Goal: Task Accomplishment & Management: Use online tool/utility

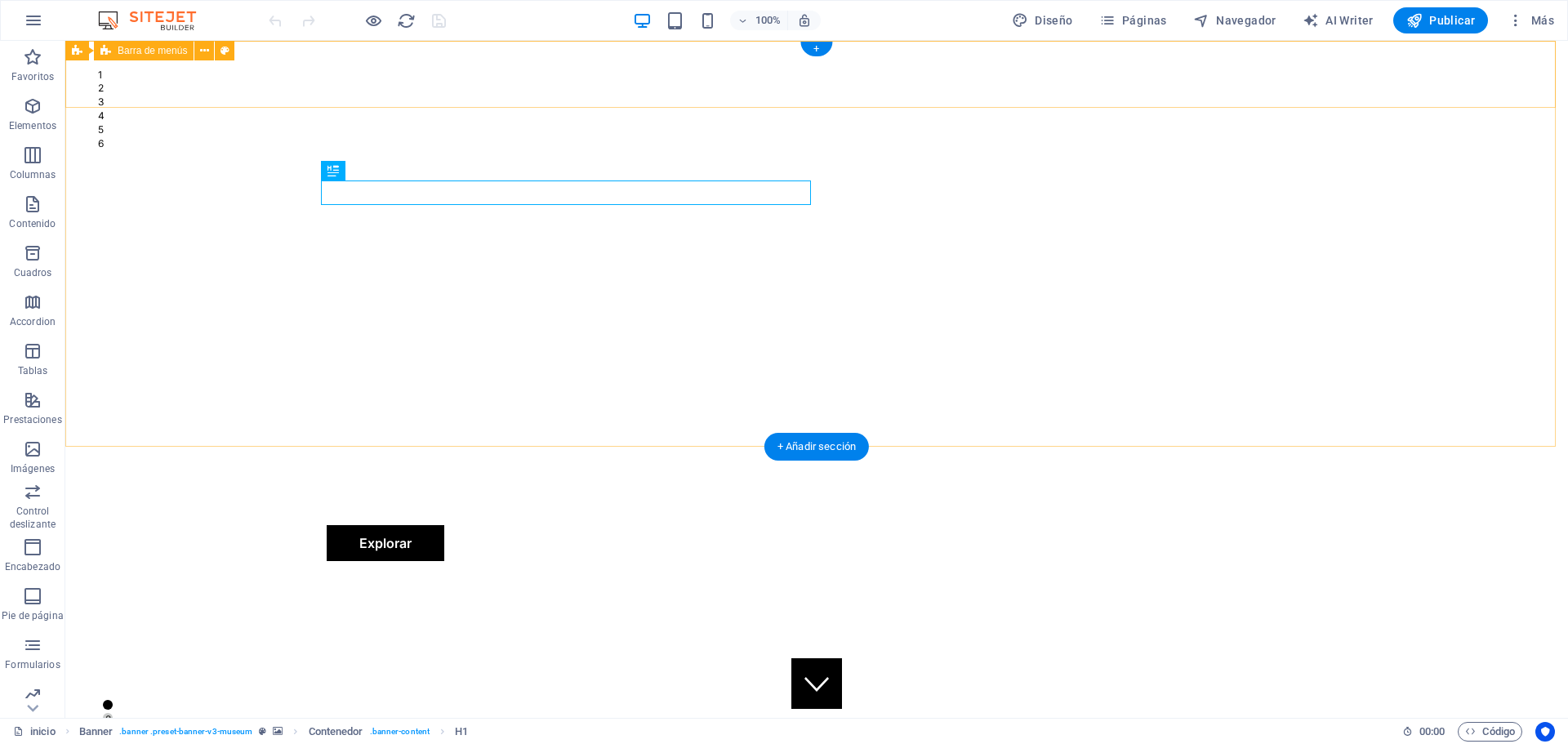
click at [1444, 447] on div "LICIDAY Nosotros Soluciones Prueba Gratis Contacto Acceso a Clientes Explorar" at bounding box center [816, 510] width 1502 height 127
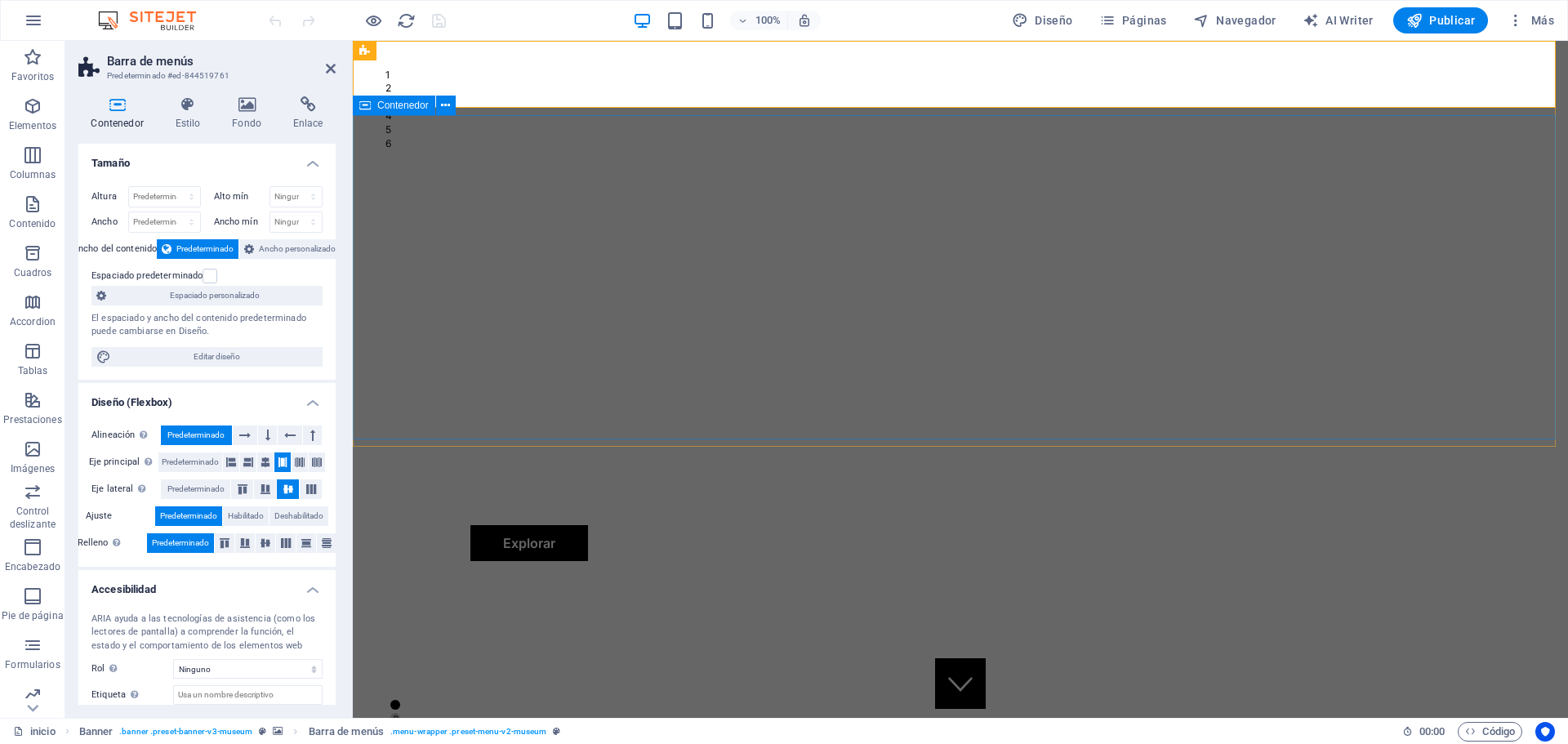
click at [390, 574] on div "Licitaciones en [GEOGRAPHIC_DATA] 2025 PUBLICAMOS TODO LO QUE NO ESTA EN compas…" at bounding box center [960, 719] width 1215 height 291
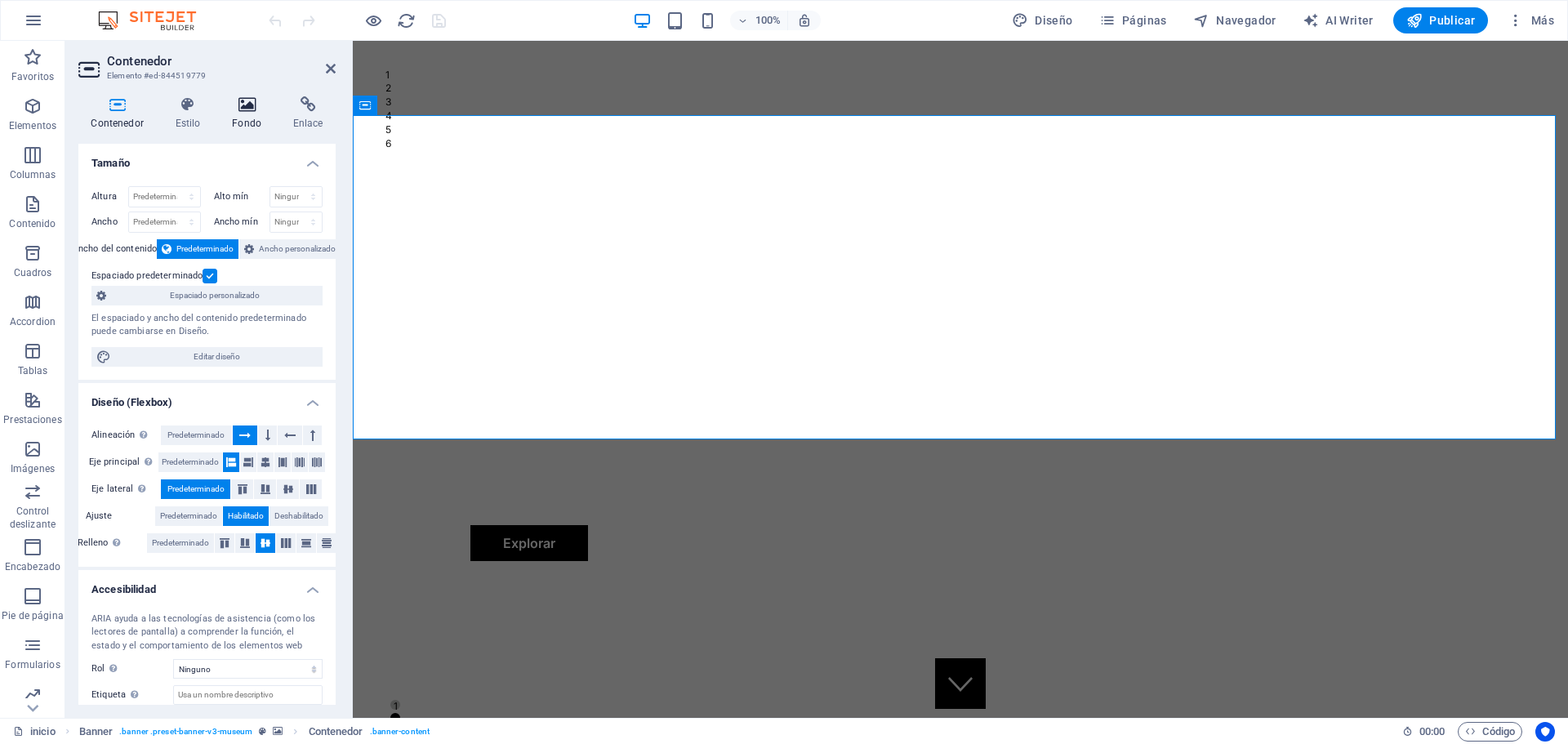
click at [252, 117] on h4 "Fondo" at bounding box center [250, 114] width 61 height 35
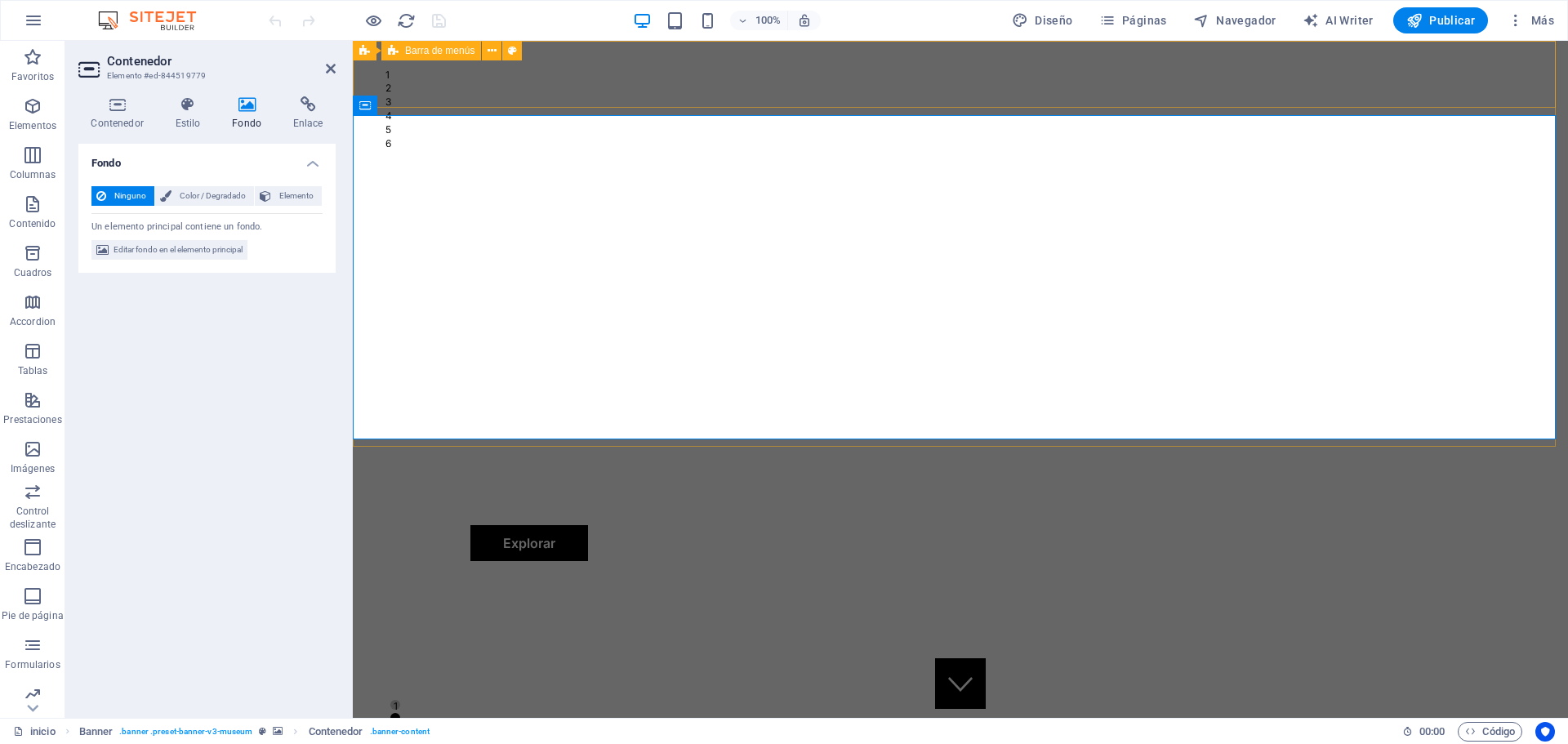
click at [1521, 447] on div "LICIDAY Nosotros Soluciones Prueba Gratis Contacto Acceso a Clientes Explorar" at bounding box center [960, 510] width 1215 height 127
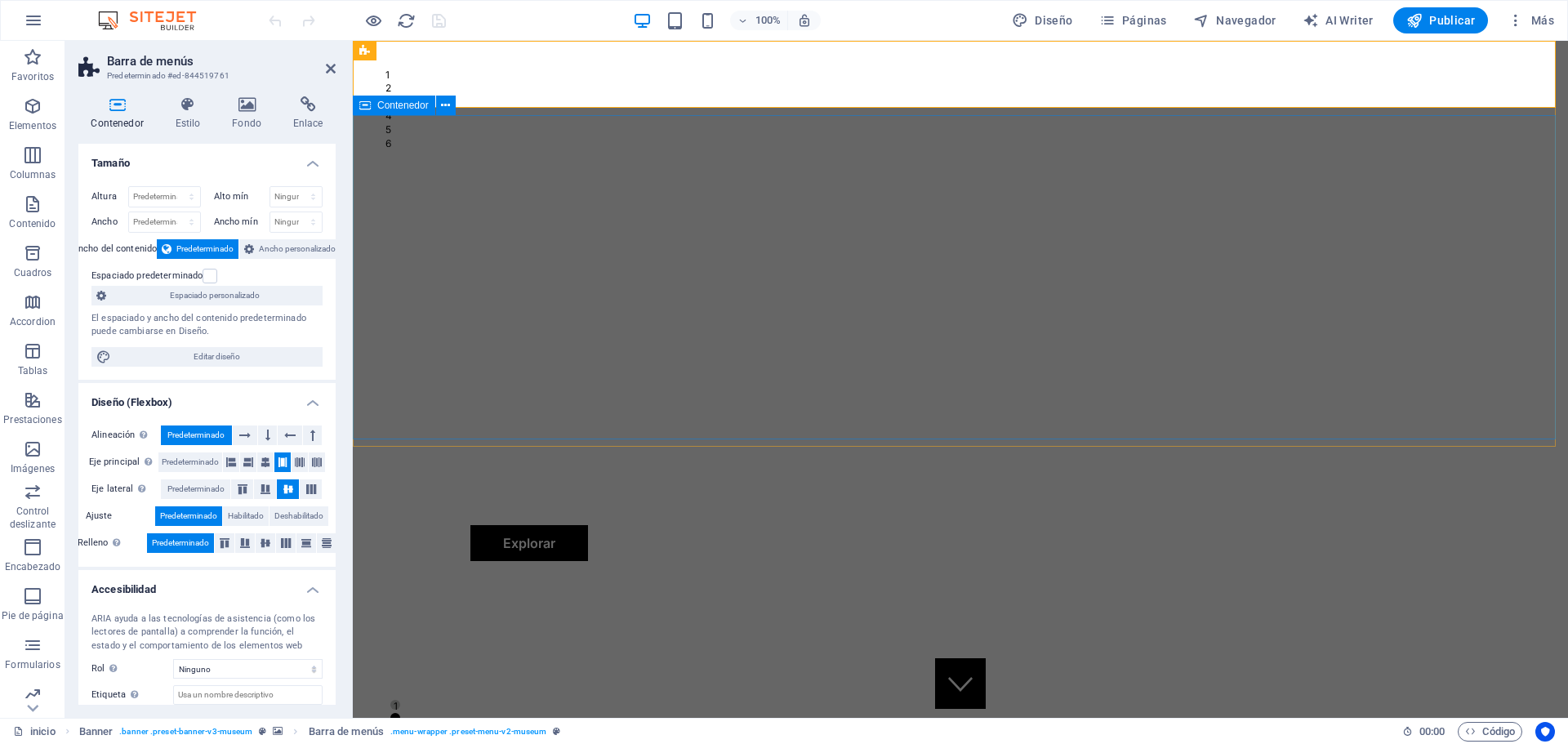
click at [1519, 574] on div "Licitaciones en [GEOGRAPHIC_DATA] 2025 PUBLICAMOS TODO LO QUE NO ESTA EN compas…" at bounding box center [960, 719] width 1215 height 291
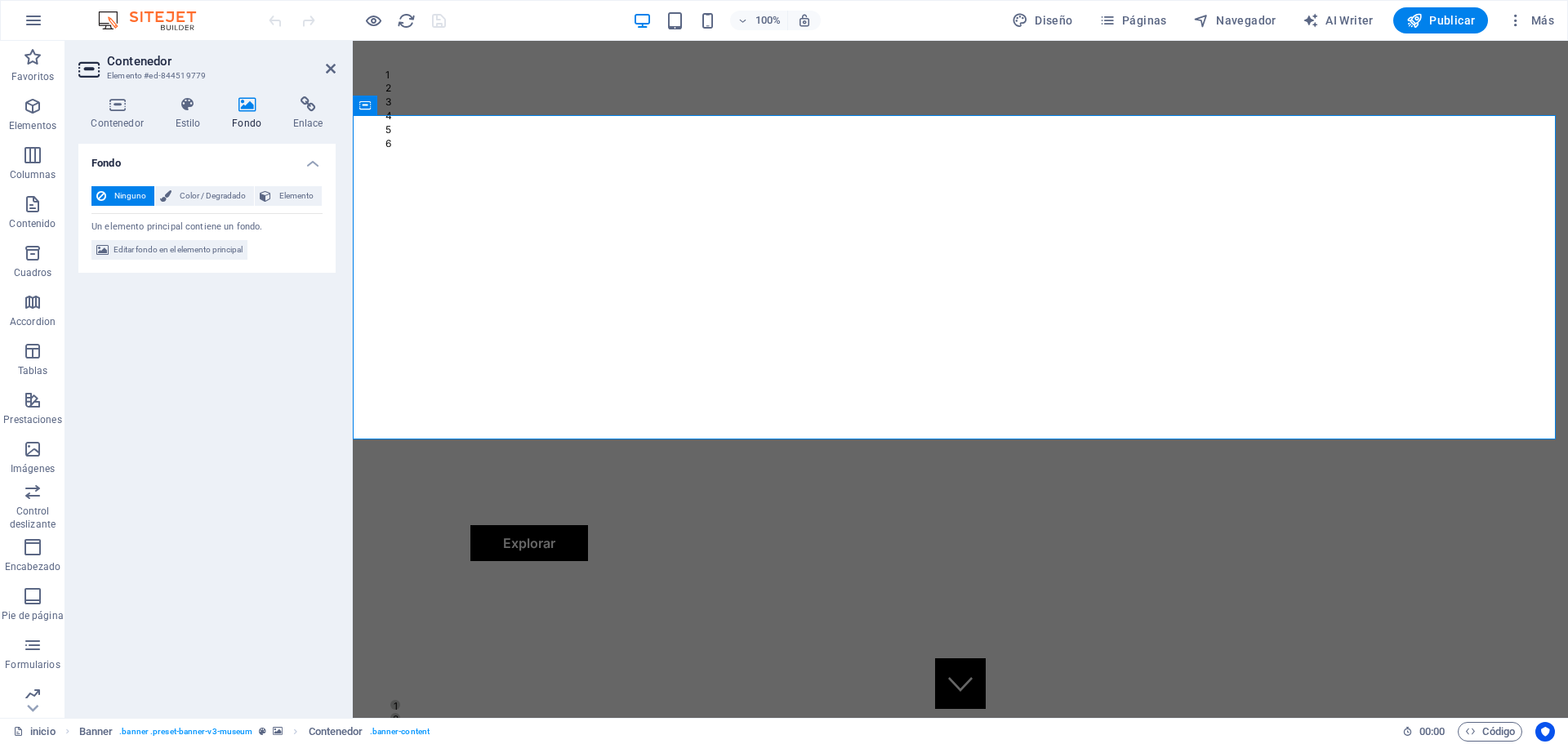
select select "vh"
select select "header"
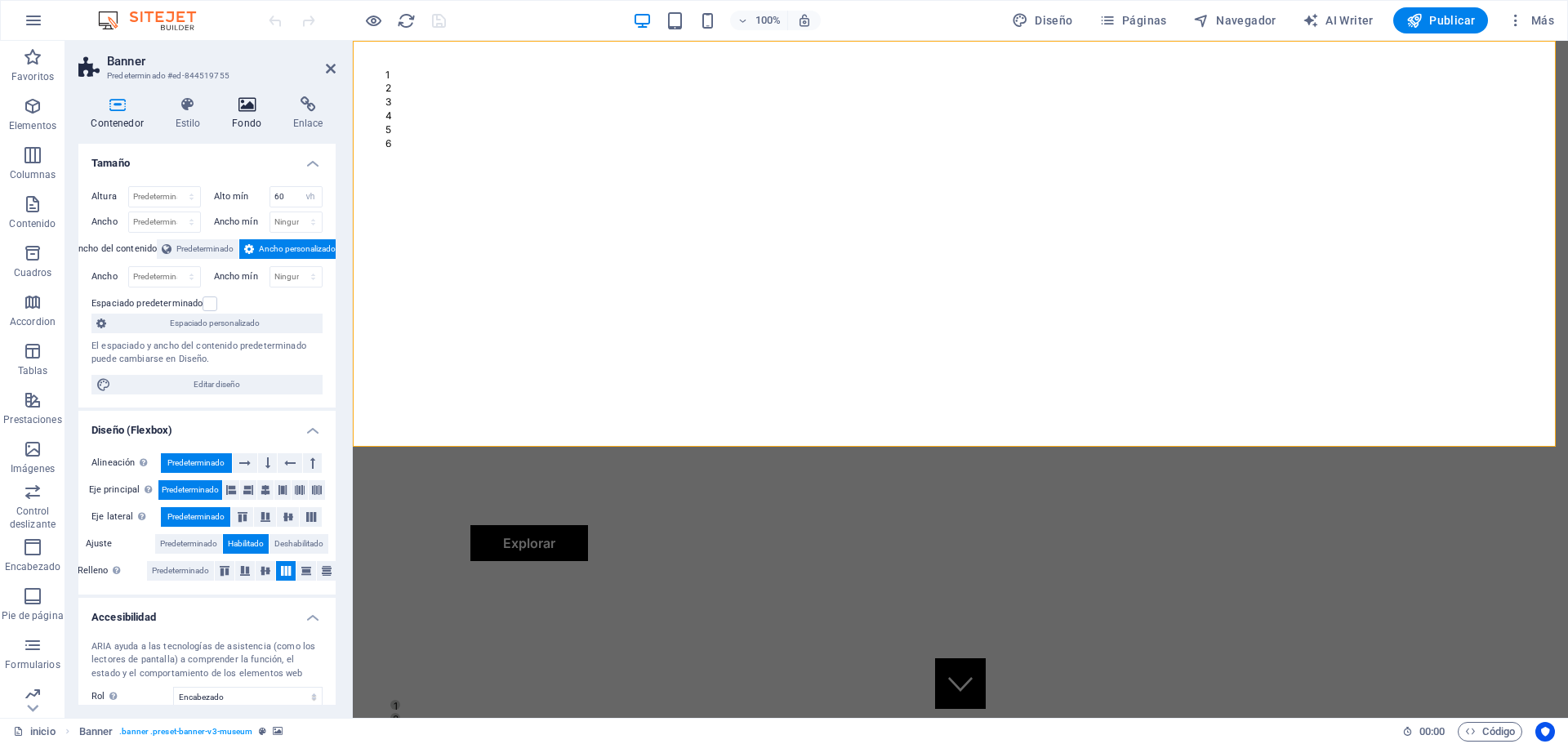
click at [246, 105] on icon at bounding box center [246, 105] width 54 height 17
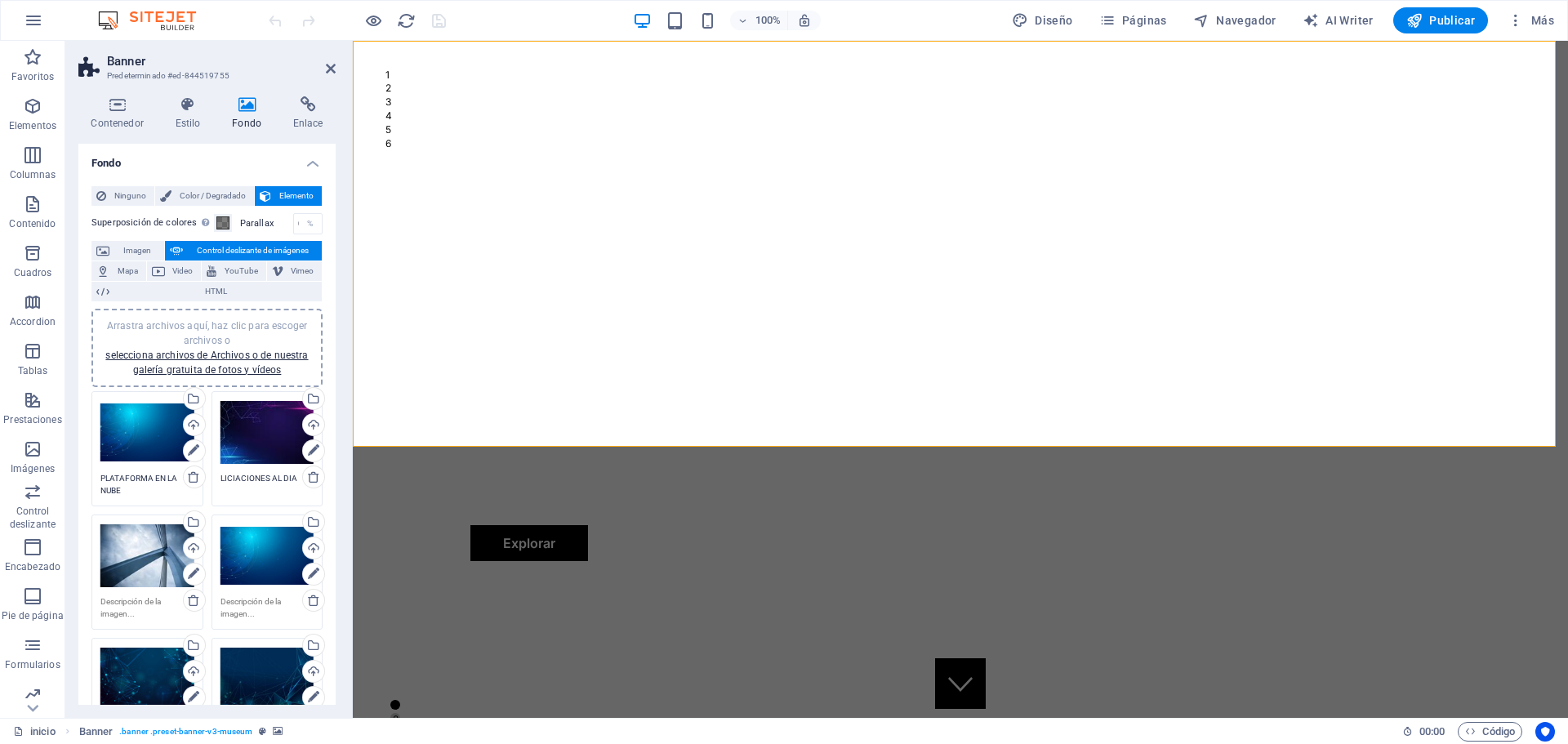
click at [209, 361] on div "Arrastra archivos aquí, haz clic para escoger archivos o selecciona archivos de…" at bounding box center [206, 347] width 211 height 58
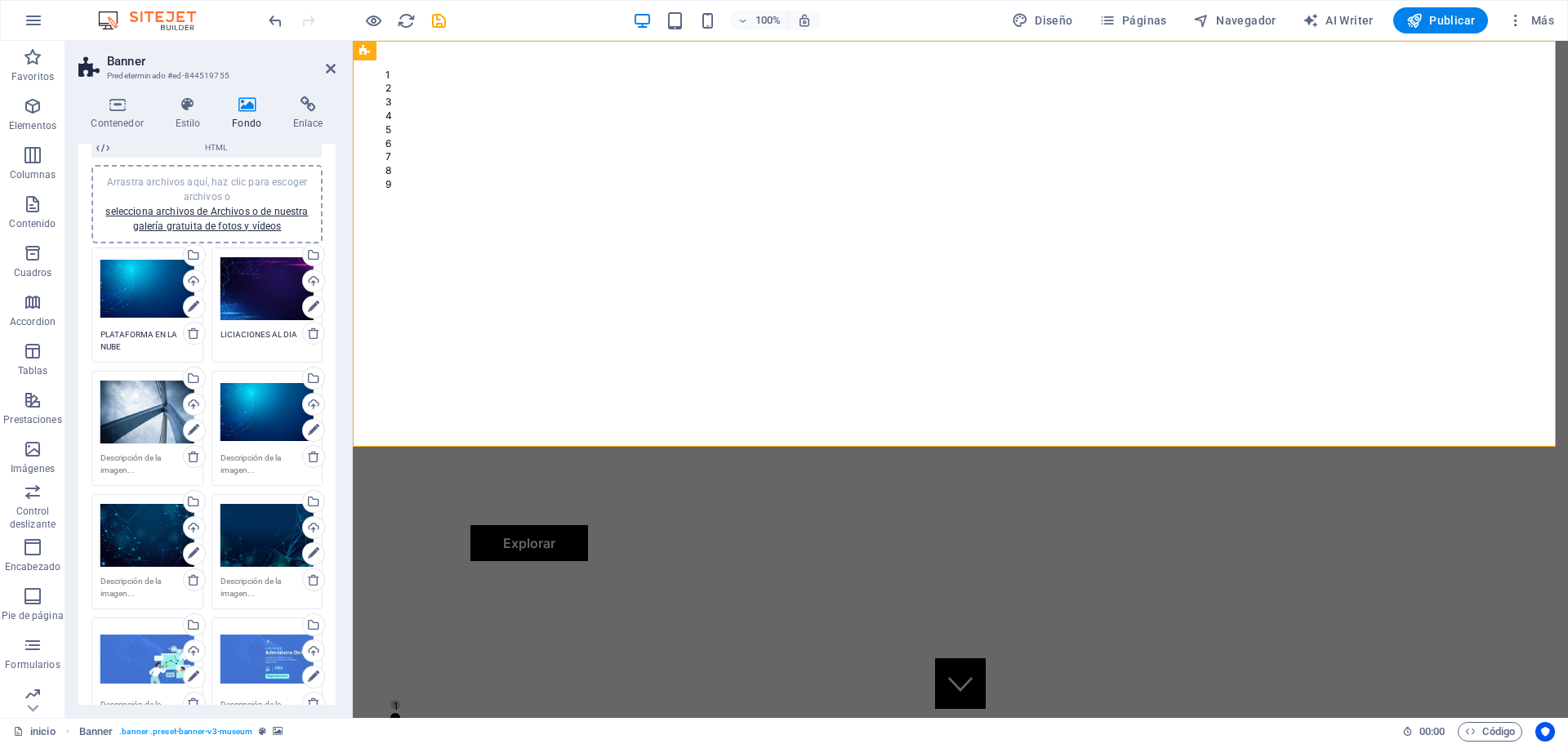
scroll to position [327, 0]
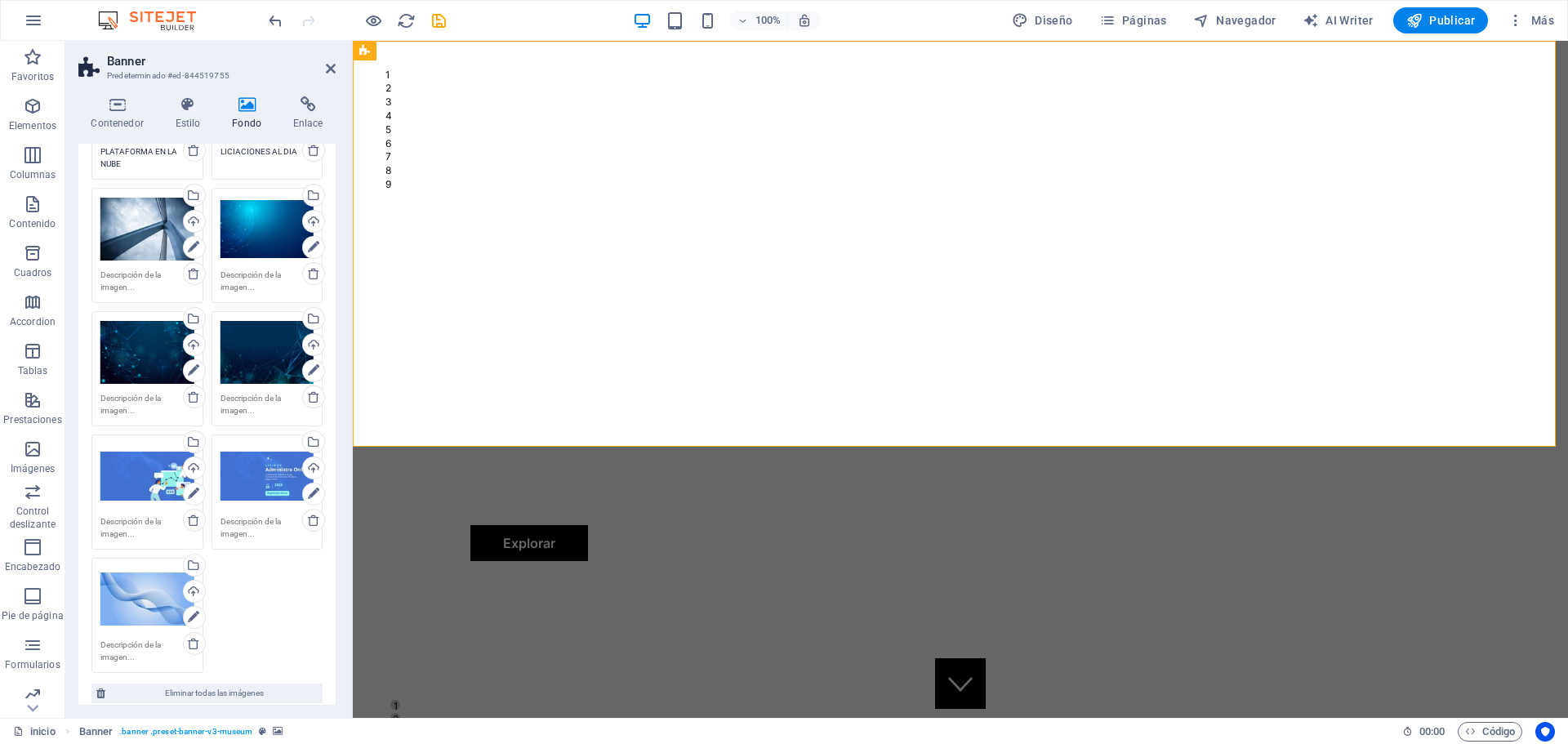
click at [136, 467] on div "Arrastra archivos aquí, haz clic para escoger archivos o selecciona archivos de…" at bounding box center [147, 476] width 94 height 65
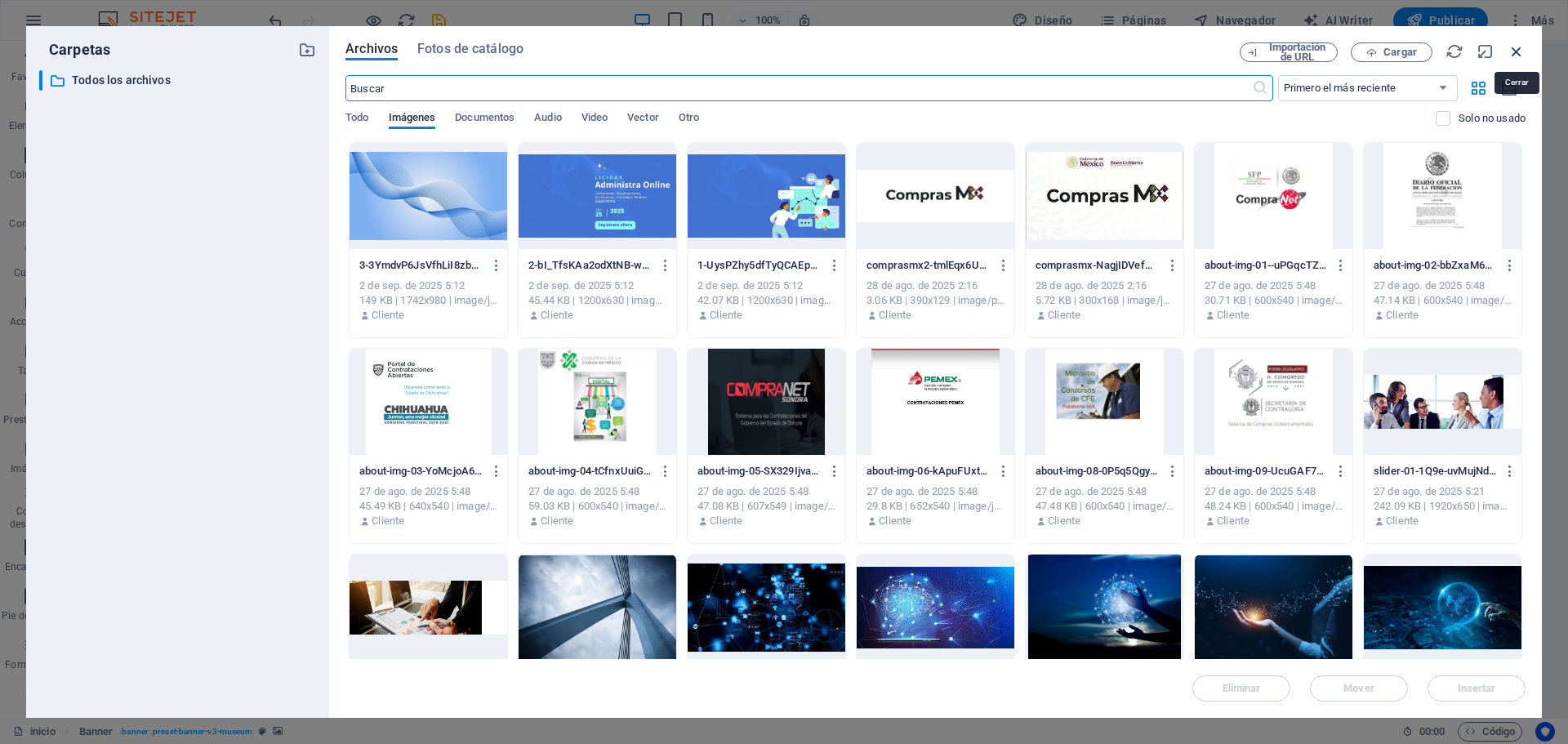
click at [1514, 48] on icon "button" at bounding box center [1516, 51] width 18 height 18
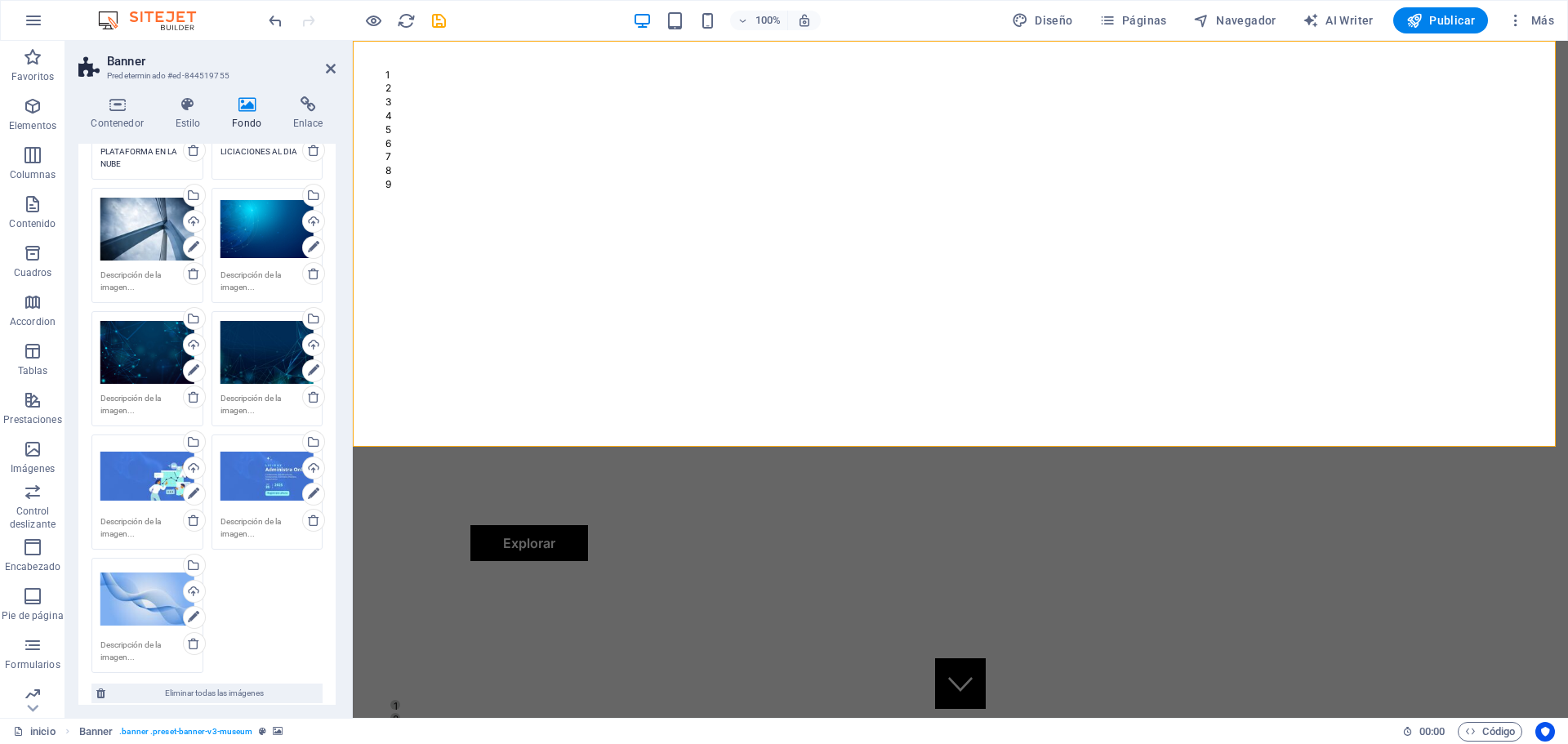
scroll to position [0, 0]
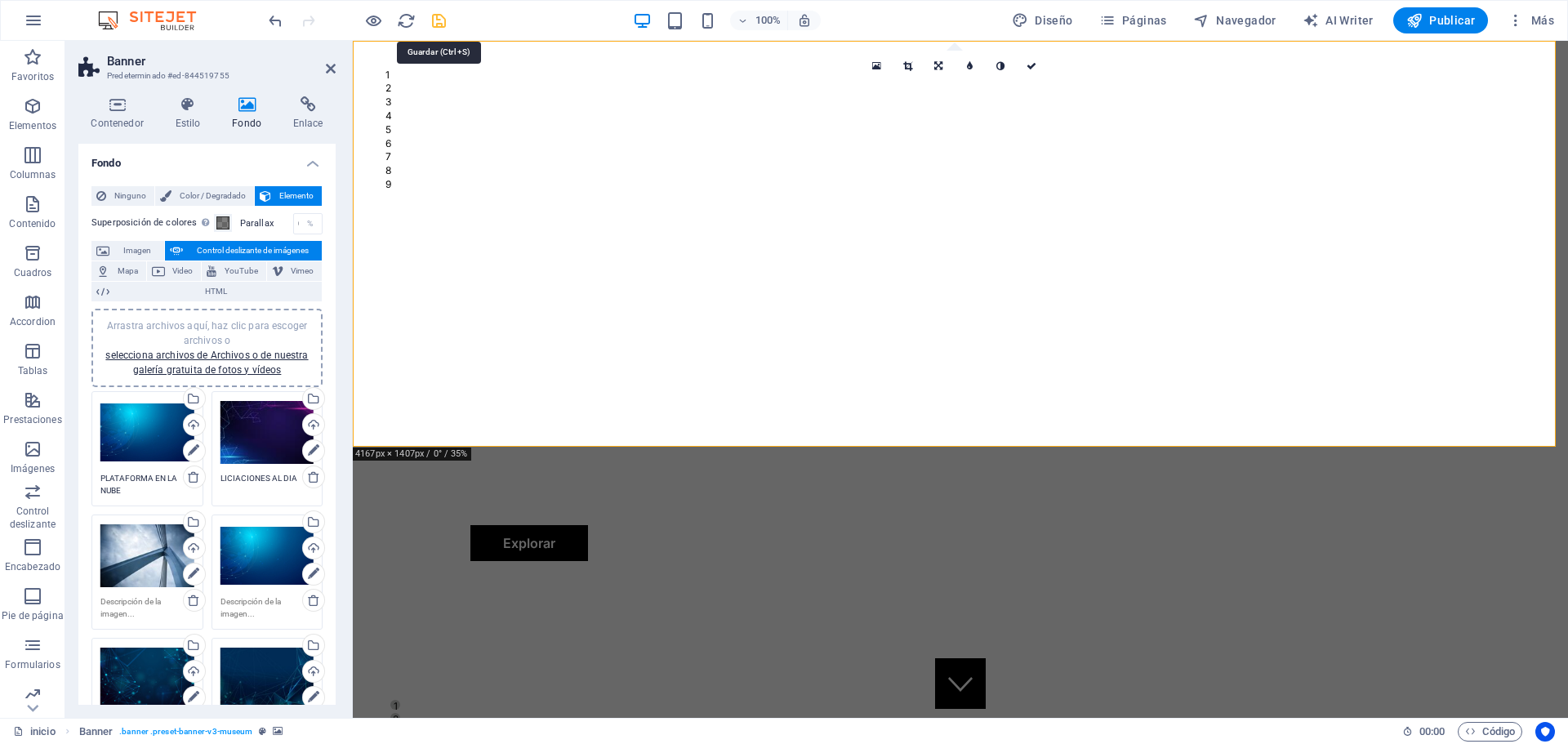
click at [440, 18] on icon "save" at bounding box center [439, 21] width 19 height 19
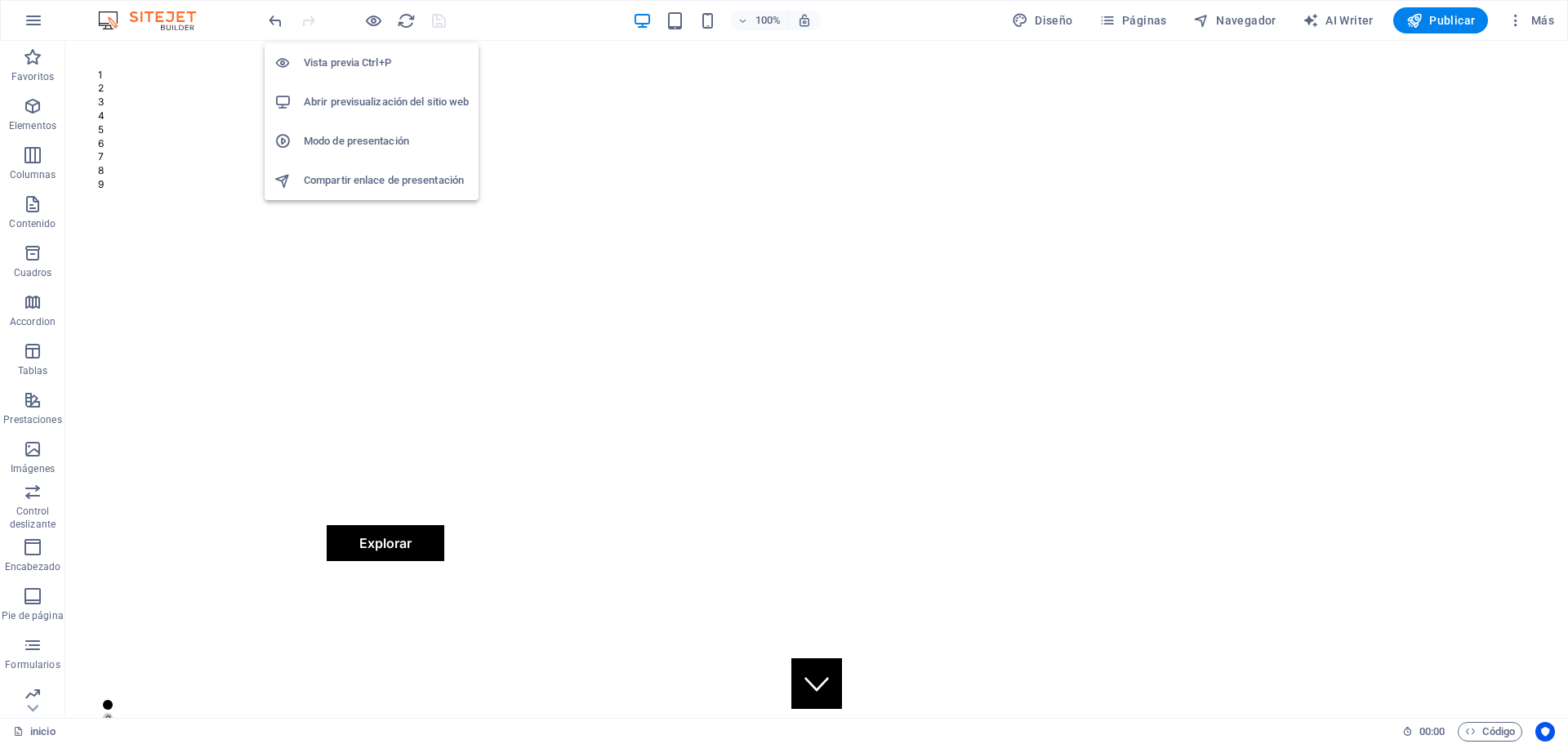
click at [381, 99] on h6 "Abrir previsualización del sitio web" at bounding box center [385, 102] width 165 height 20
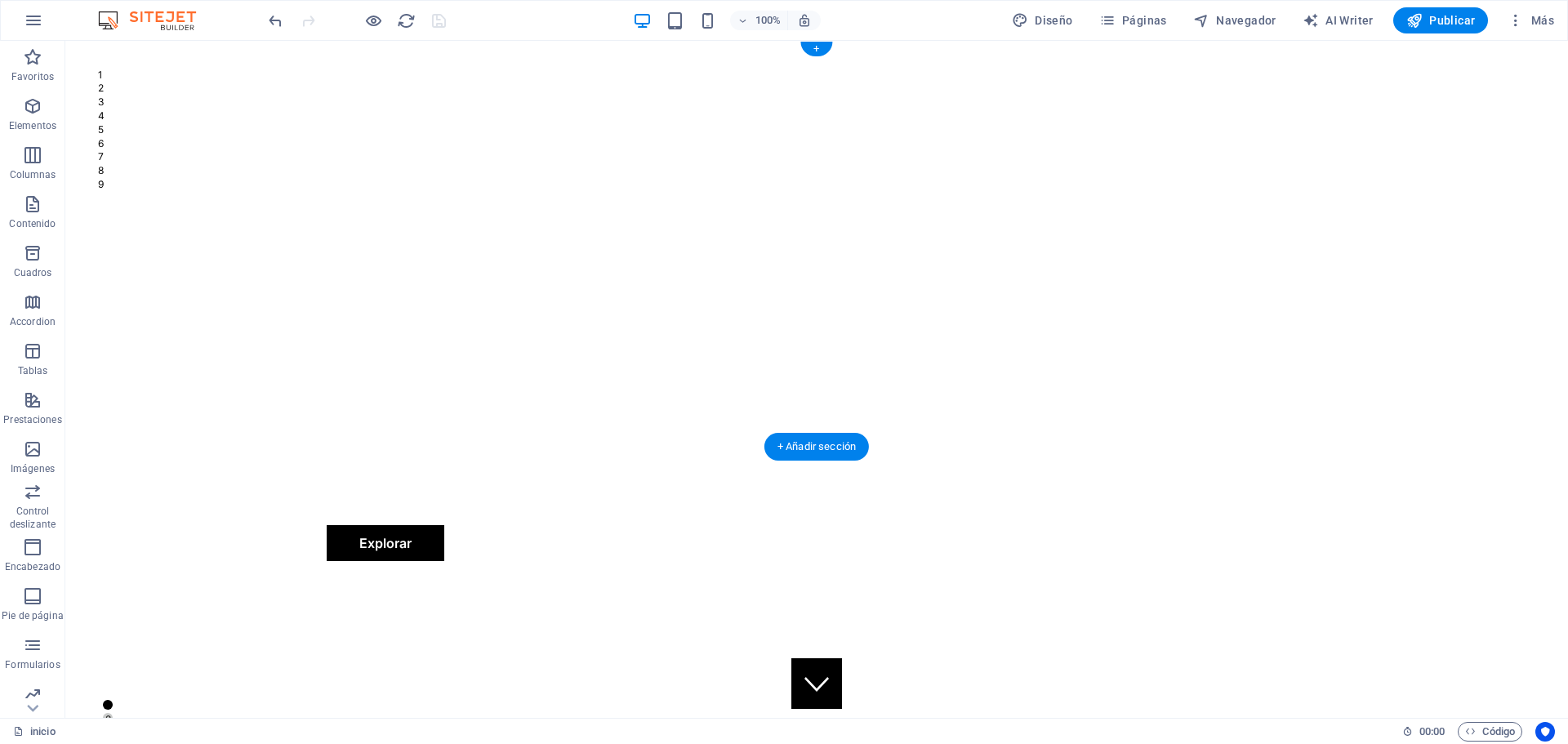
select select "px"
select select "ms"
select select "s"
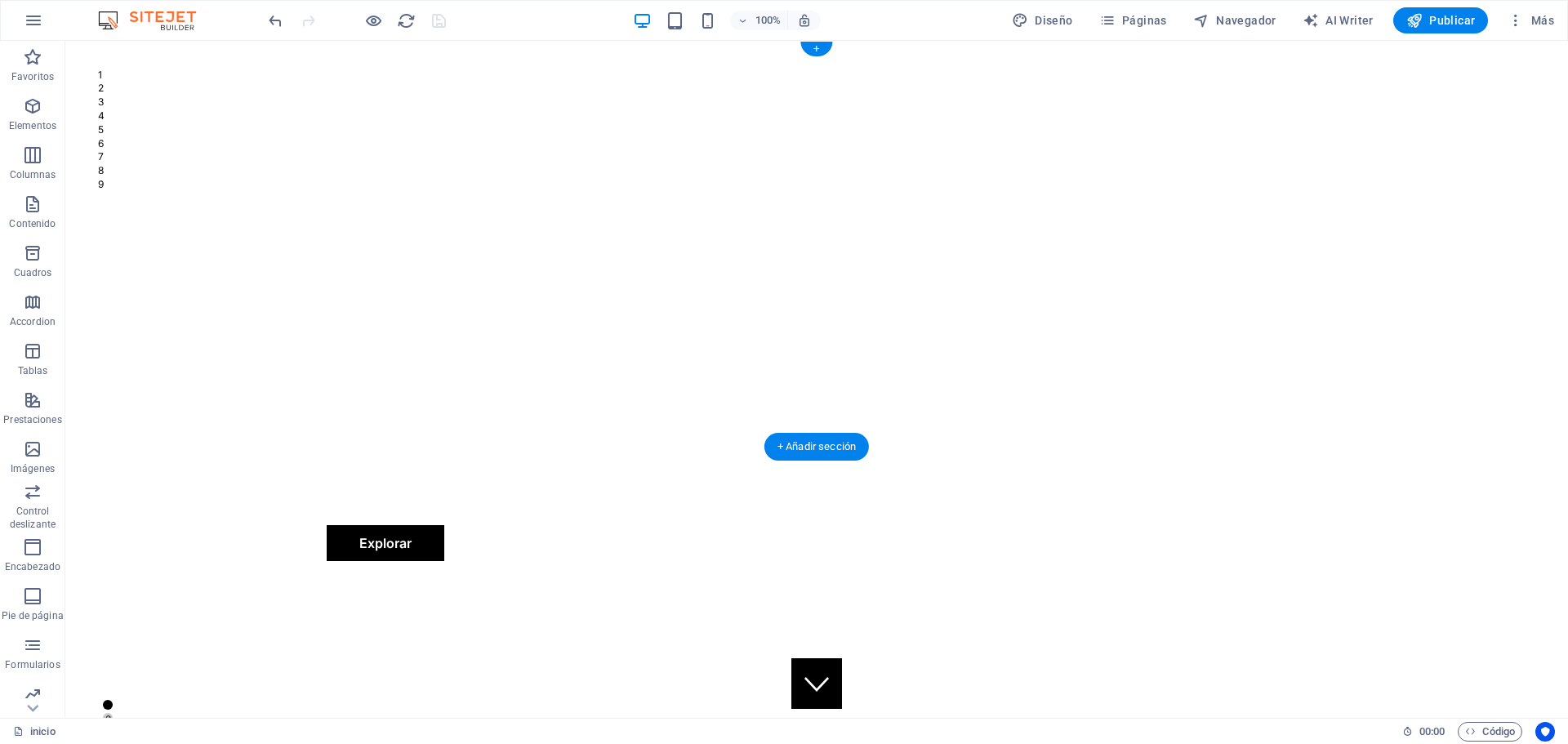
select select "ondemand"
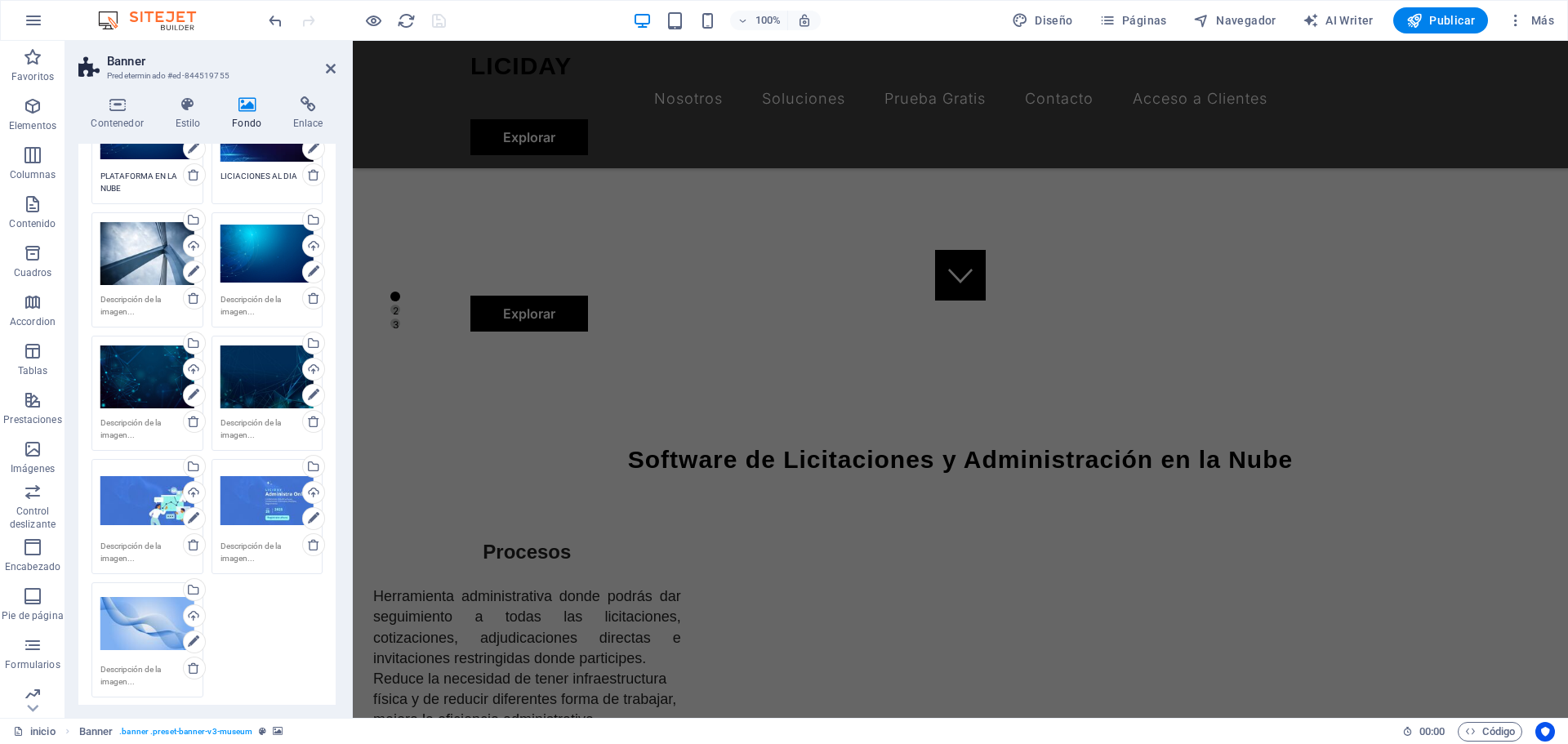
scroll to position [82, 0]
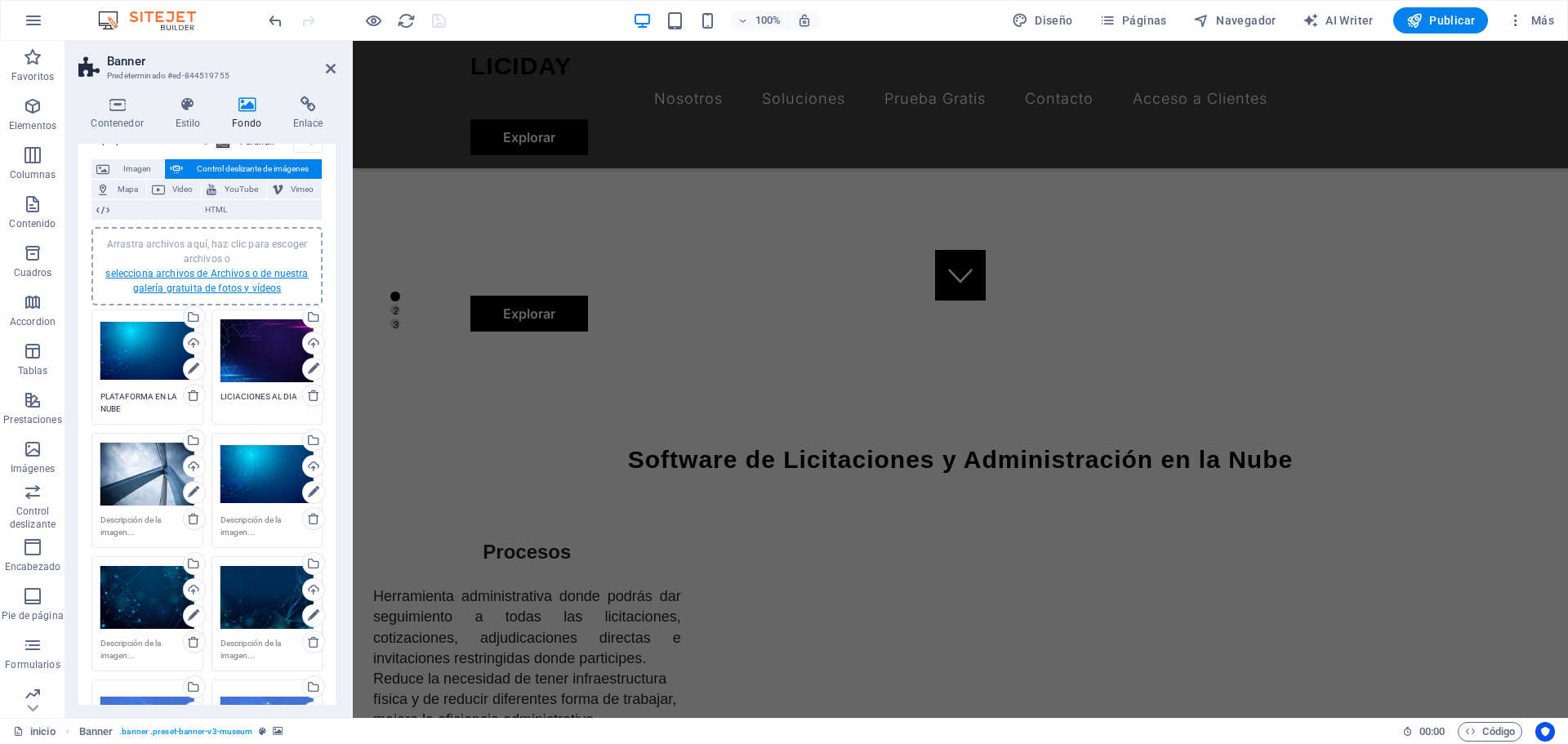
click at [239, 285] on link "selecciona archivos de Archivos o de nuestra galería gratuita de fotos y vídeos" at bounding box center [206, 281] width 203 height 26
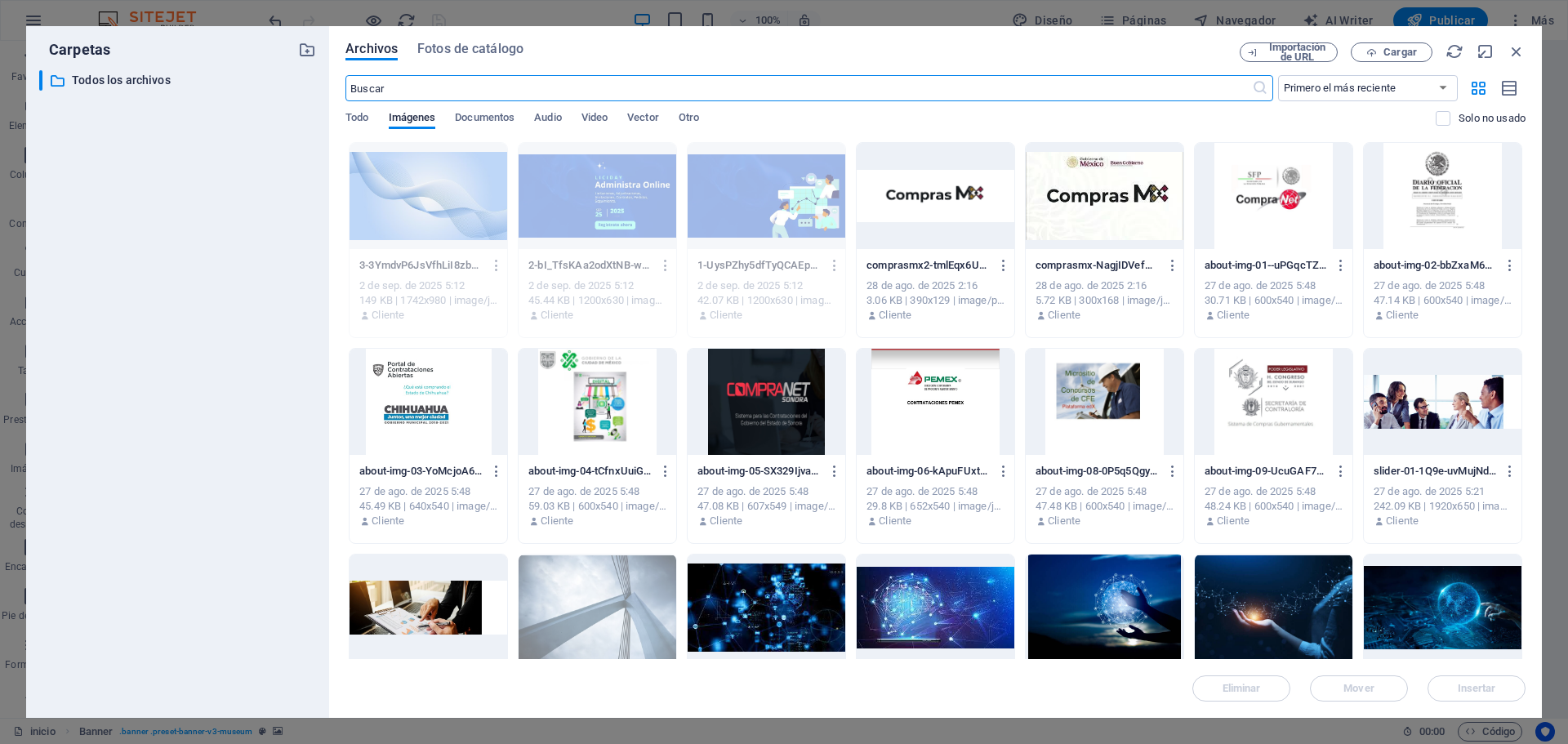
scroll to position [0, 0]
click at [1389, 44] on button "Cargar" at bounding box center [1391, 52] width 82 height 20
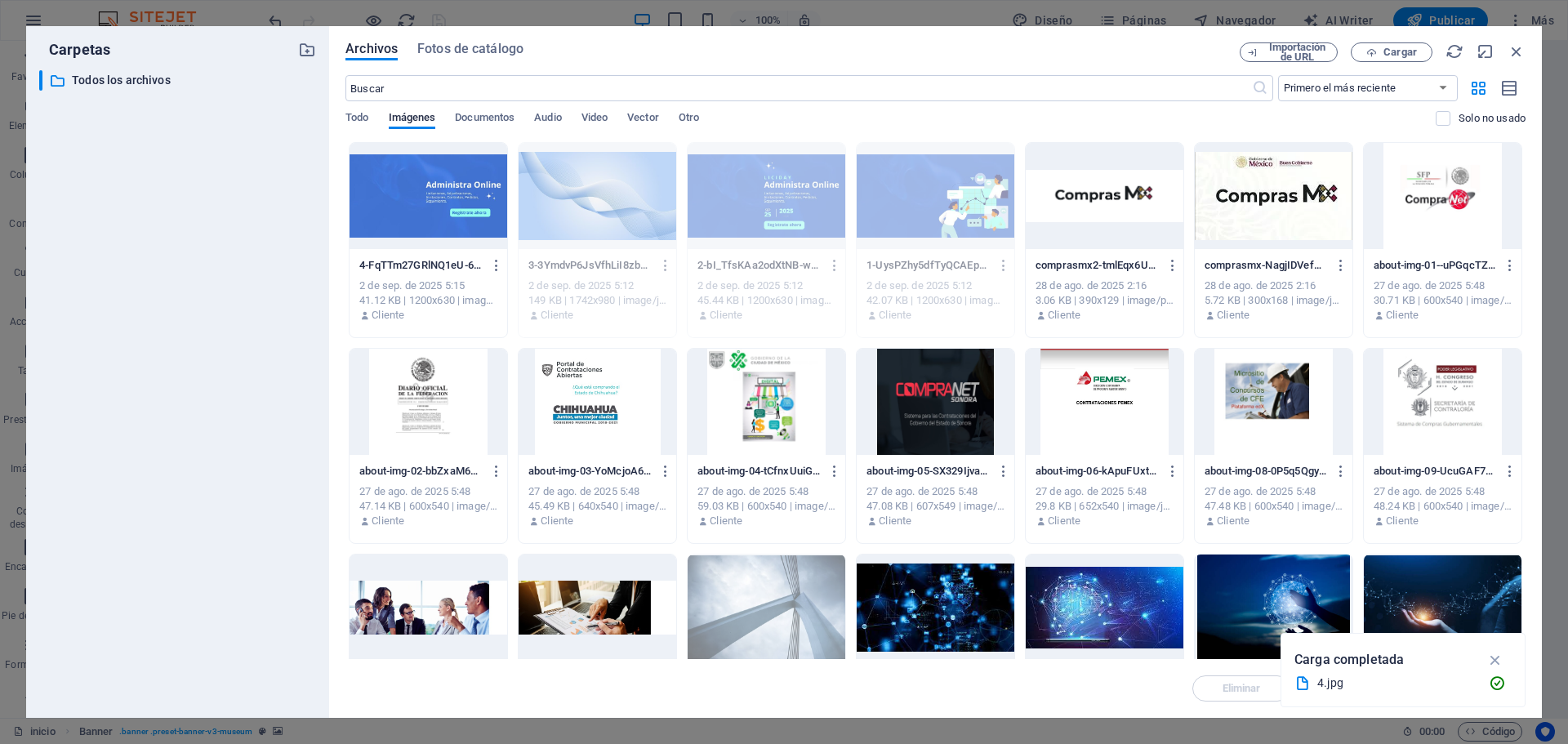
click at [441, 211] on div at bounding box center [428, 196] width 157 height 106
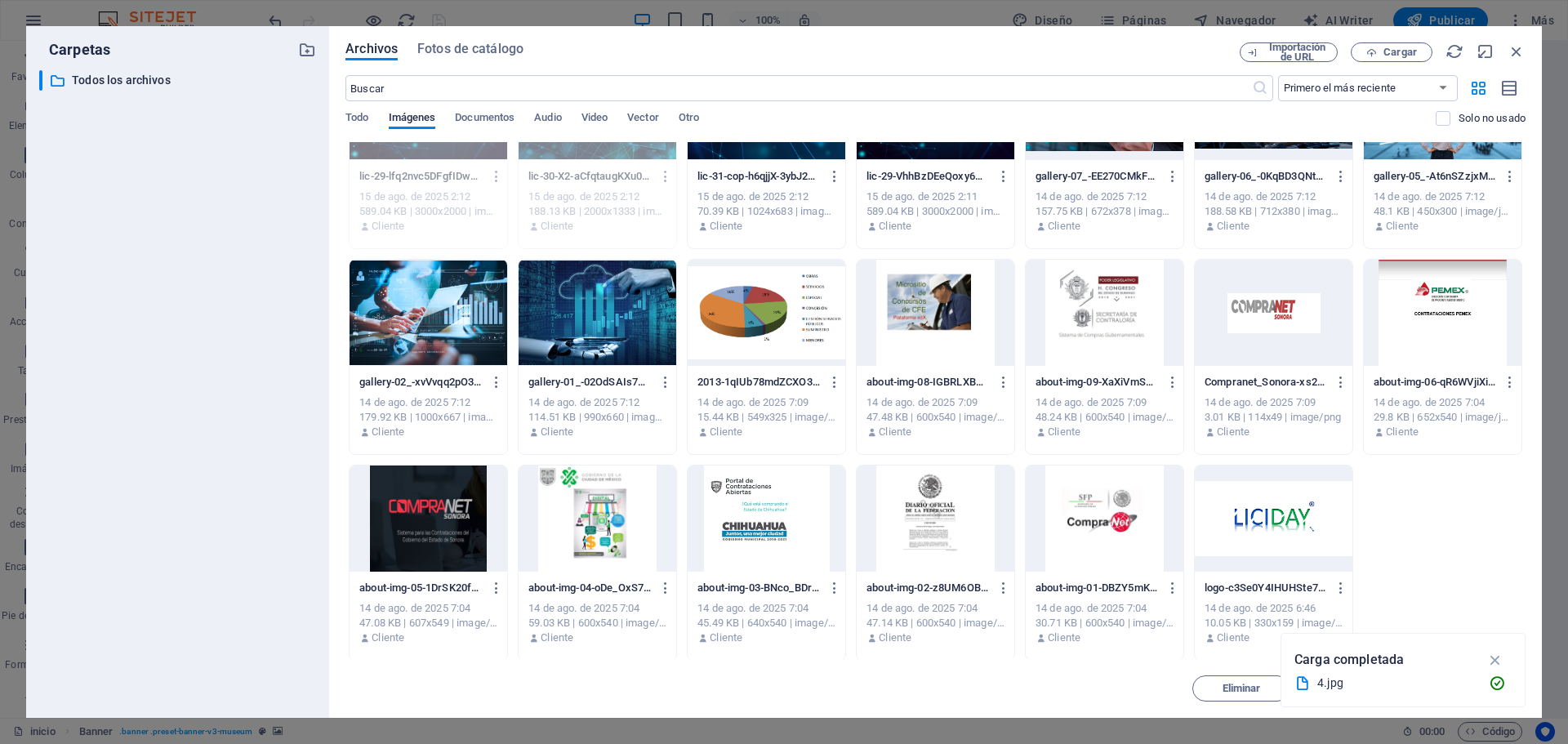
scroll to position [914, 0]
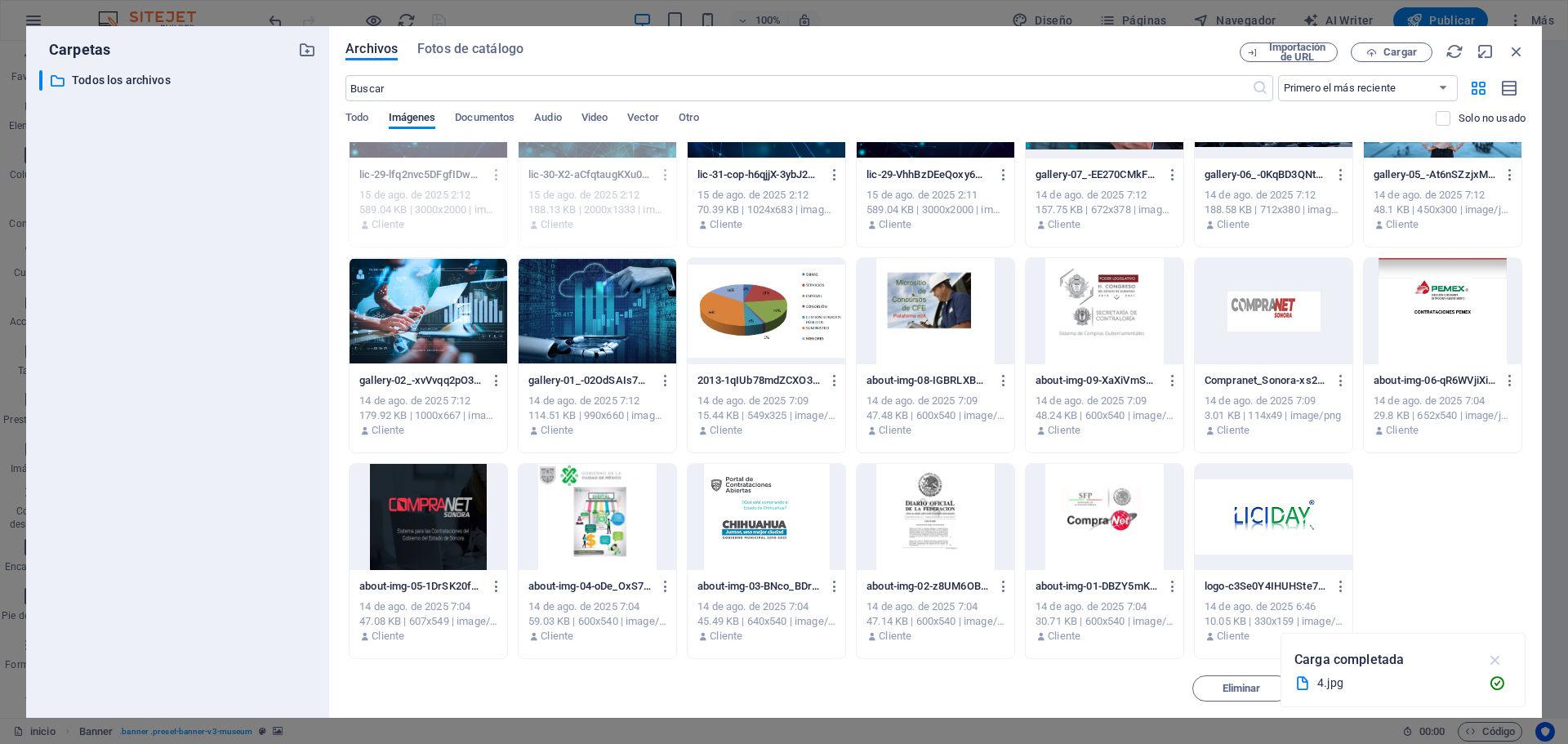
click at [1502, 658] on icon "button" at bounding box center [1495, 660] width 19 height 18
click at [1479, 687] on span "Insertar" at bounding box center [1476, 689] width 39 height 10
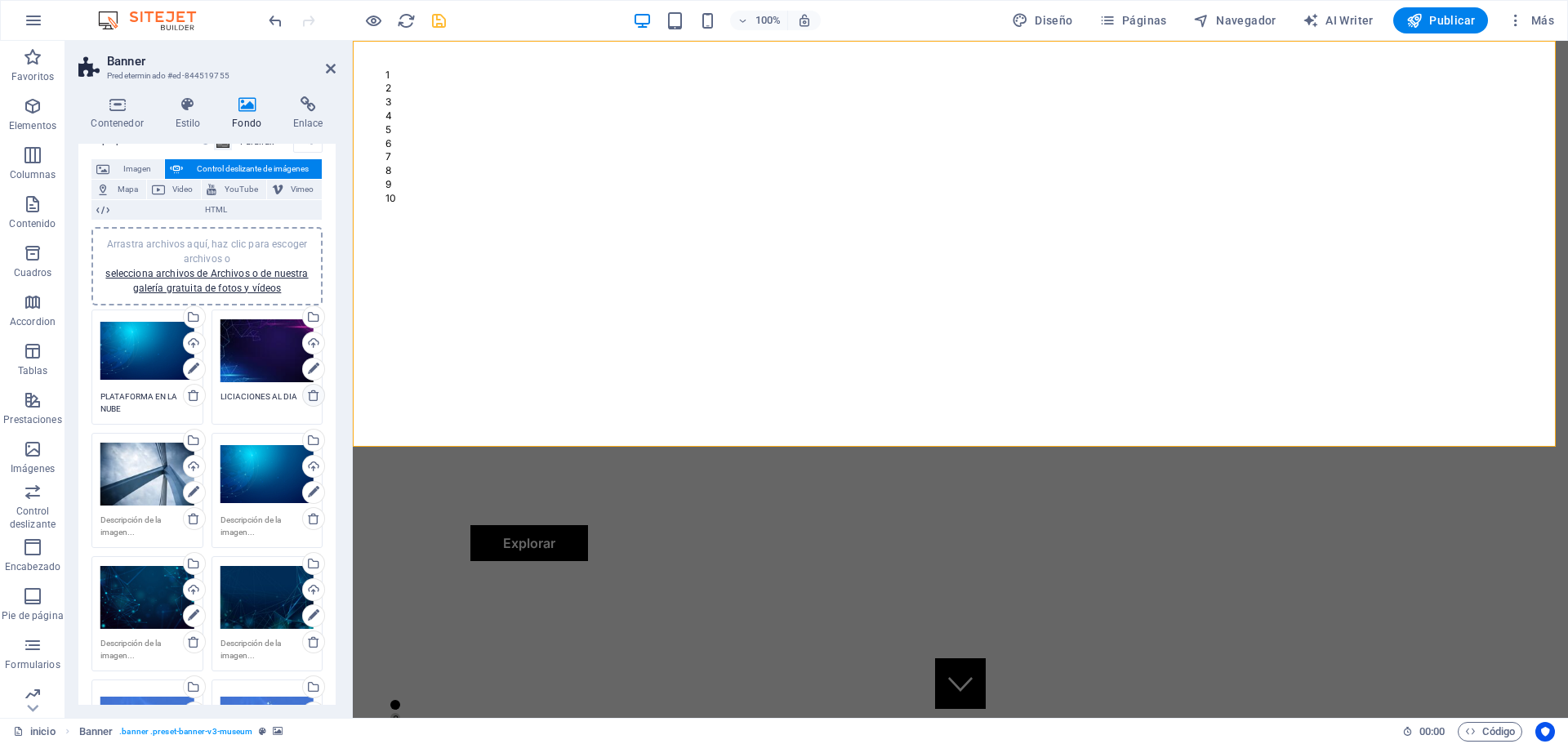
click at [309, 394] on icon at bounding box center [313, 394] width 13 height 13
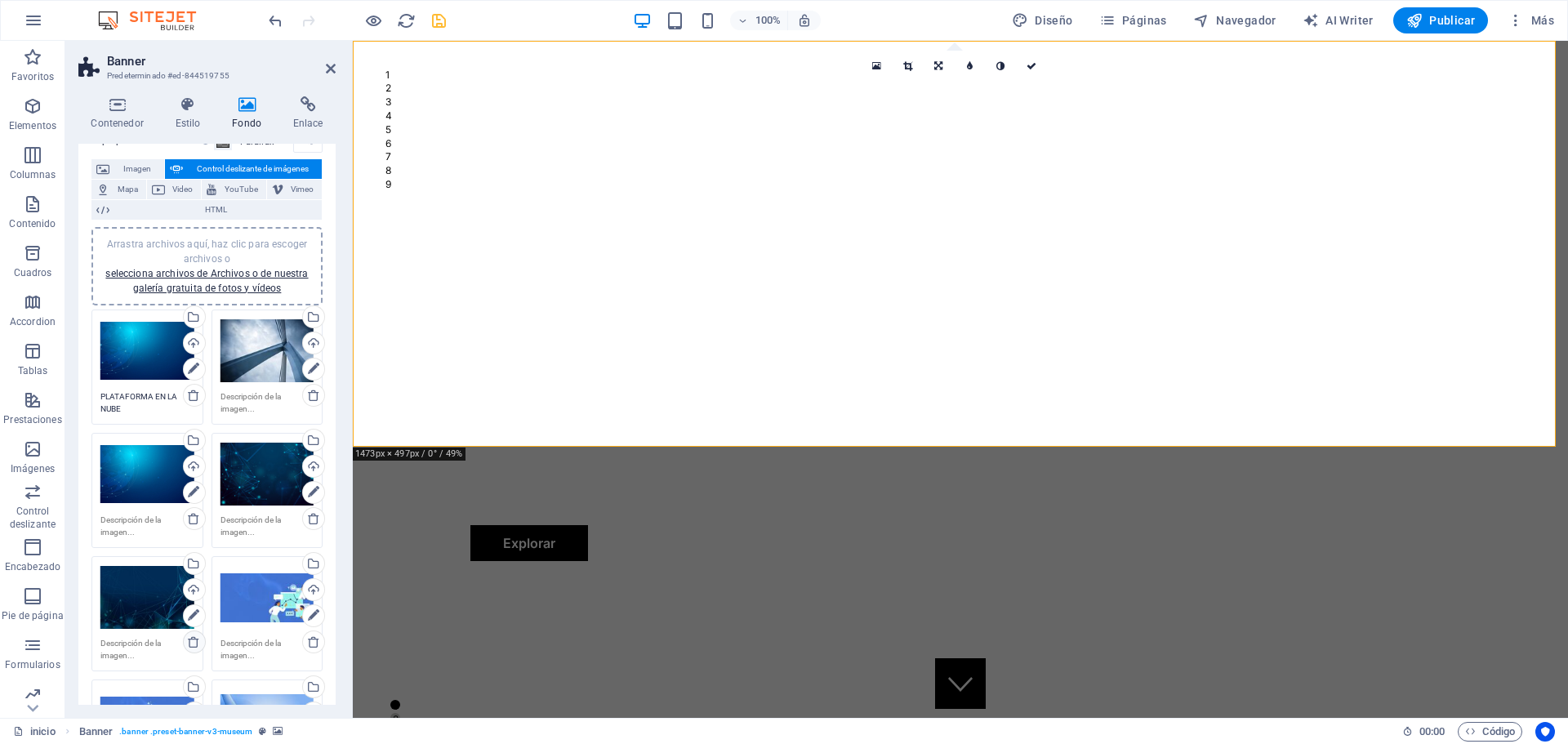
click at [188, 640] on icon at bounding box center [193, 641] width 13 height 13
click at [312, 516] on icon at bounding box center [313, 518] width 13 height 13
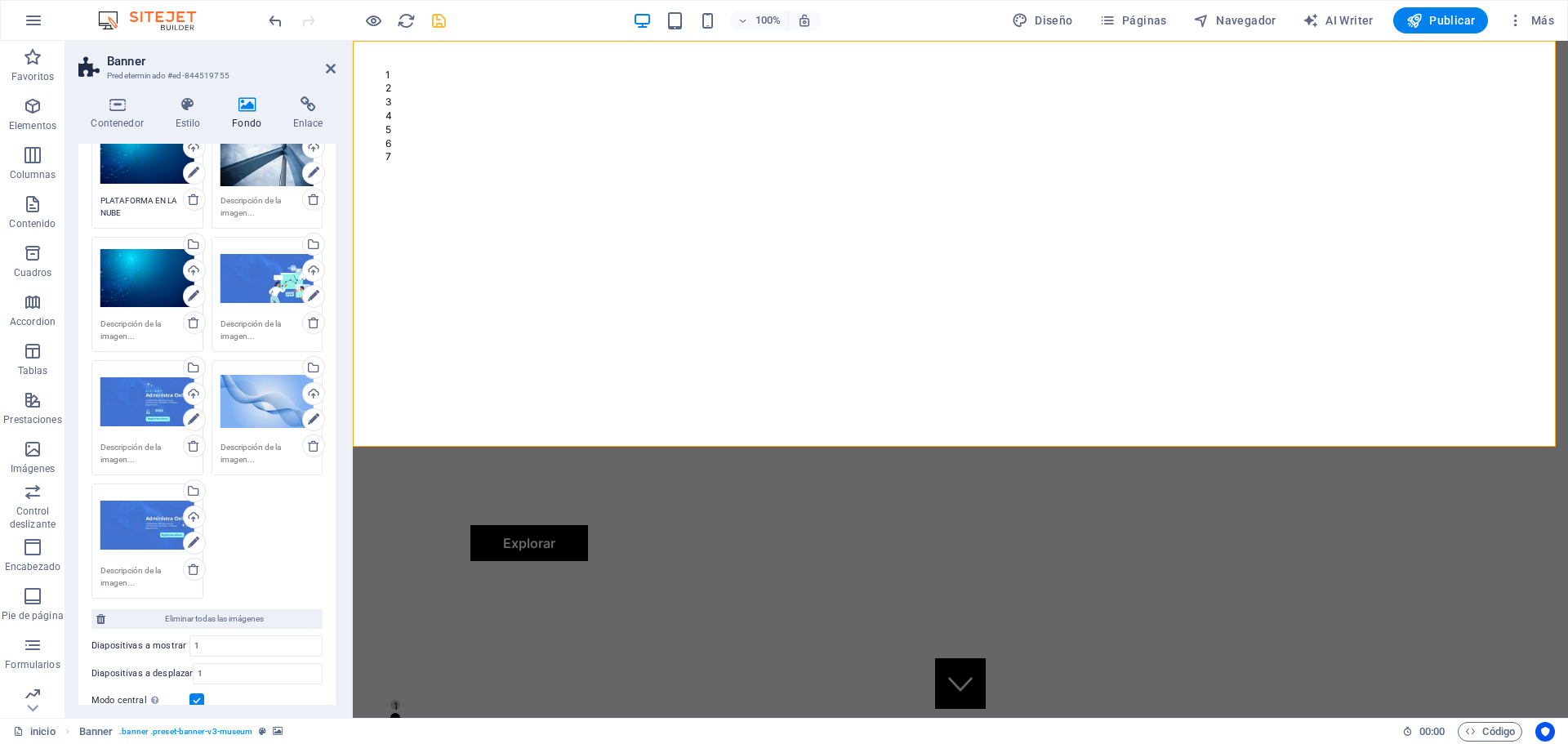
scroll to position [245, 0]
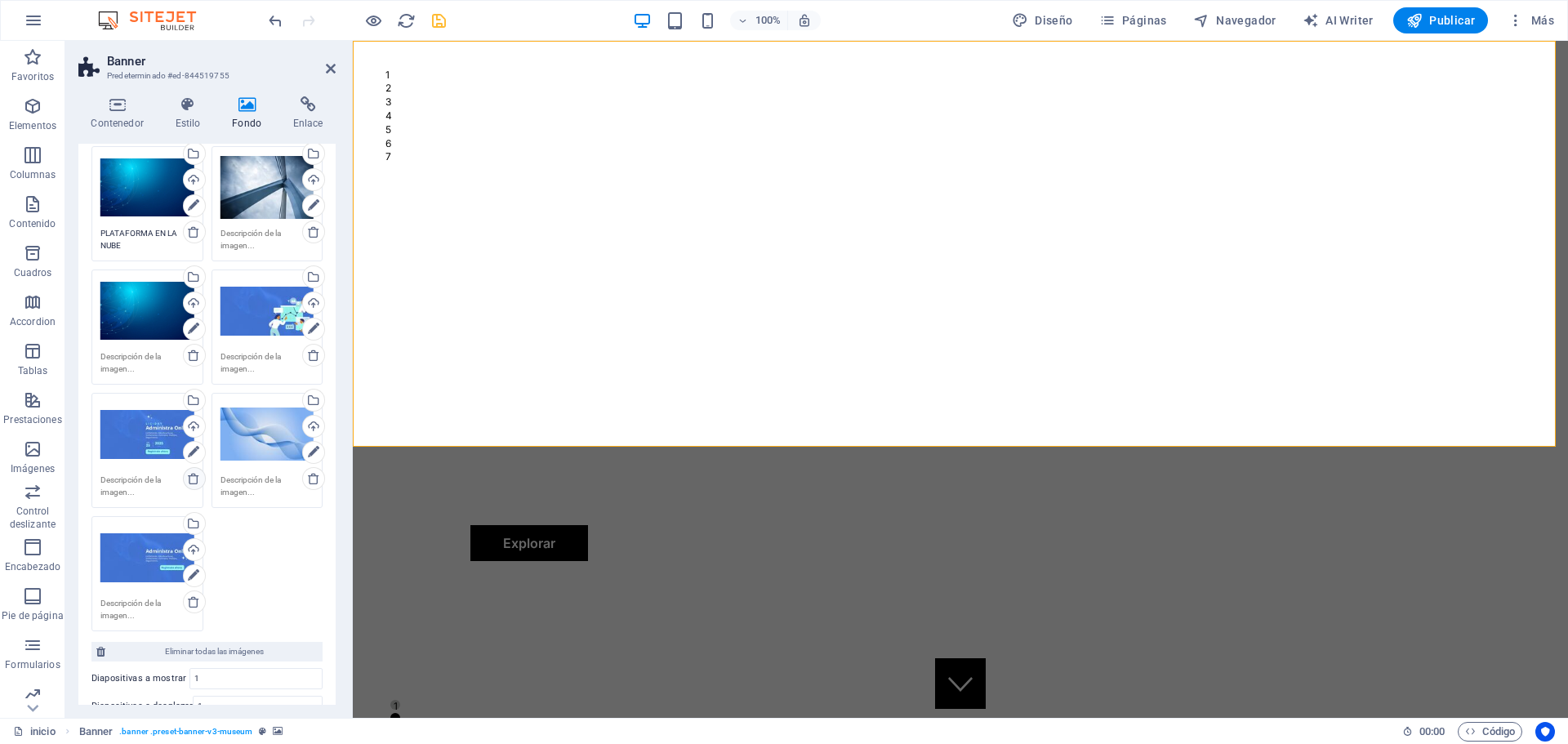
click at [187, 482] on icon at bounding box center [193, 478] width 13 height 13
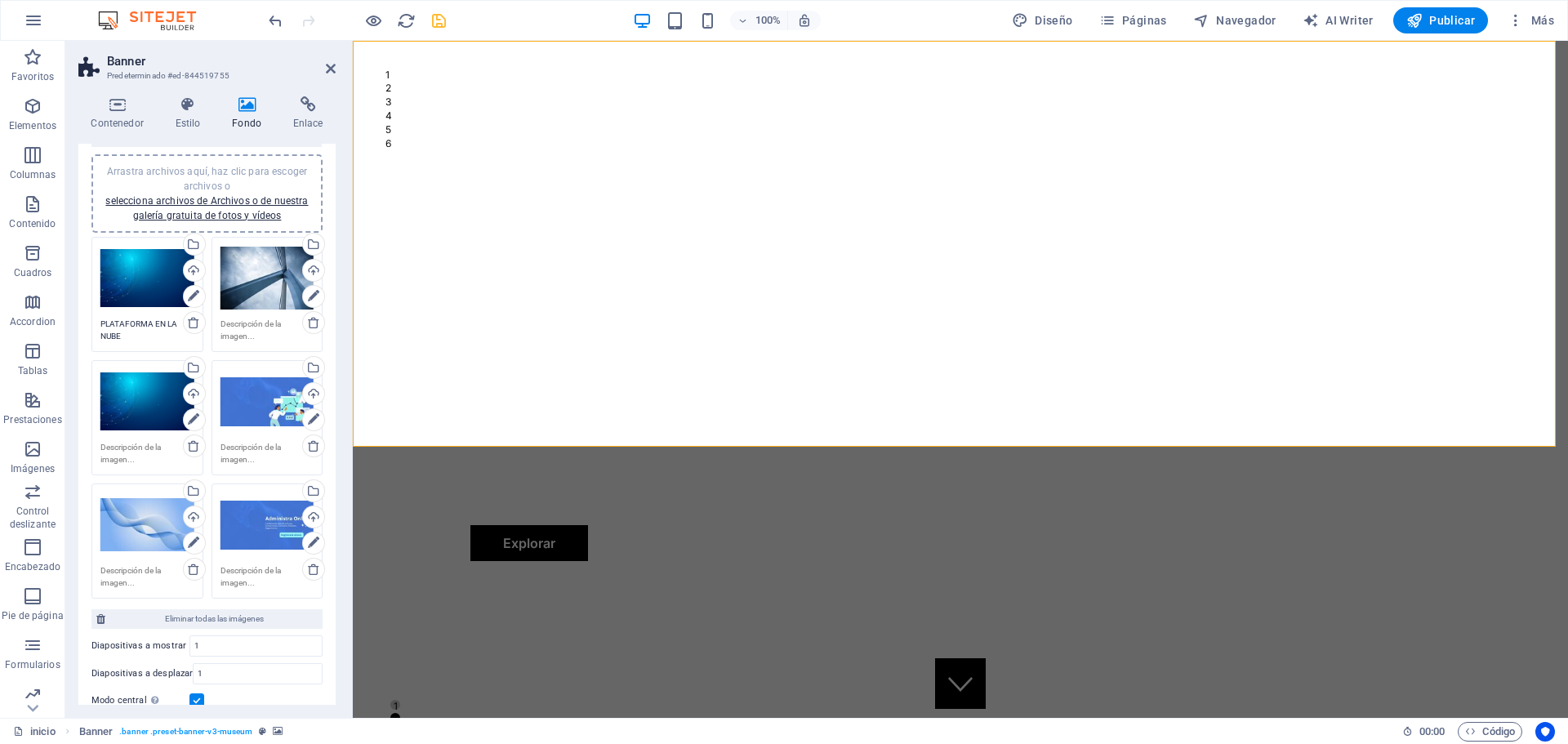
scroll to position [0, 0]
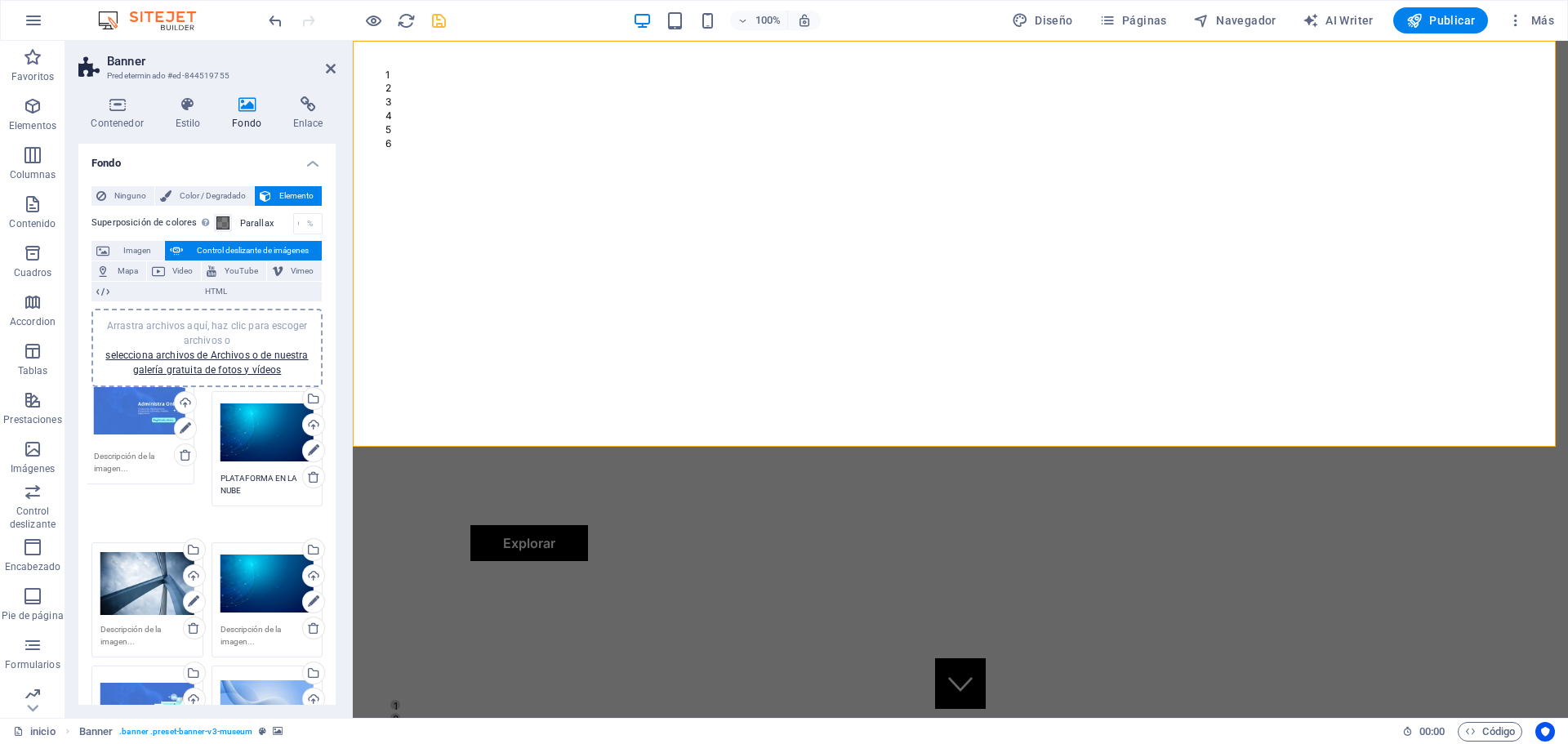
drag, startPoint x: 278, startPoint y: 670, endPoint x: 153, endPoint y: 402, distance: 295.7
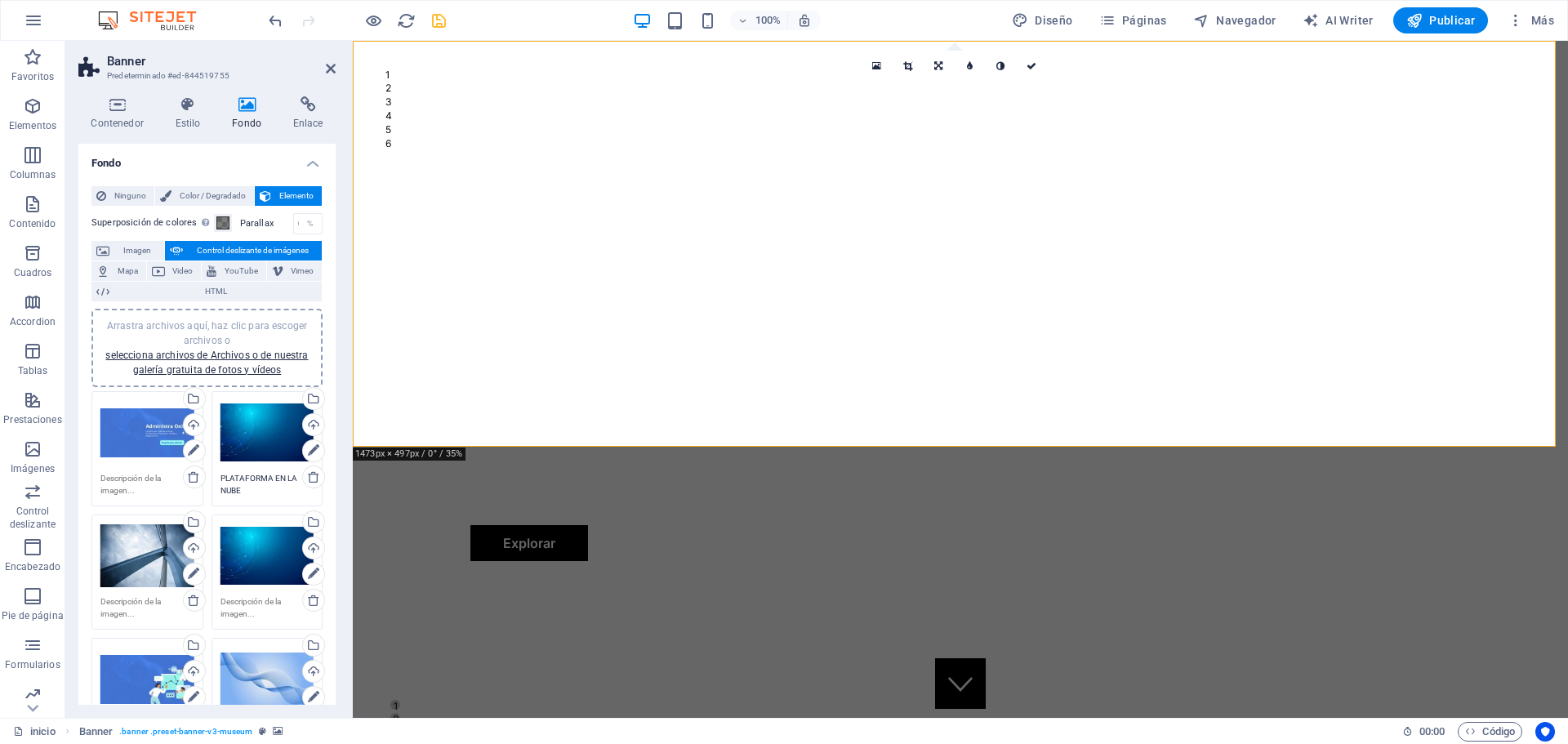
scroll to position [82, 0]
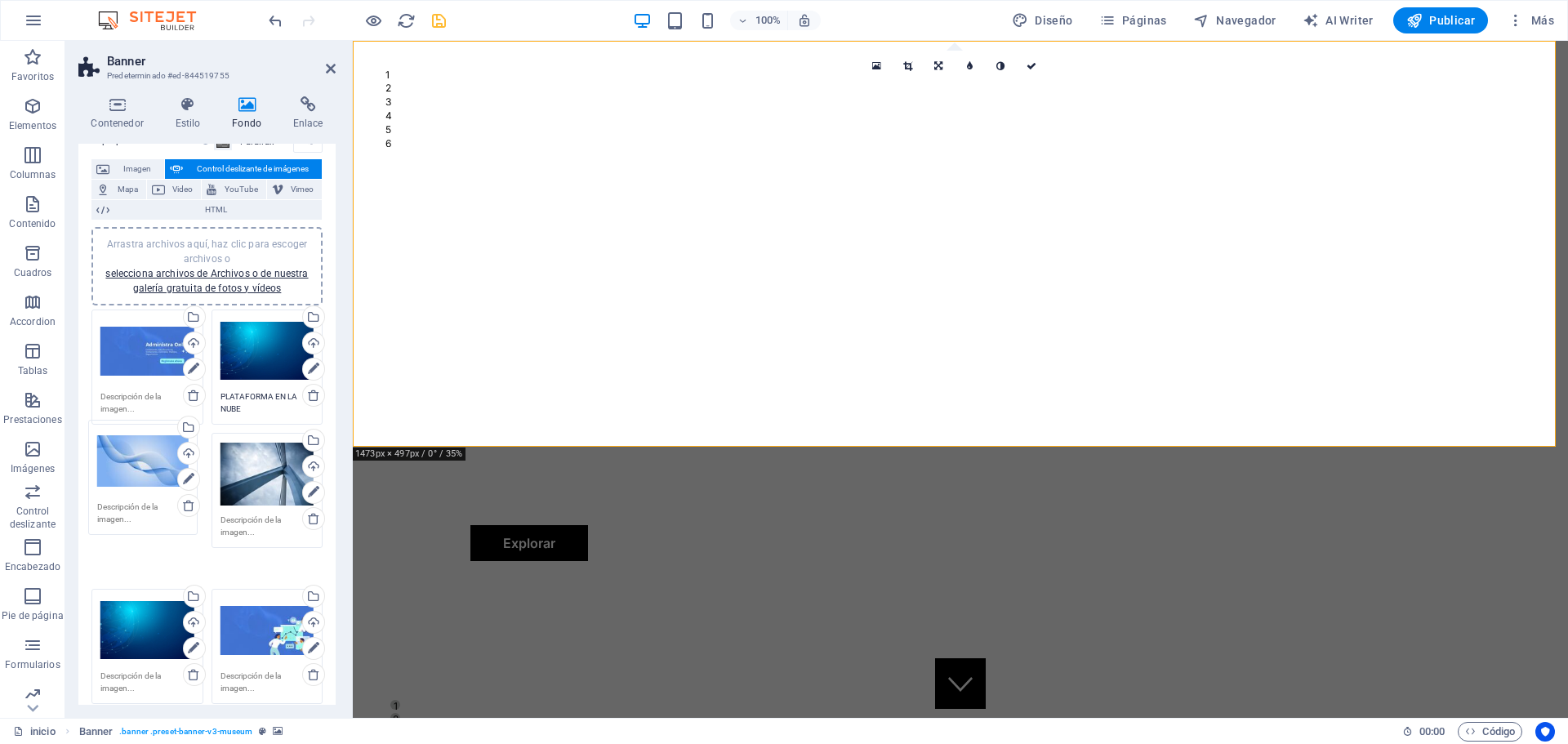
drag, startPoint x: 247, startPoint y: 599, endPoint x: 125, endPoint y: 462, distance: 183.4
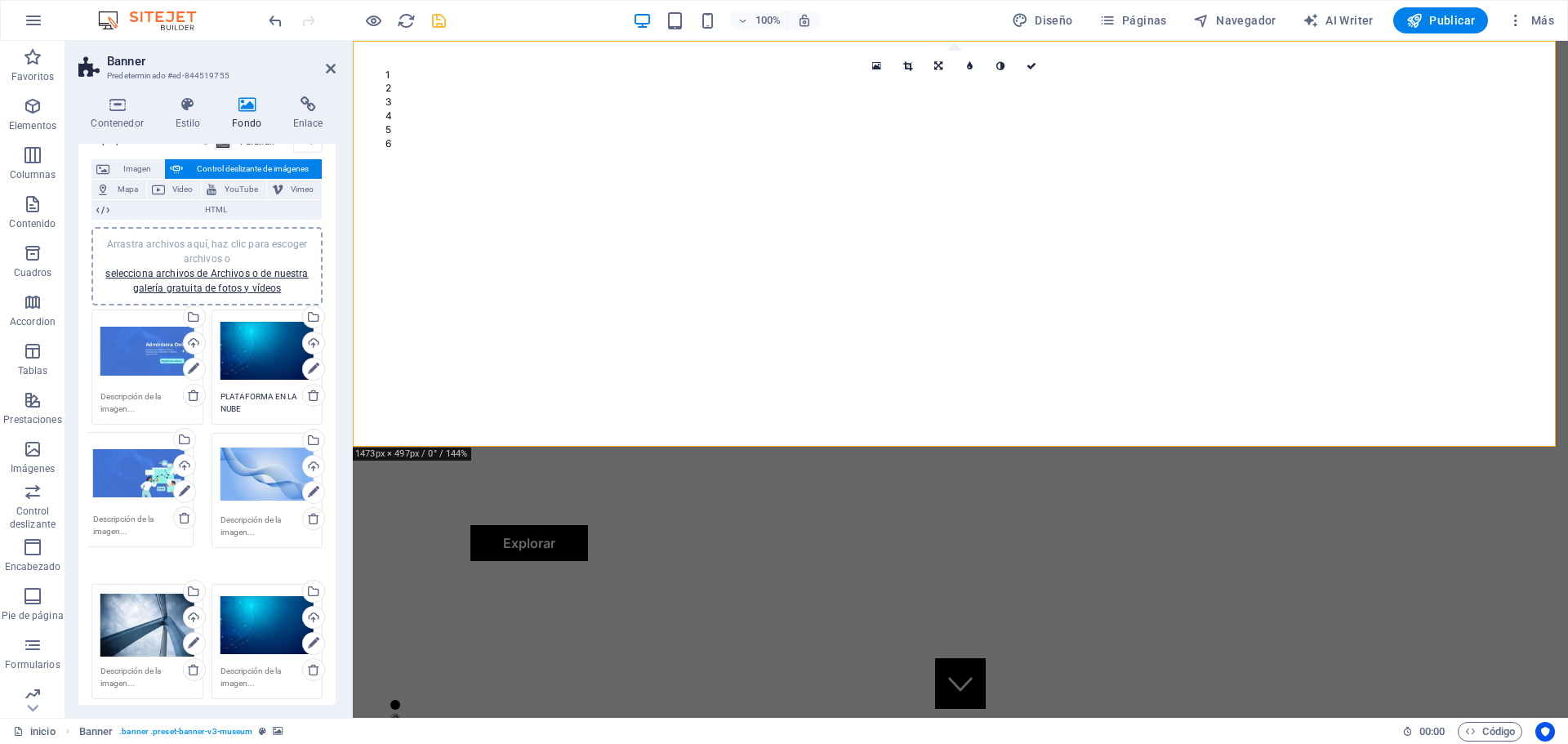
drag, startPoint x: 252, startPoint y: 604, endPoint x: 126, endPoint y: 478, distance: 178.2
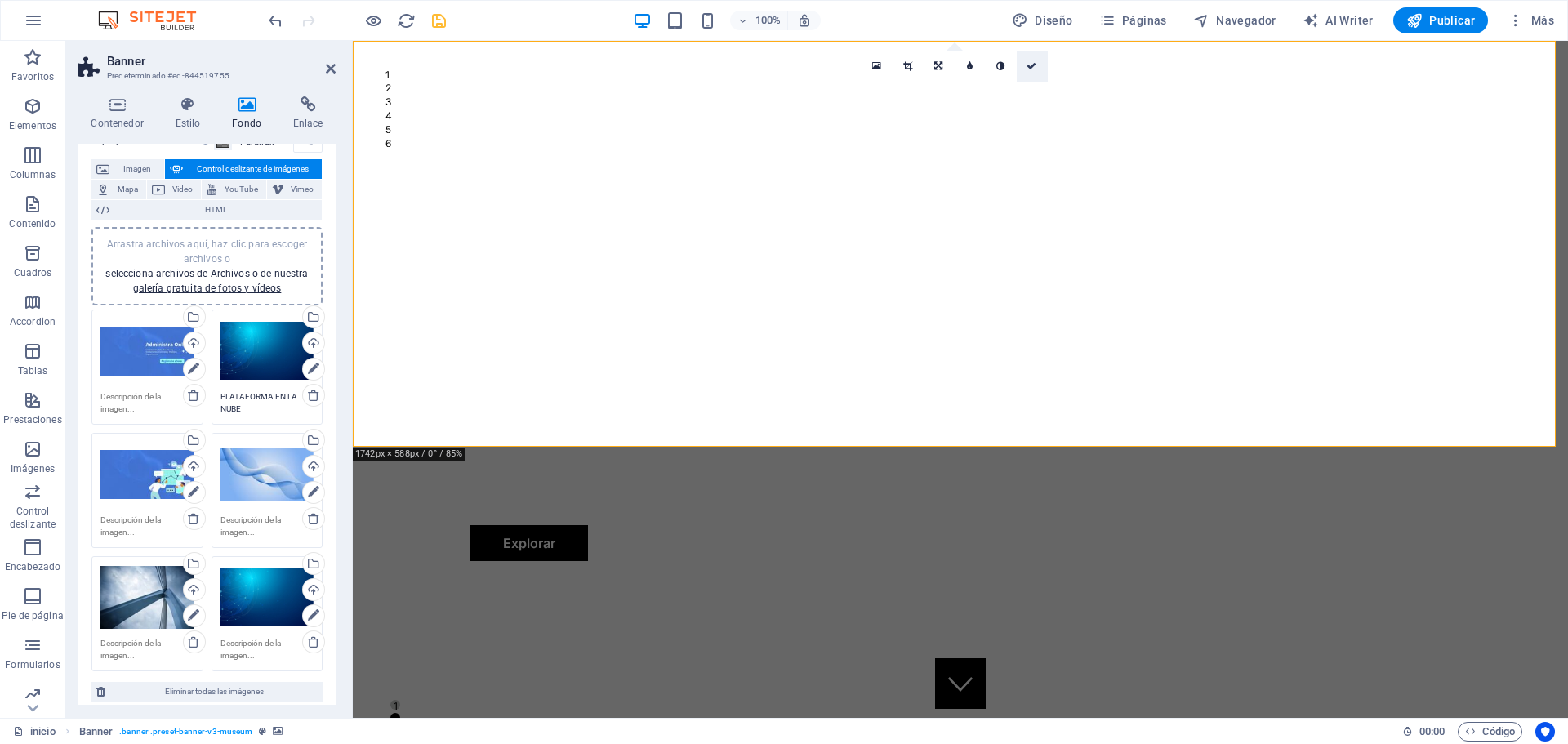
click at [1032, 63] on icon at bounding box center [1032, 66] width 10 height 10
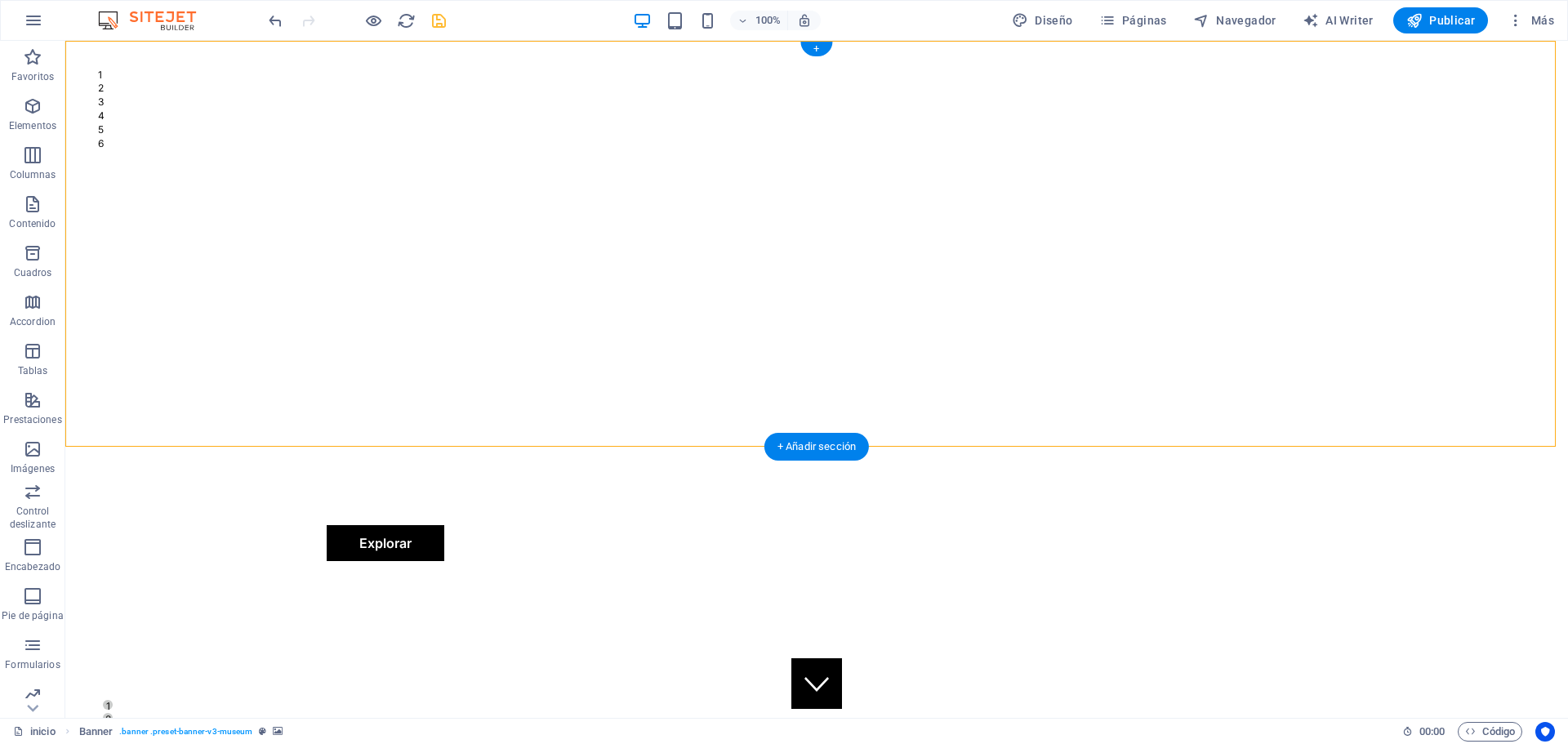
select select "px"
select select "ms"
select select "s"
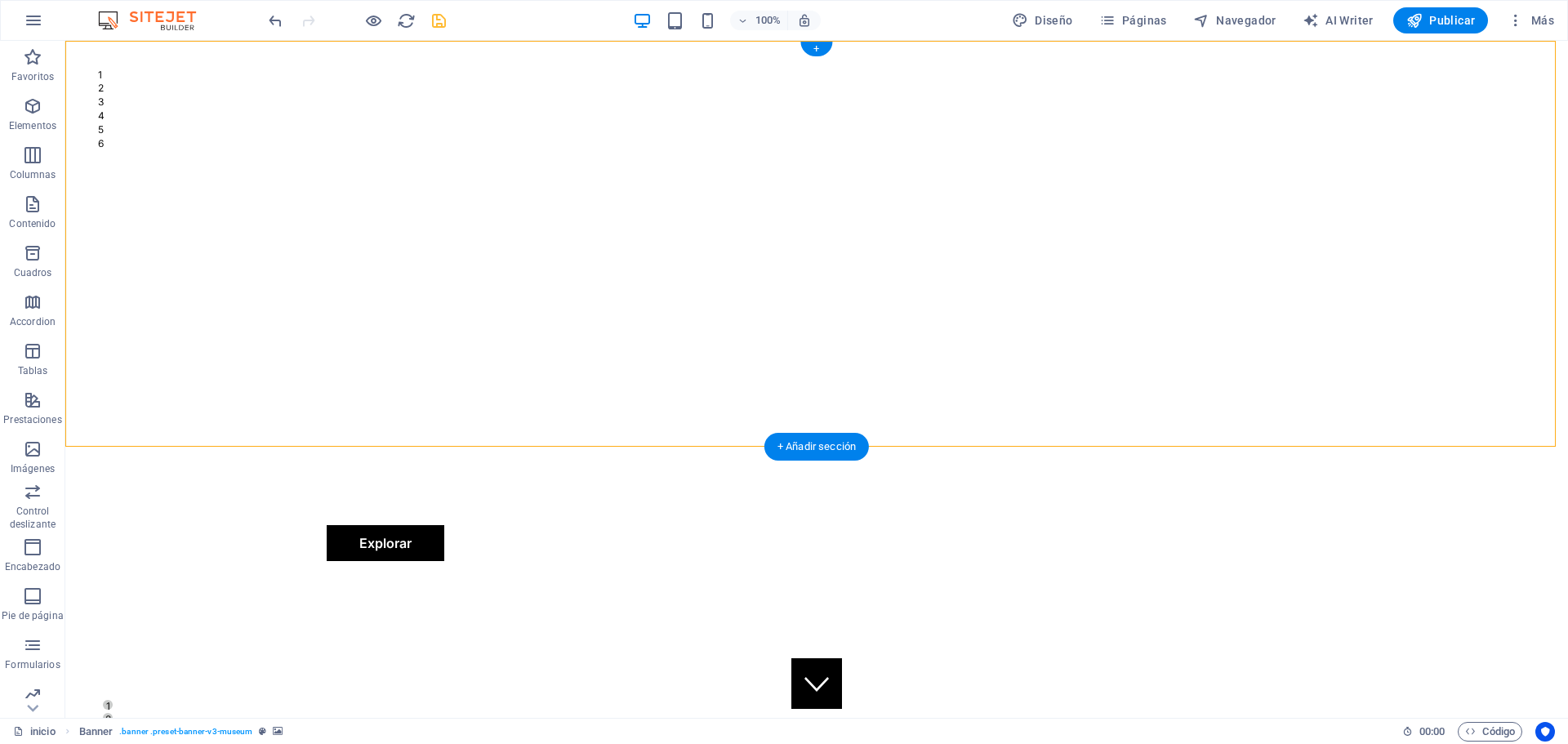
select select "ondemand"
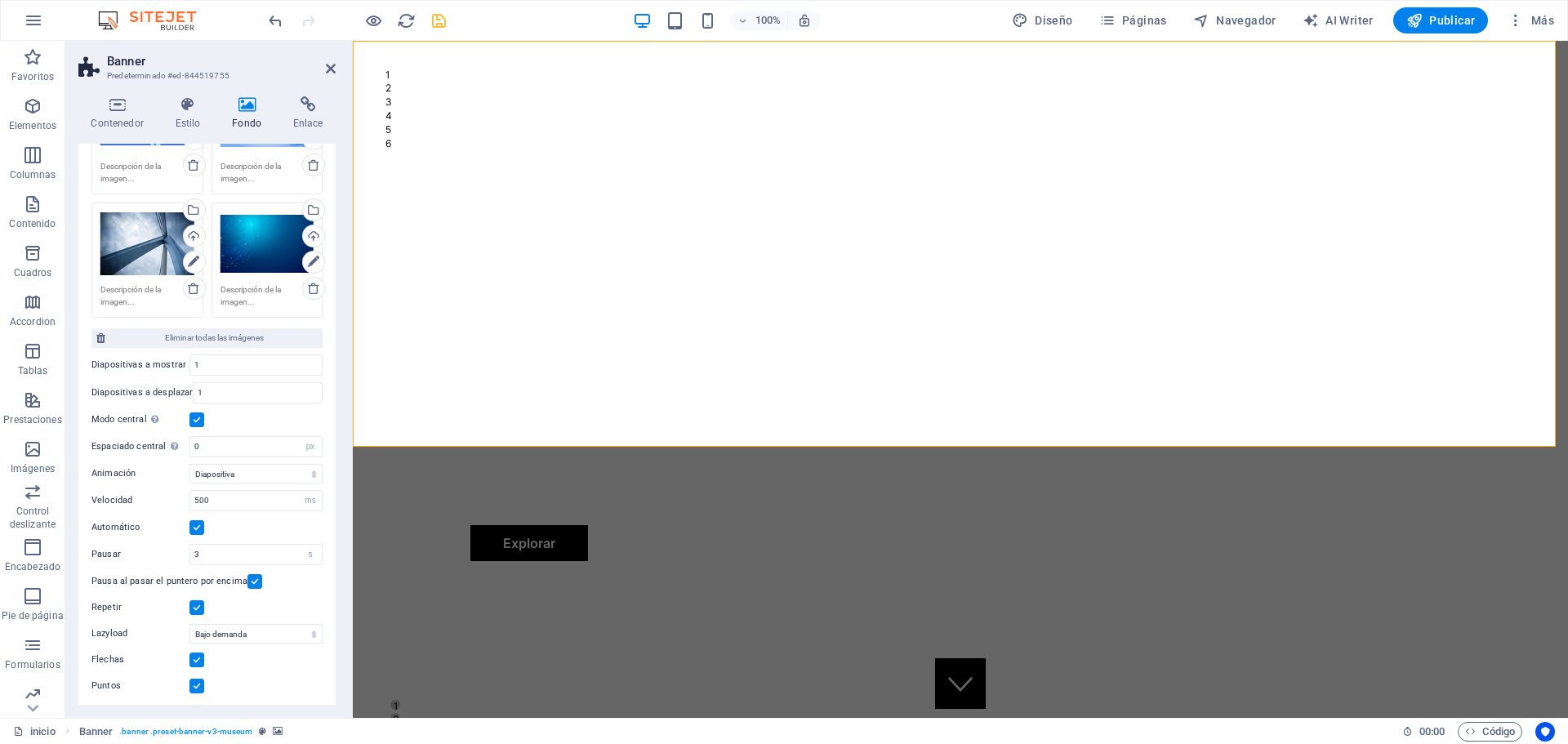
scroll to position [440, 0]
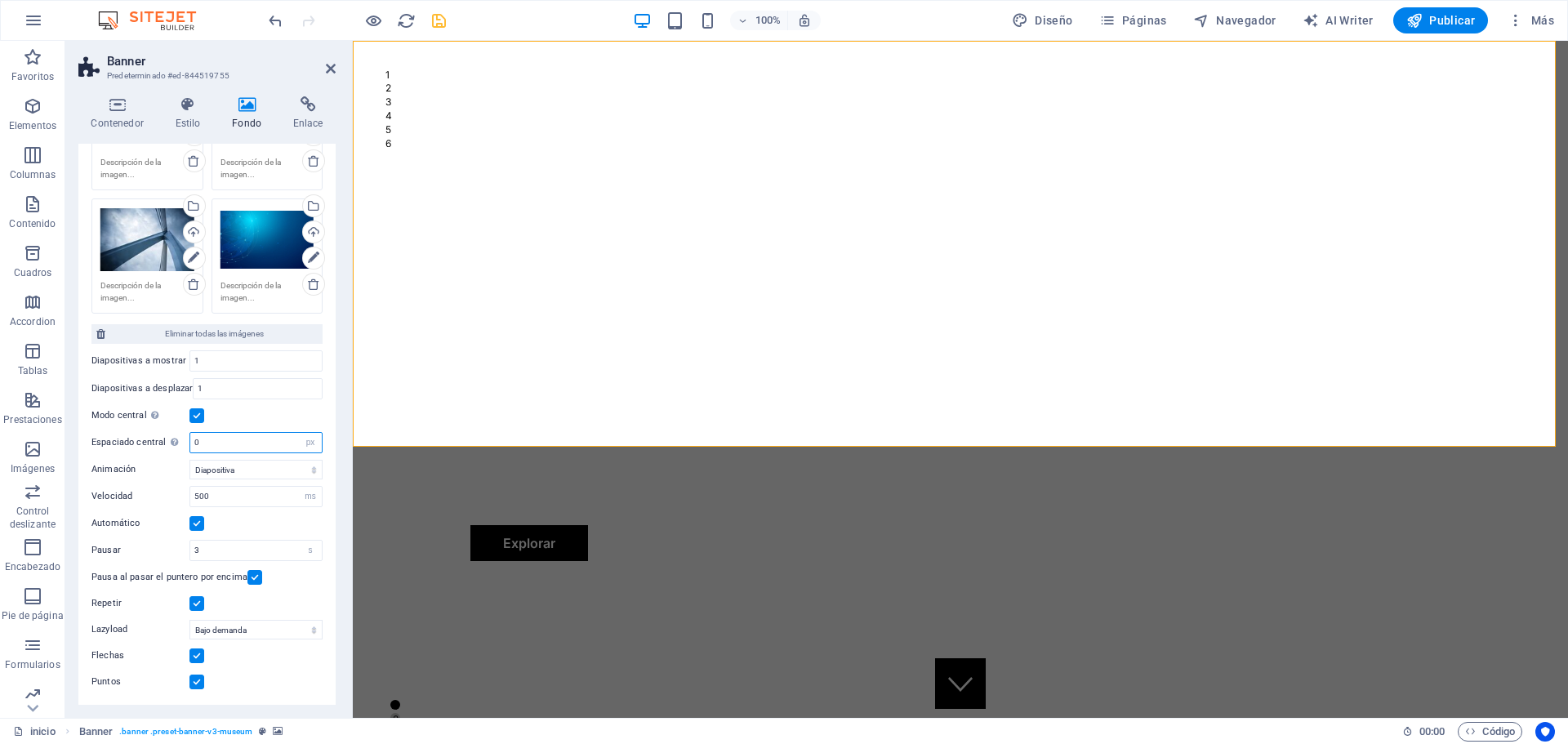
drag, startPoint x: 228, startPoint y: 442, endPoint x: 162, endPoint y: 437, distance: 66.2
click at [162, 437] on div "Espaciado central No visible cuando "Ancho de la variable" está activado 0 px %" at bounding box center [207, 442] width 231 height 21
drag, startPoint x: 230, startPoint y: 436, endPoint x: 40, endPoint y: 416, distance: 191.0
click at [40, 416] on section "Favoritos Elementos Columnas Contenido [PERSON_NAME] Accordion Tablas Prestacio…" at bounding box center [784, 378] width 1568 height 677
type input "0"
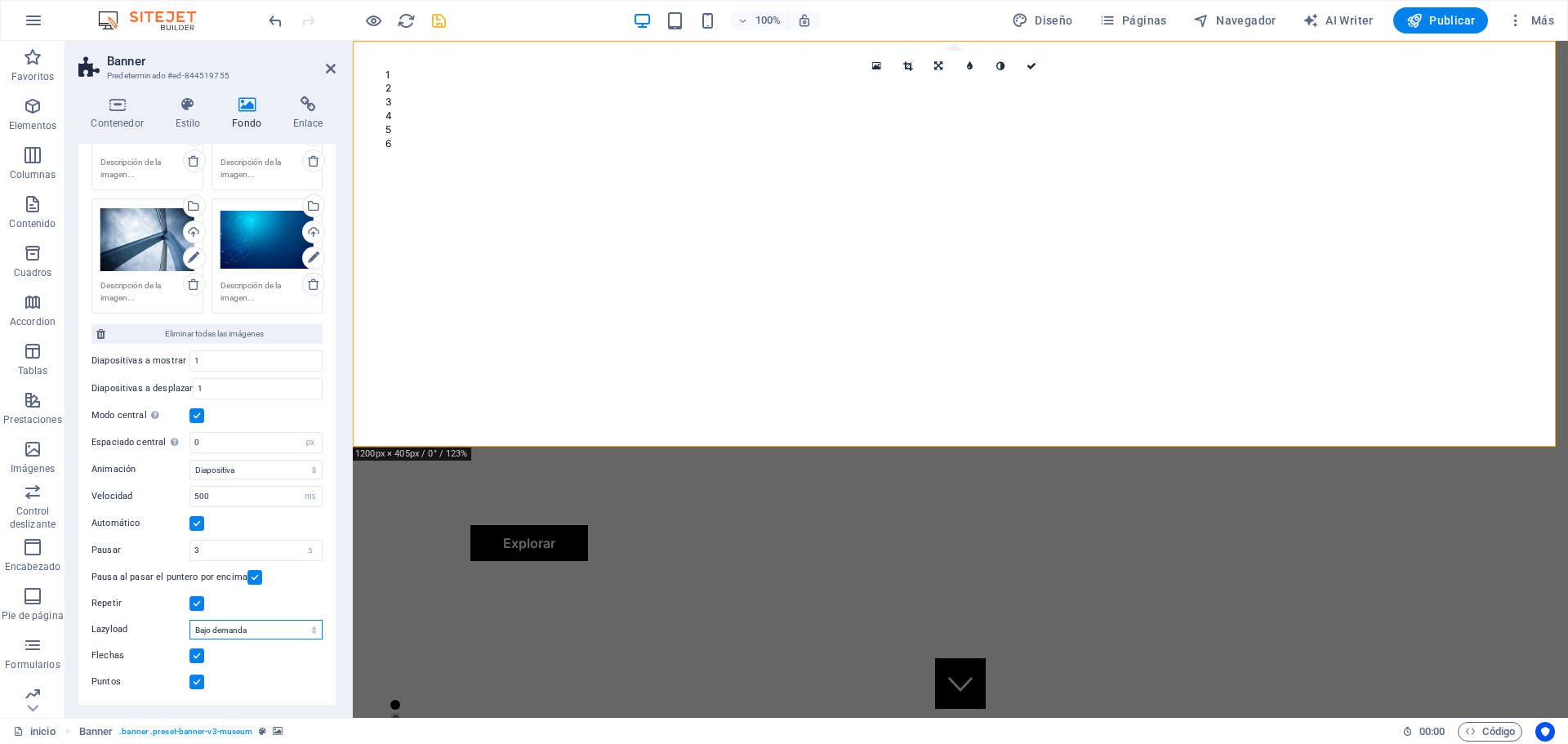
click at [220, 632] on select "Deshabilitado Bajo demanda Progresivo" at bounding box center [256, 629] width 133 height 20
select select "progressive"
click at [190, 620] on select "Deshabilitado Bajo demanda Progresivo" at bounding box center [256, 629] width 133 height 20
click at [195, 653] on label at bounding box center [197, 655] width 15 height 15
click at [0, 0] on input "Flechas" at bounding box center [0, 0] width 0 height 0
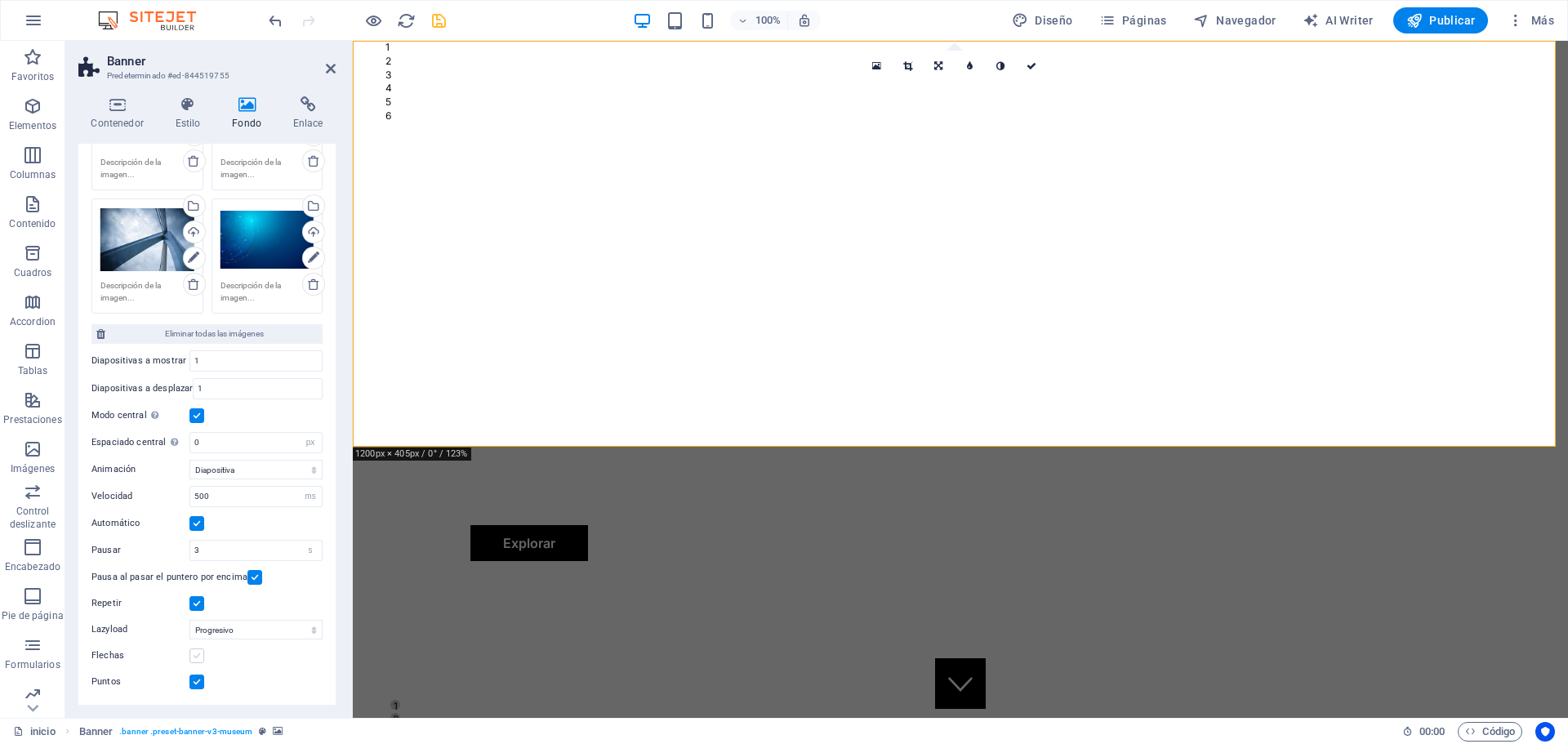
click at [195, 653] on label at bounding box center [197, 655] width 15 height 15
click at [0, 0] on input "Flechas" at bounding box center [0, 0] width 0 height 0
click at [197, 683] on label at bounding box center [197, 682] width 15 height 15
click at [0, 0] on input "Puntos" at bounding box center [0, 0] width 0 height 0
click at [197, 683] on label at bounding box center [197, 682] width 15 height 15
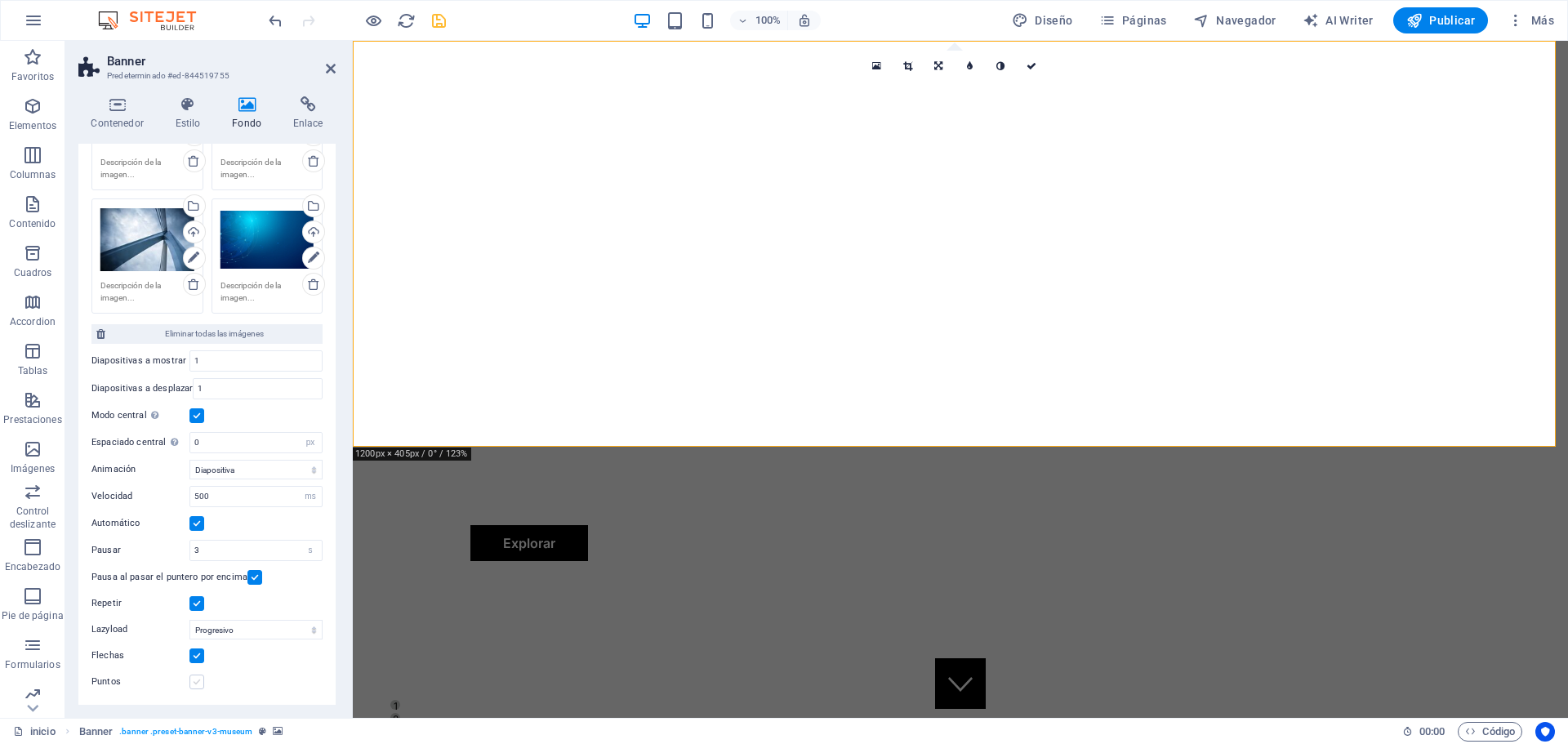
click at [0, 0] on input "Puntos" at bounding box center [0, 0] width 0 height 0
click at [439, 19] on icon "save" at bounding box center [439, 21] width 19 height 19
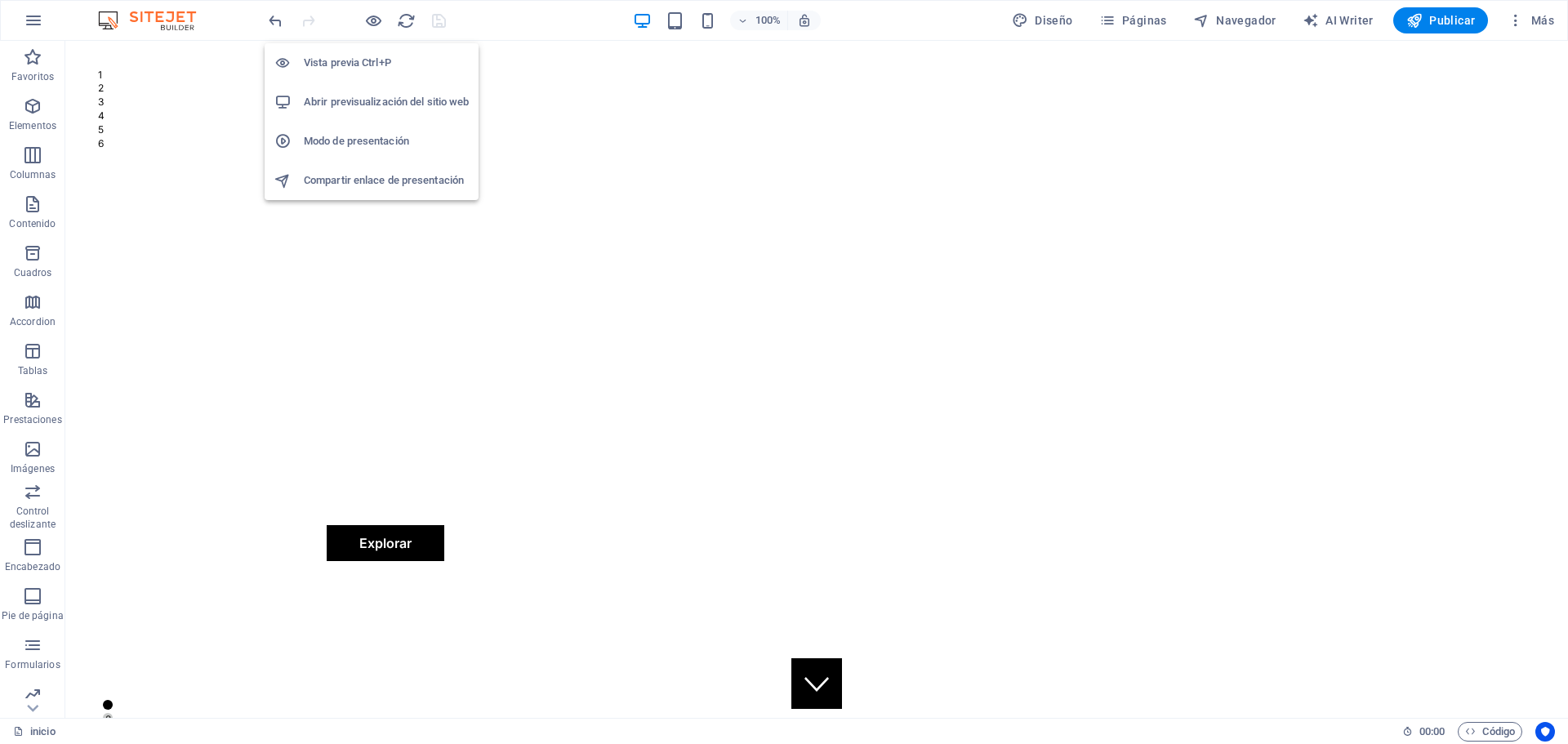
click at [385, 102] on h6 "Abrir previsualización del sitio web" at bounding box center [385, 102] width 165 height 20
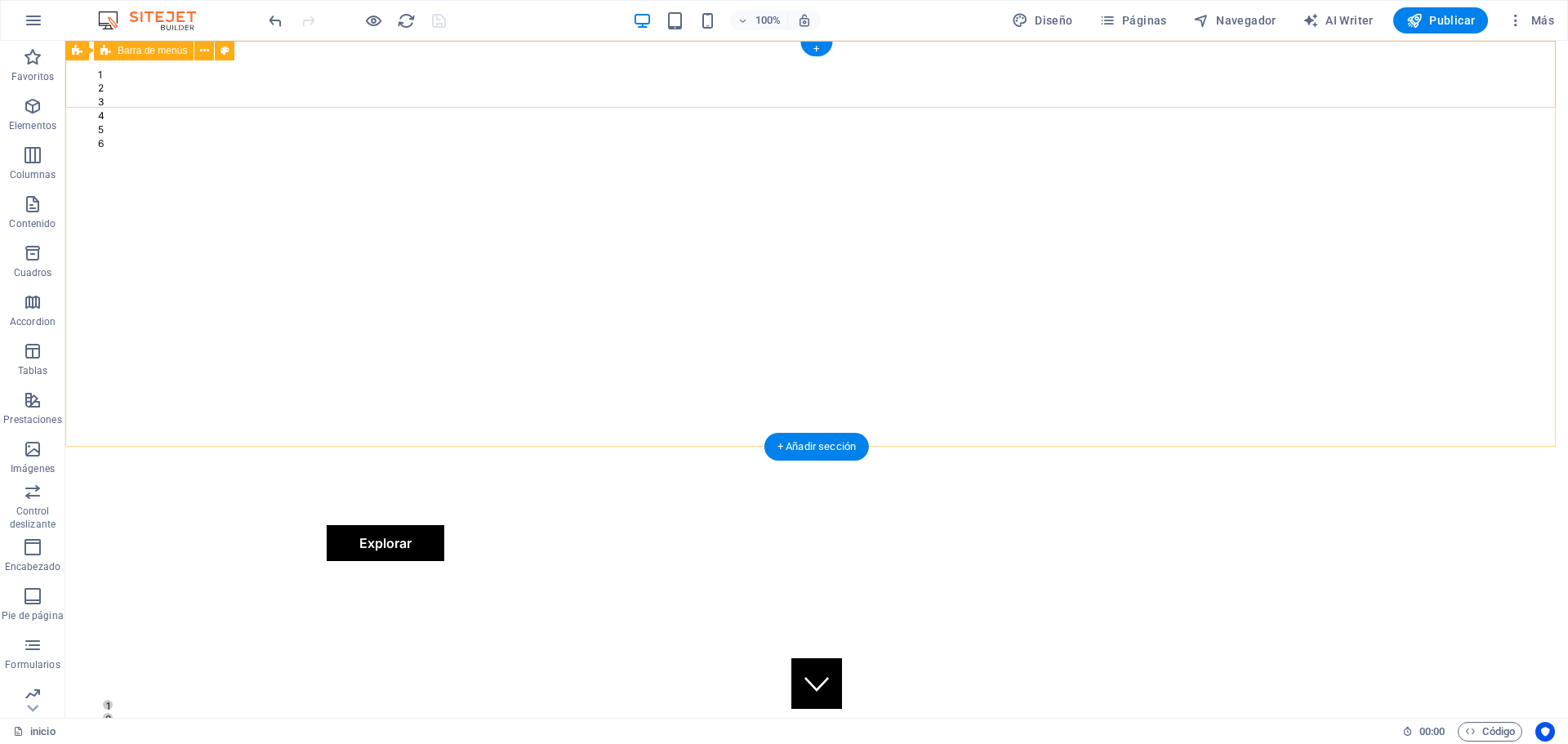
click at [1497, 447] on div "LICIDAY Nosotros Soluciones Prueba Gratis Contacto Acceso a Clientes Explorar" at bounding box center [816, 510] width 1502 height 127
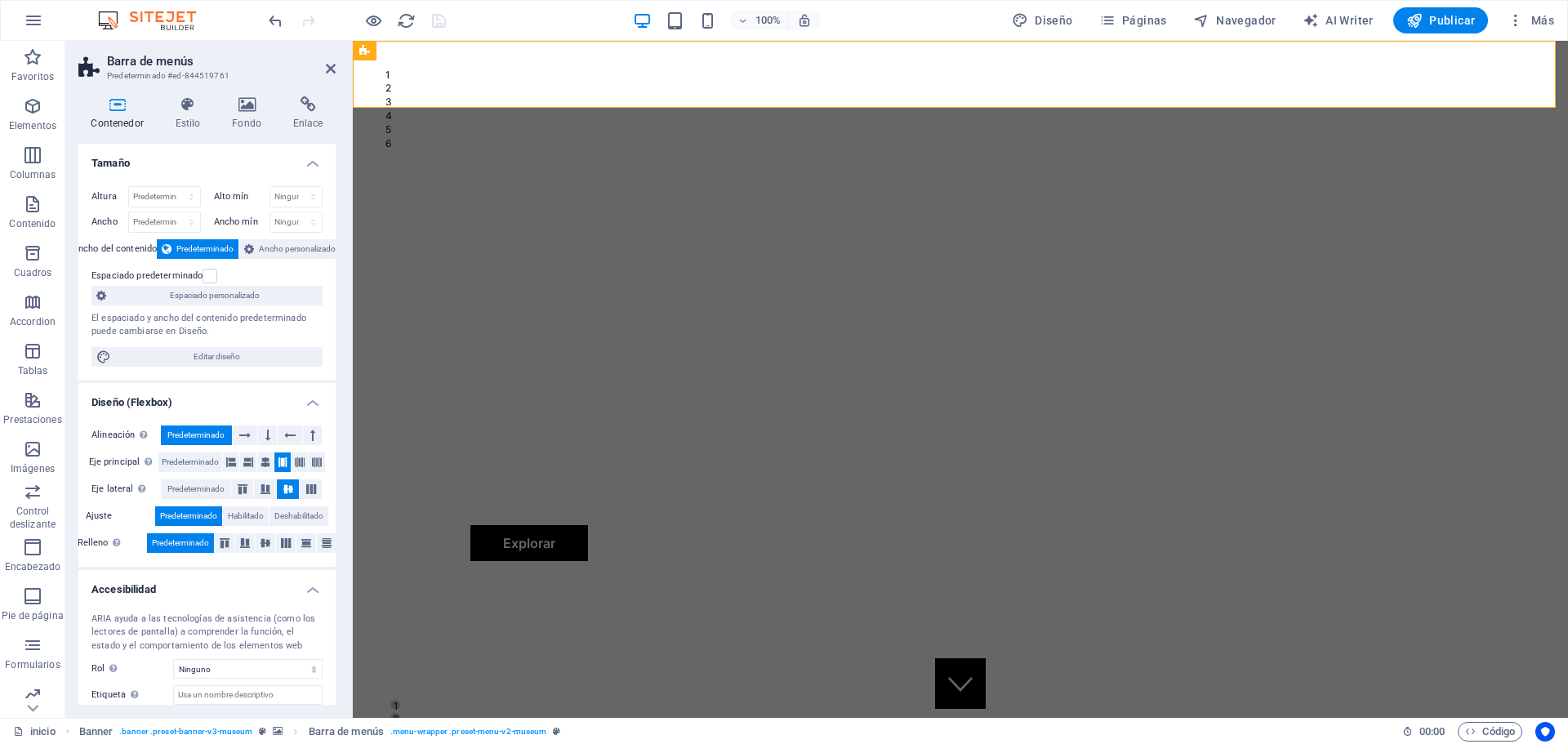
select select "px"
select select "ms"
select select "s"
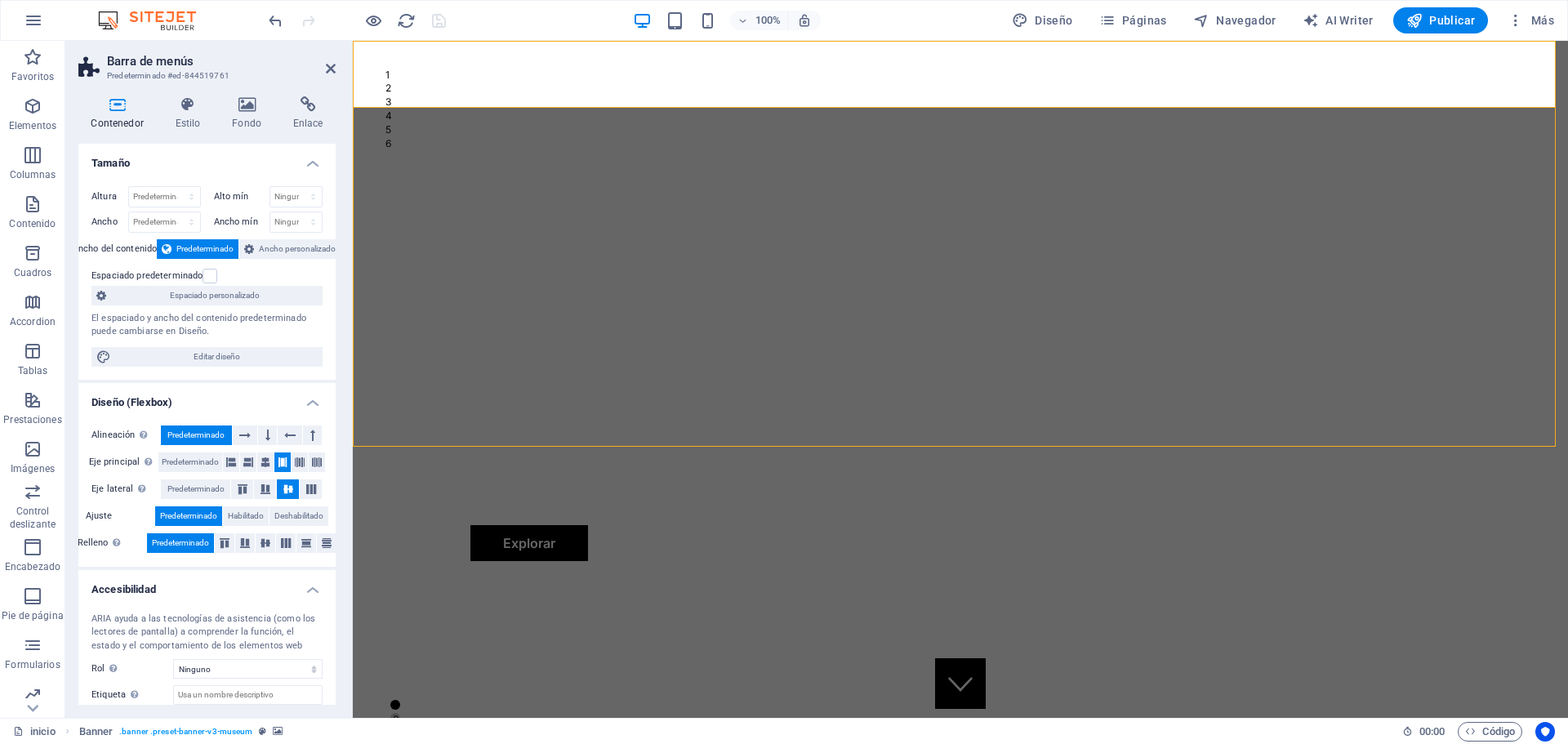
select select "progressive"
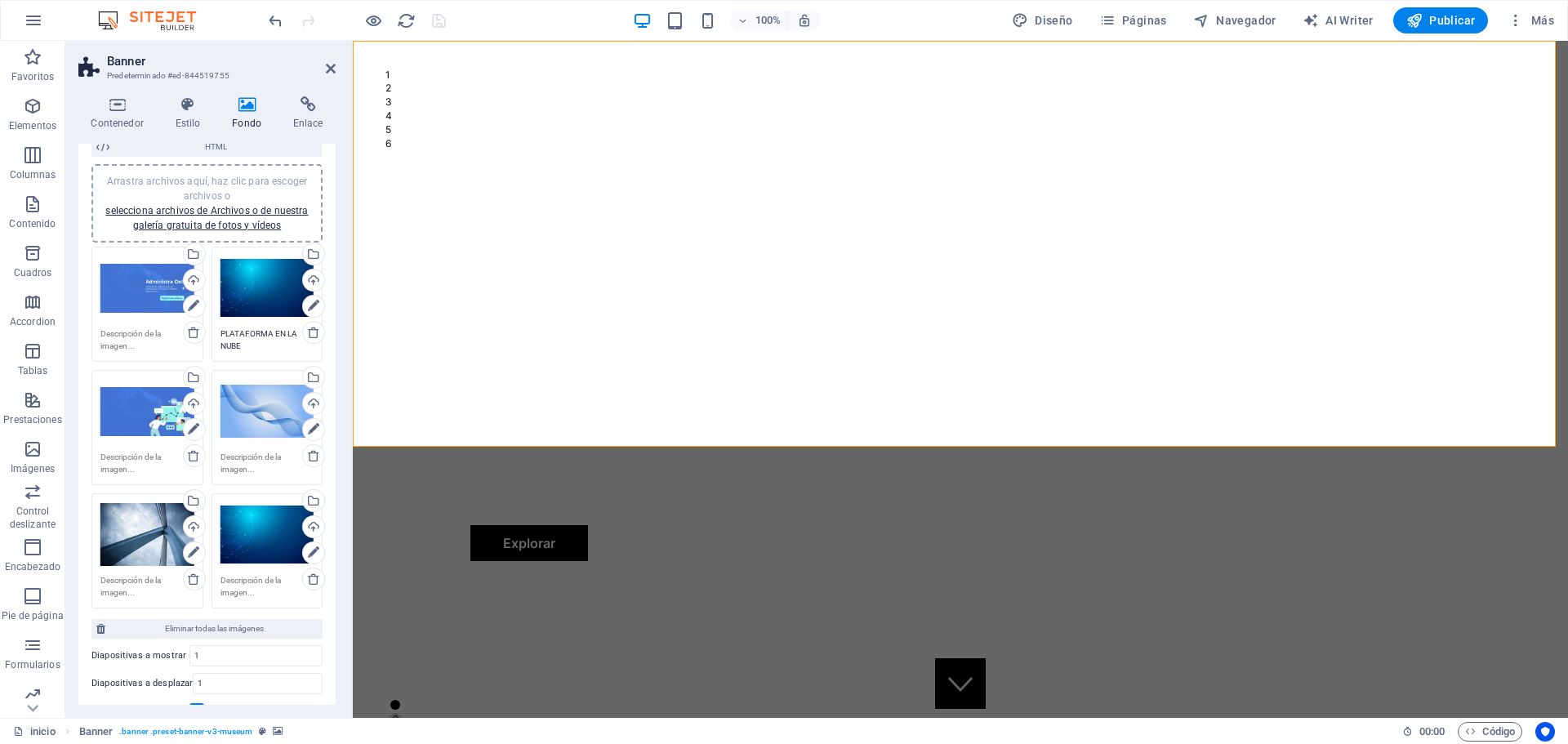
scroll to position [0, 0]
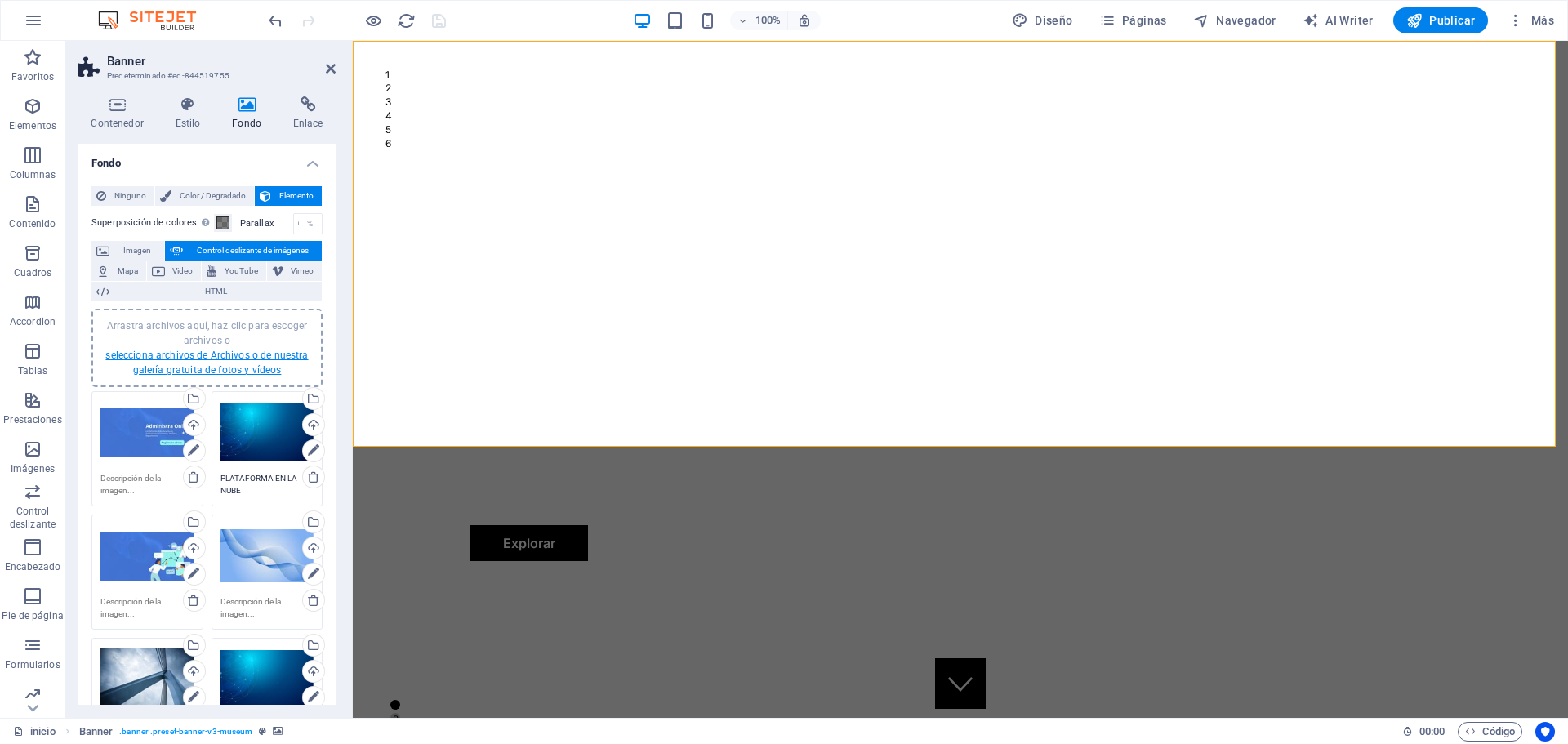
click at [220, 371] on link "selecciona archivos de Archivos o de nuestra galería gratuita de fotos y vídeos" at bounding box center [206, 363] width 203 height 26
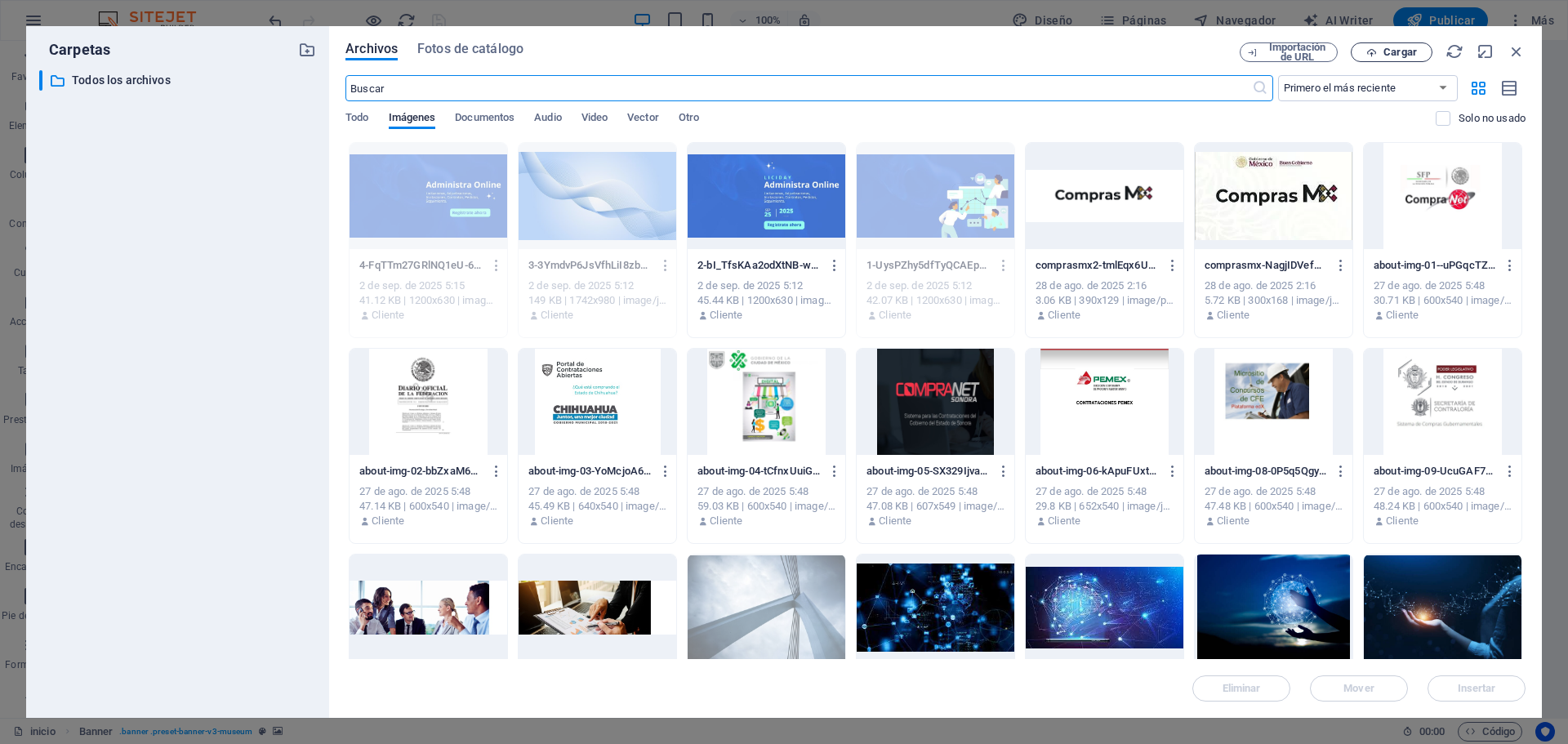
click at [1402, 51] on span "Cargar" at bounding box center [1400, 52] width 34 height 10
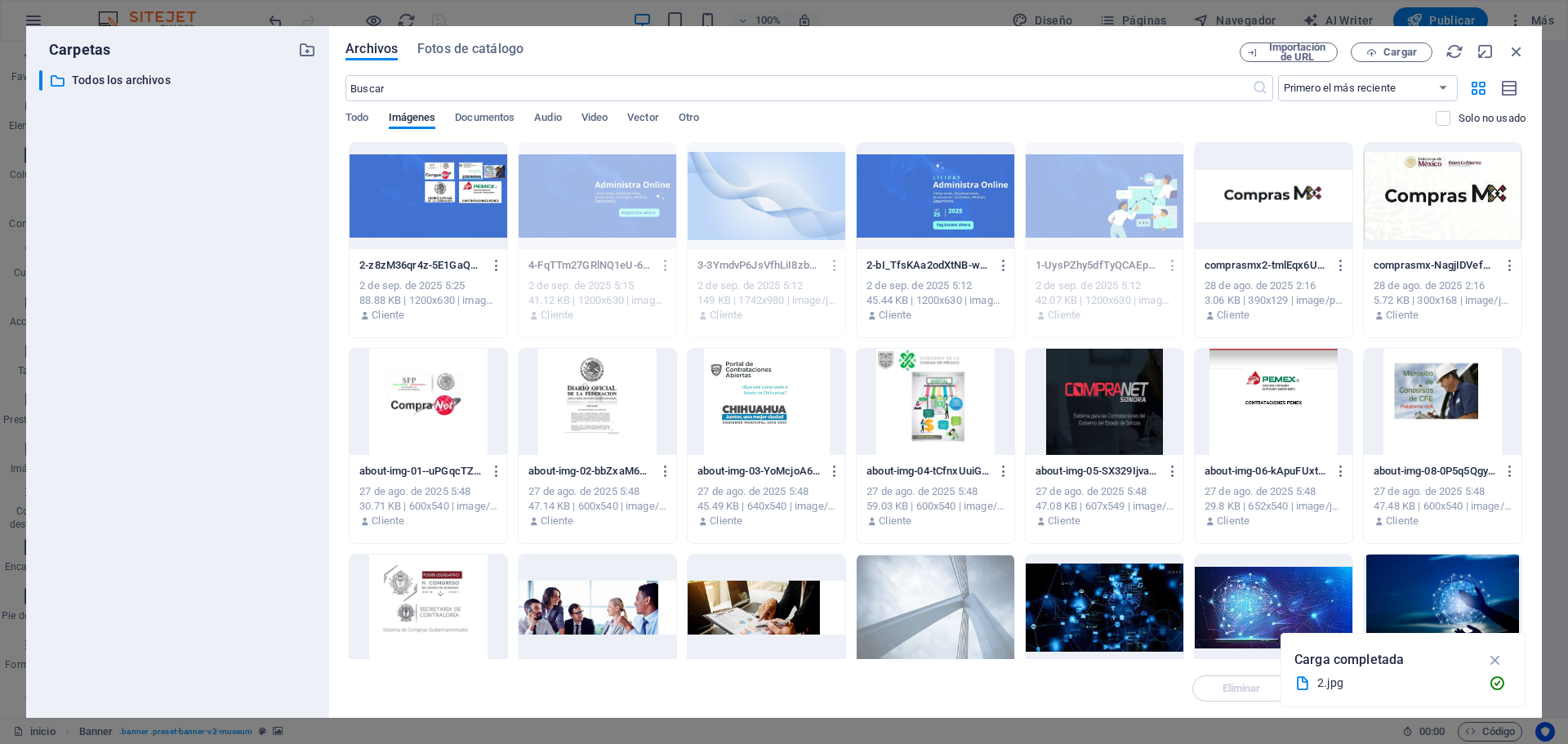
click at [435, 196] on div at bounding box center [428, 196] width 157 height 106
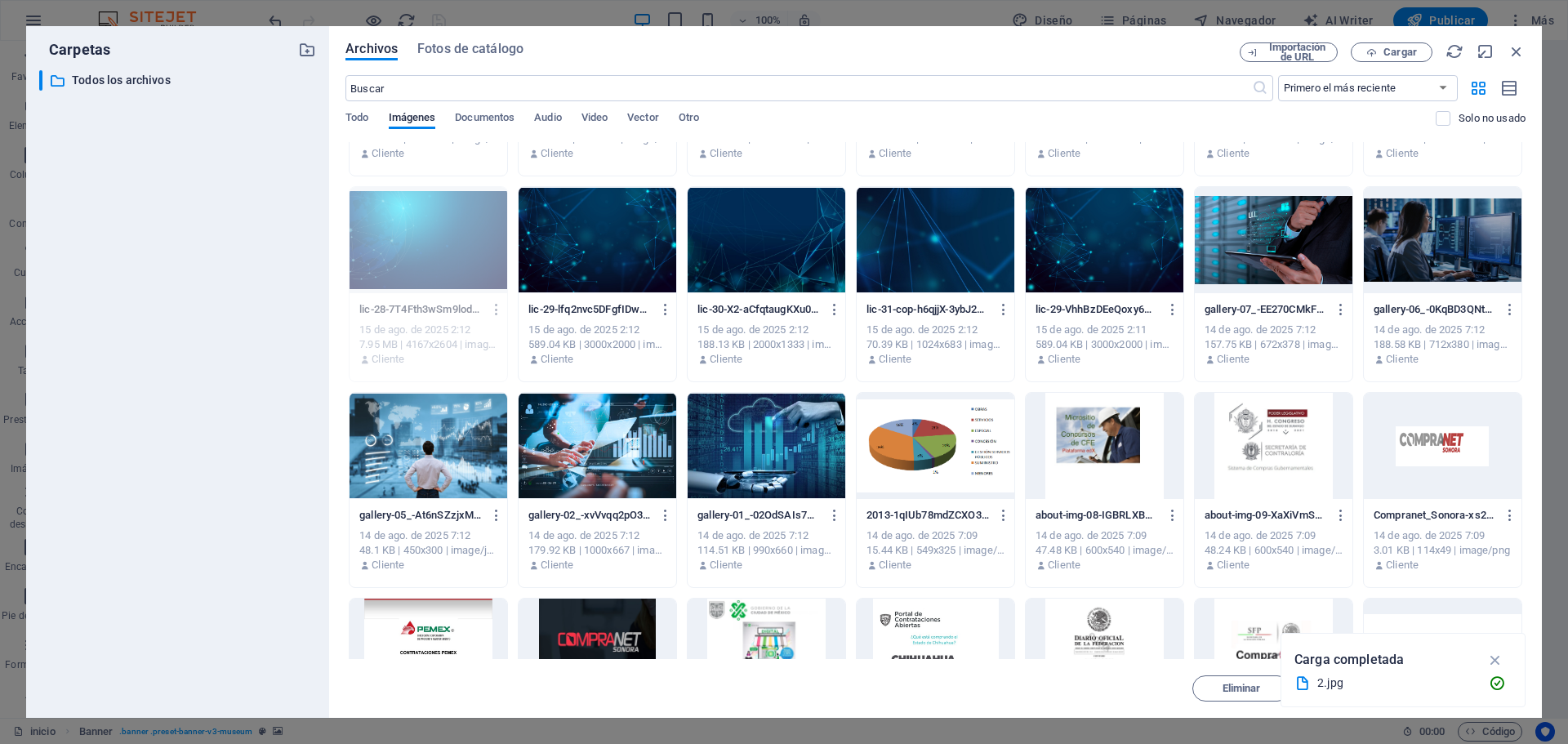
scroll to position [914, 0]
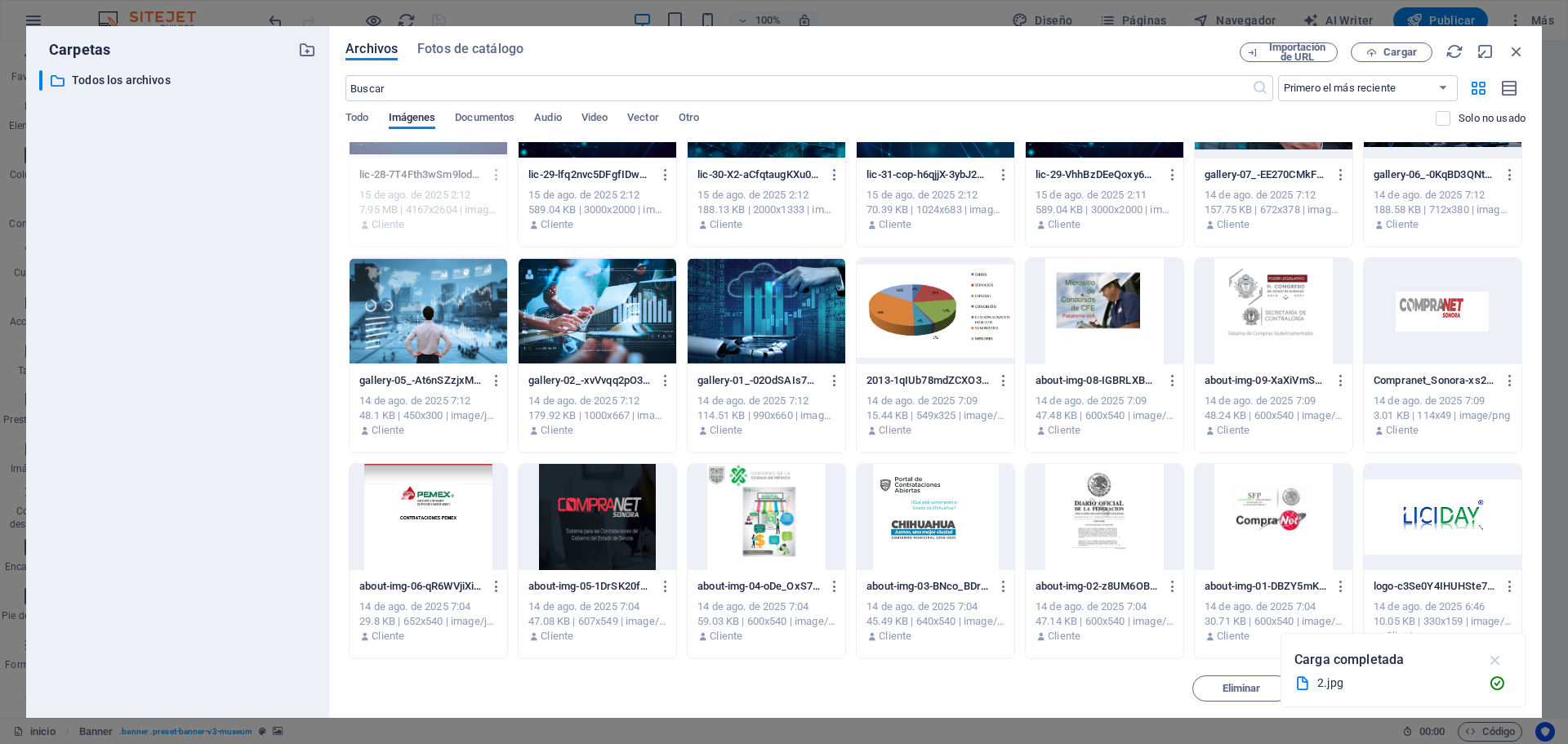
click at [1496, 656] on icon "button" at bounding box center [1495, 660] width 19 height 18
click at [1467, 685] on span "Insertar" at bounding box center [1476, 689] width 39 height 10
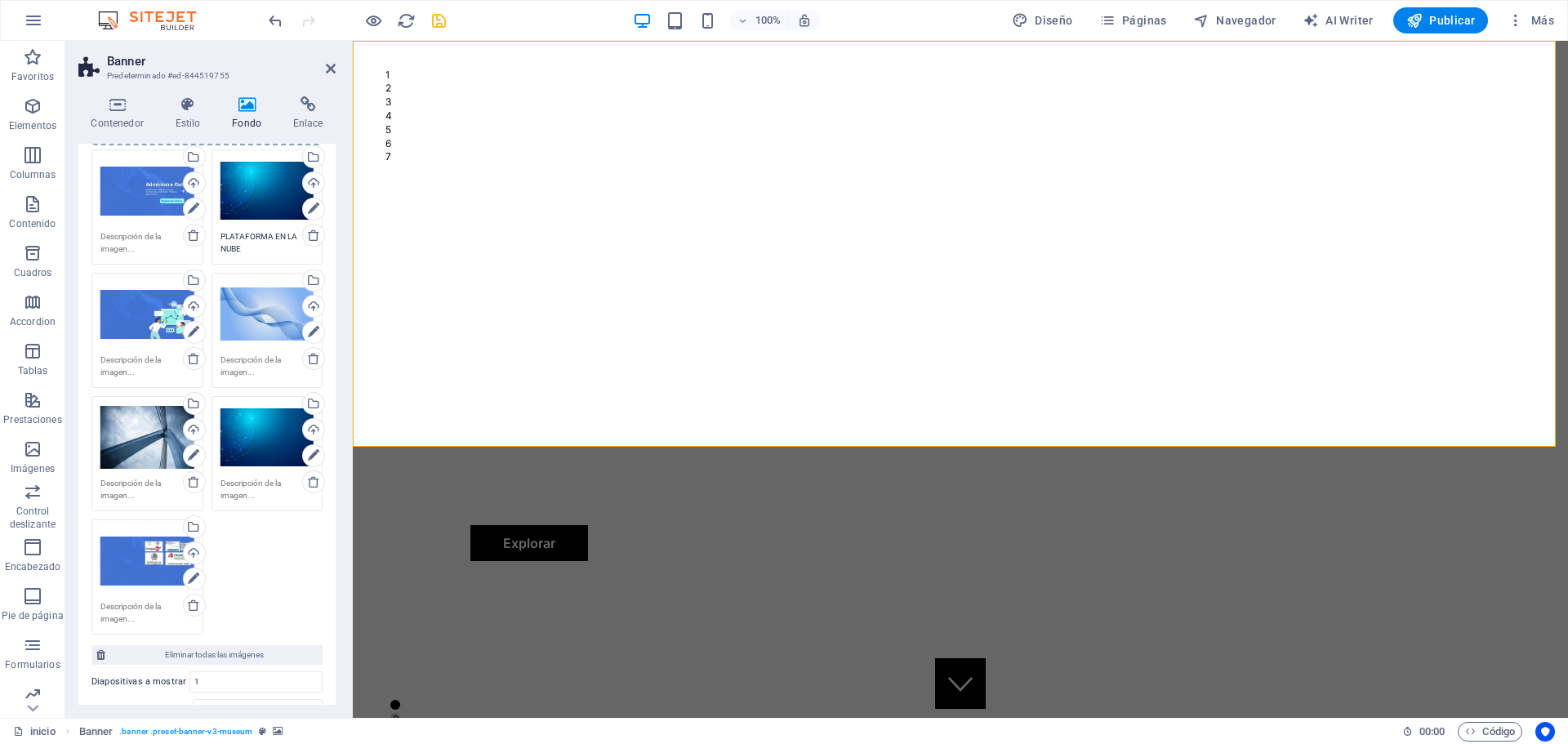
scroll to position [245, 0]
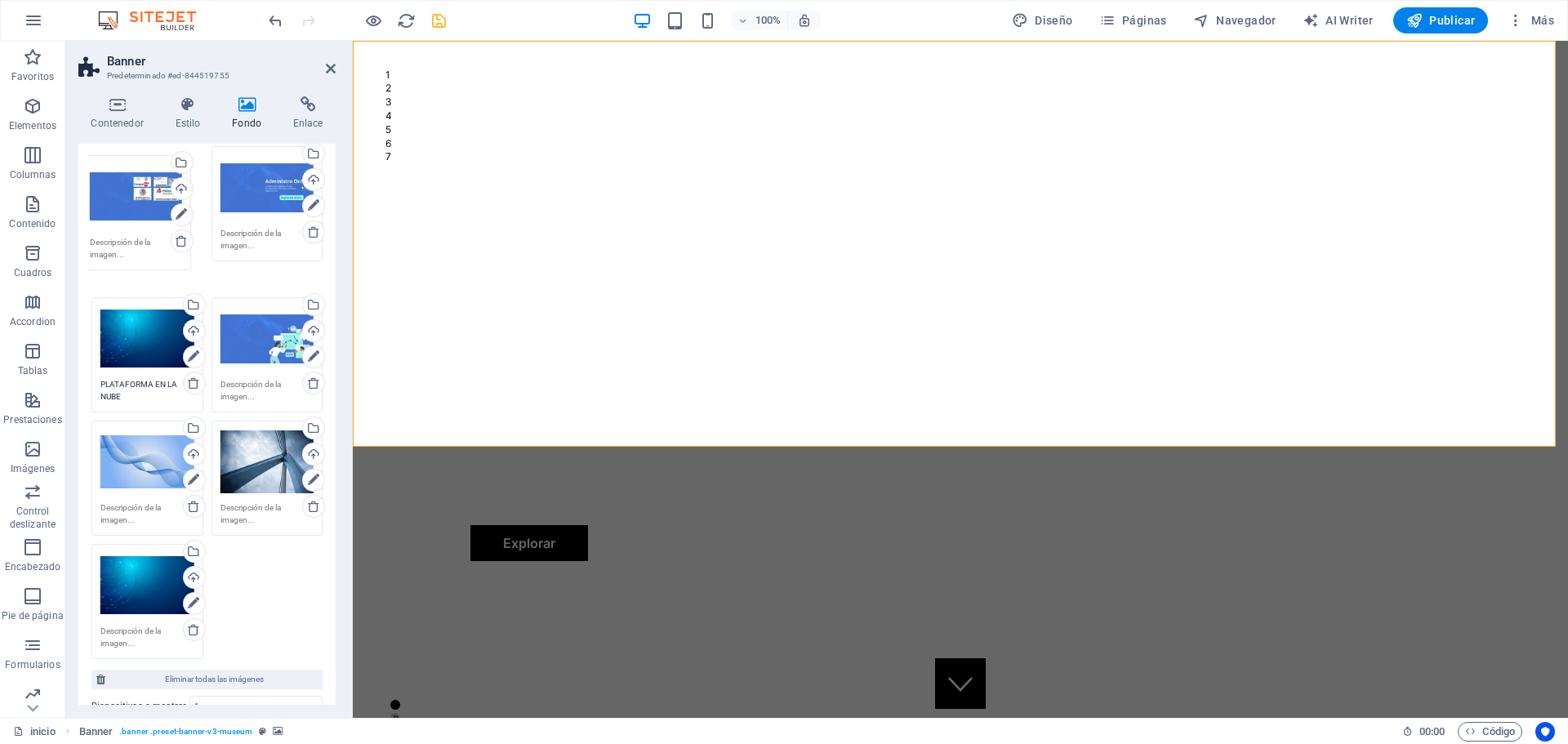
drag, startPoint x: 165, startPoint y: 547, endPoint x: 154, endPoint y: 187, distance: 360.2
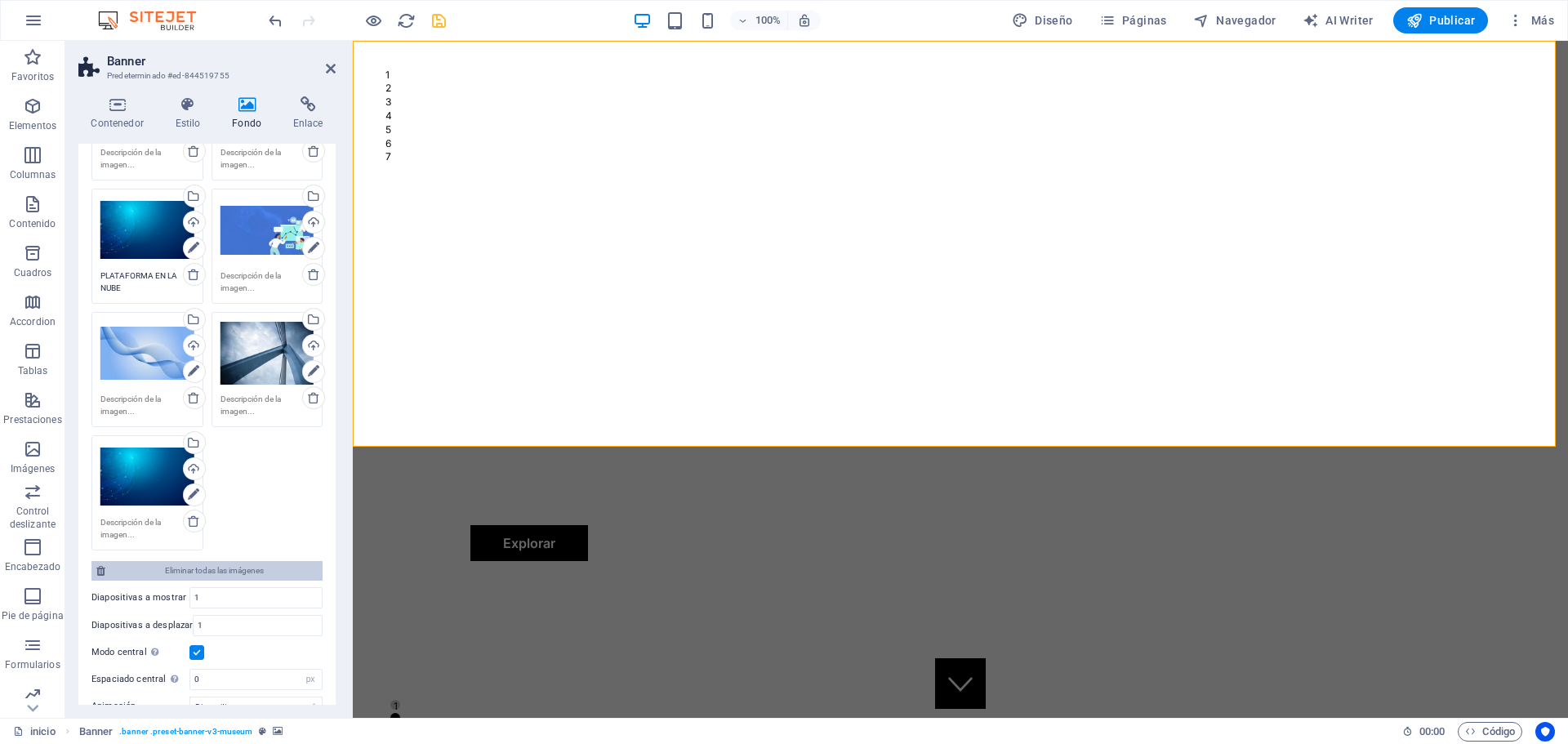
scroll to position [562, 0]
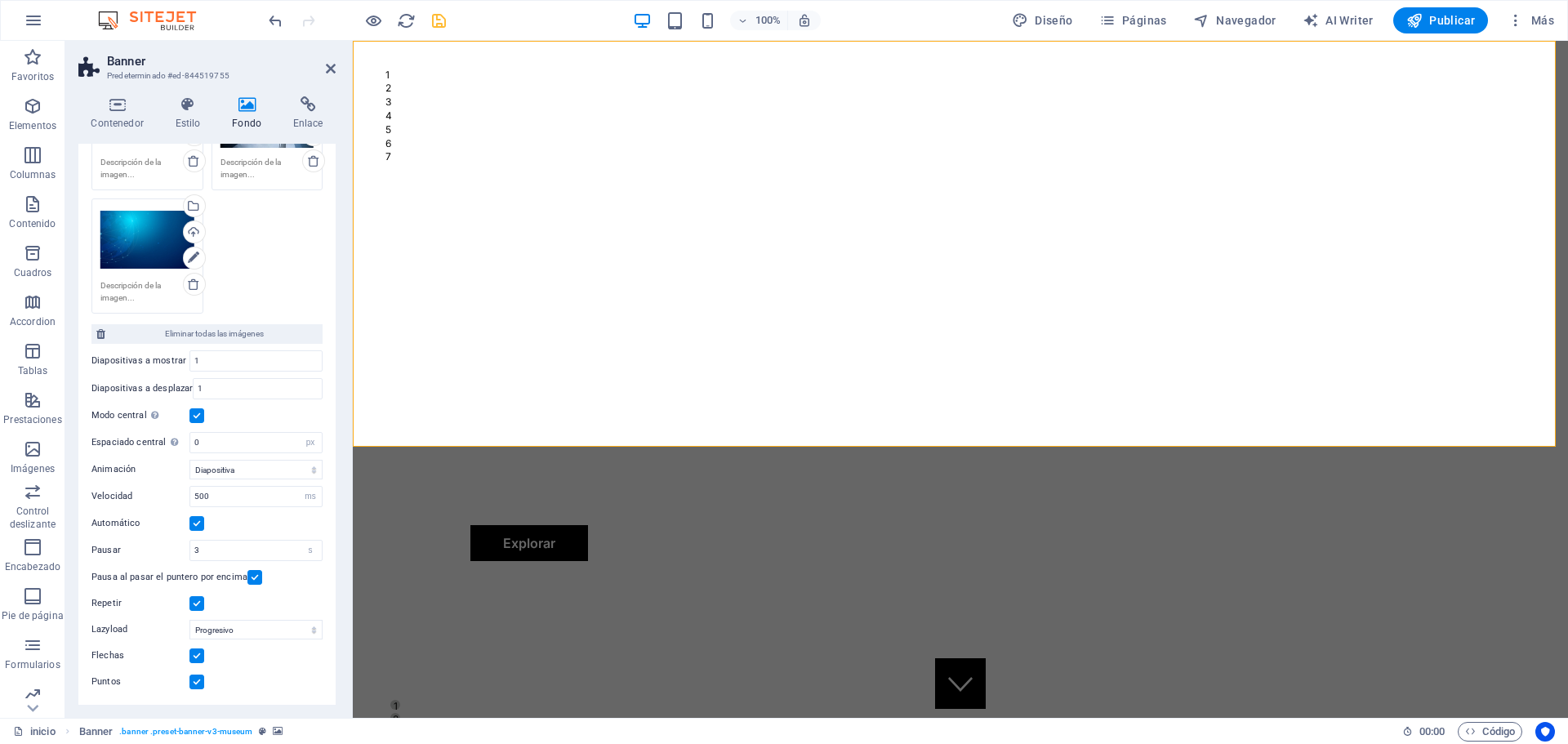
click at [194, 648] on label at bounding box center [197, 655] width 15 height 15
click at [0, 0] on input "Flechas" at bounding box center [0, 0] width 0 height 0
click at [194, 648] on label at bounding box center [197, 655] width 15 height 15
click at [0, 0] on input "Flechas" at bounding box center [0, 0] width 0 height 0
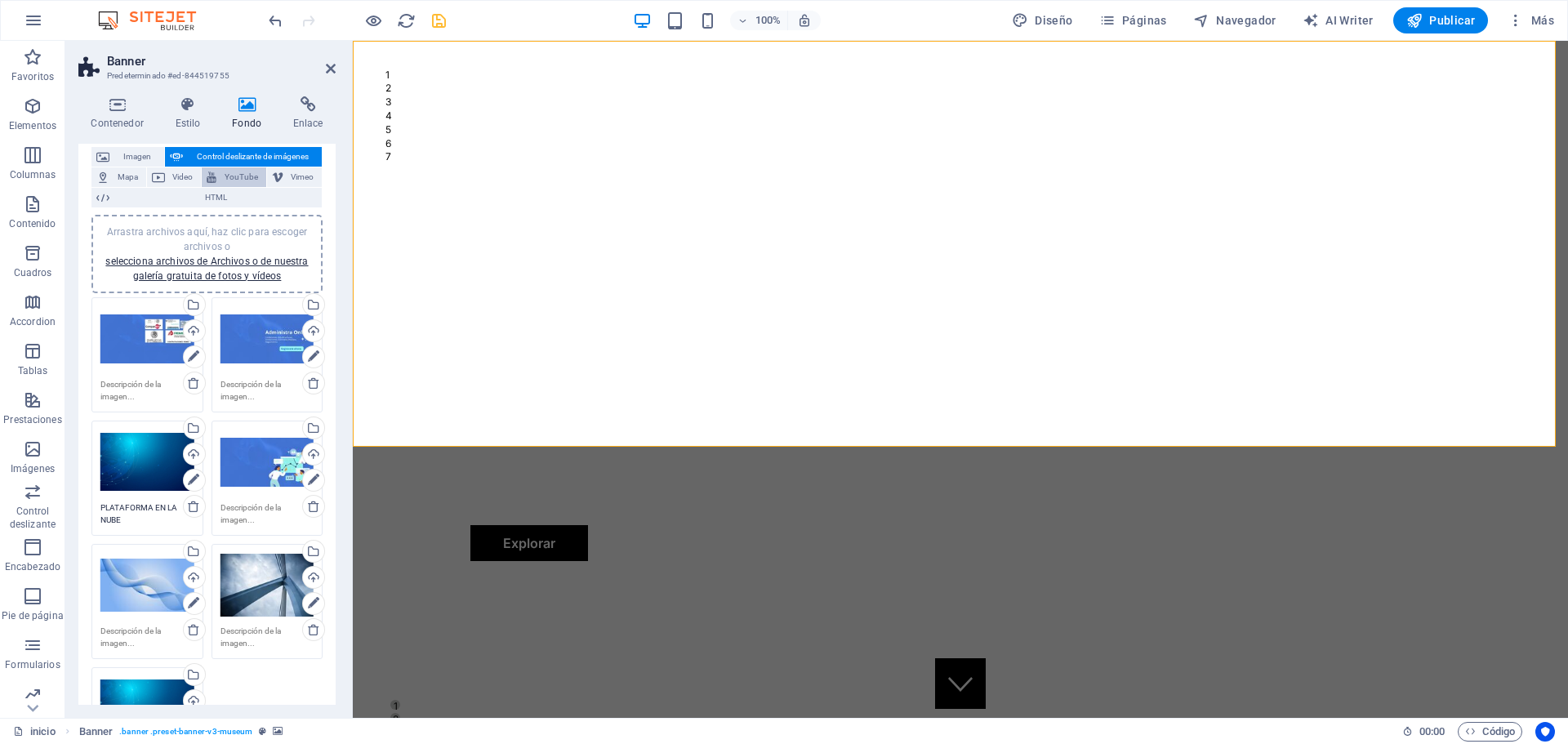
scroll to position [0, 0]
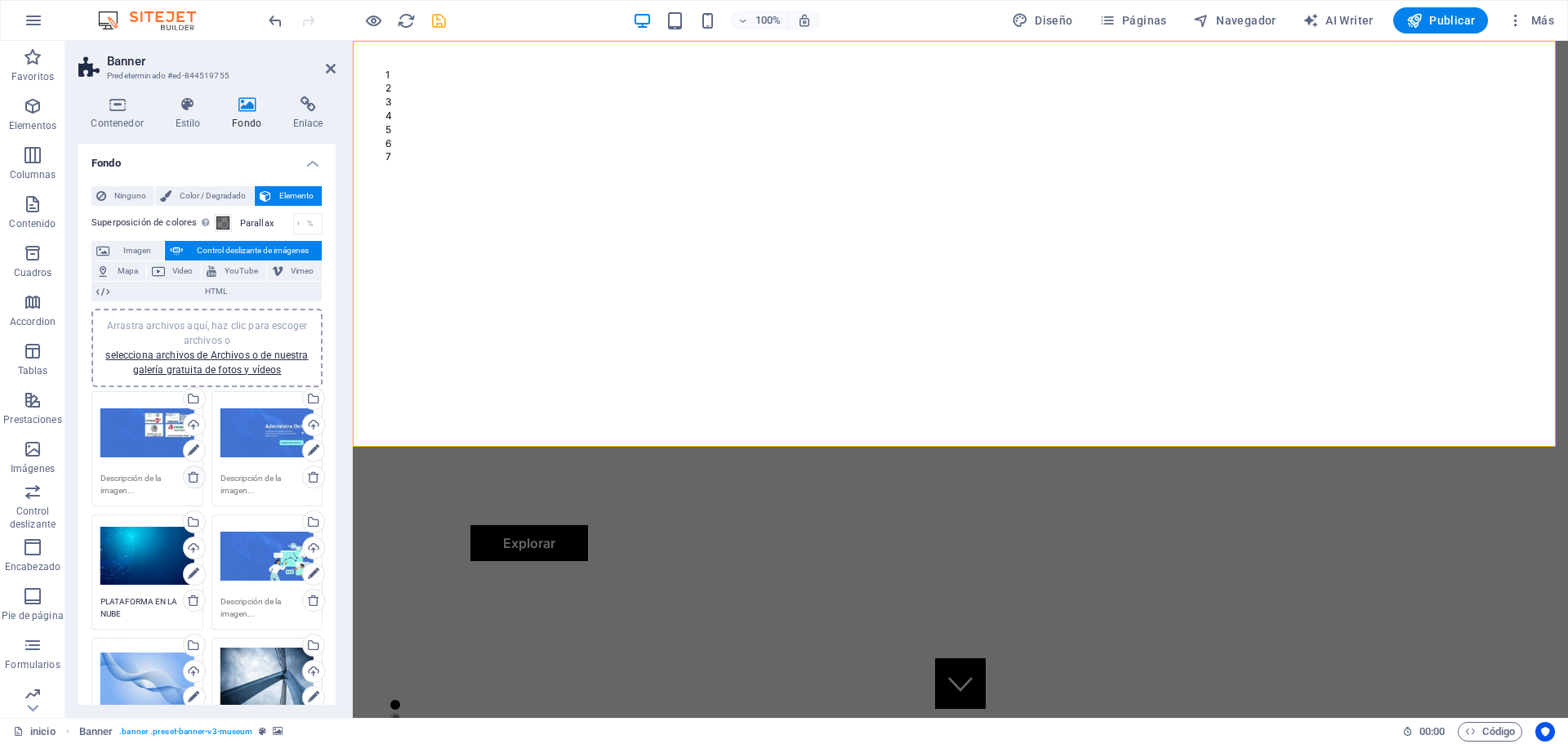
click at [194, 480] on icon at bounding box center [193, 476] width 13 height 13
type textarea "PLATAFORMA EN LA NUBE"
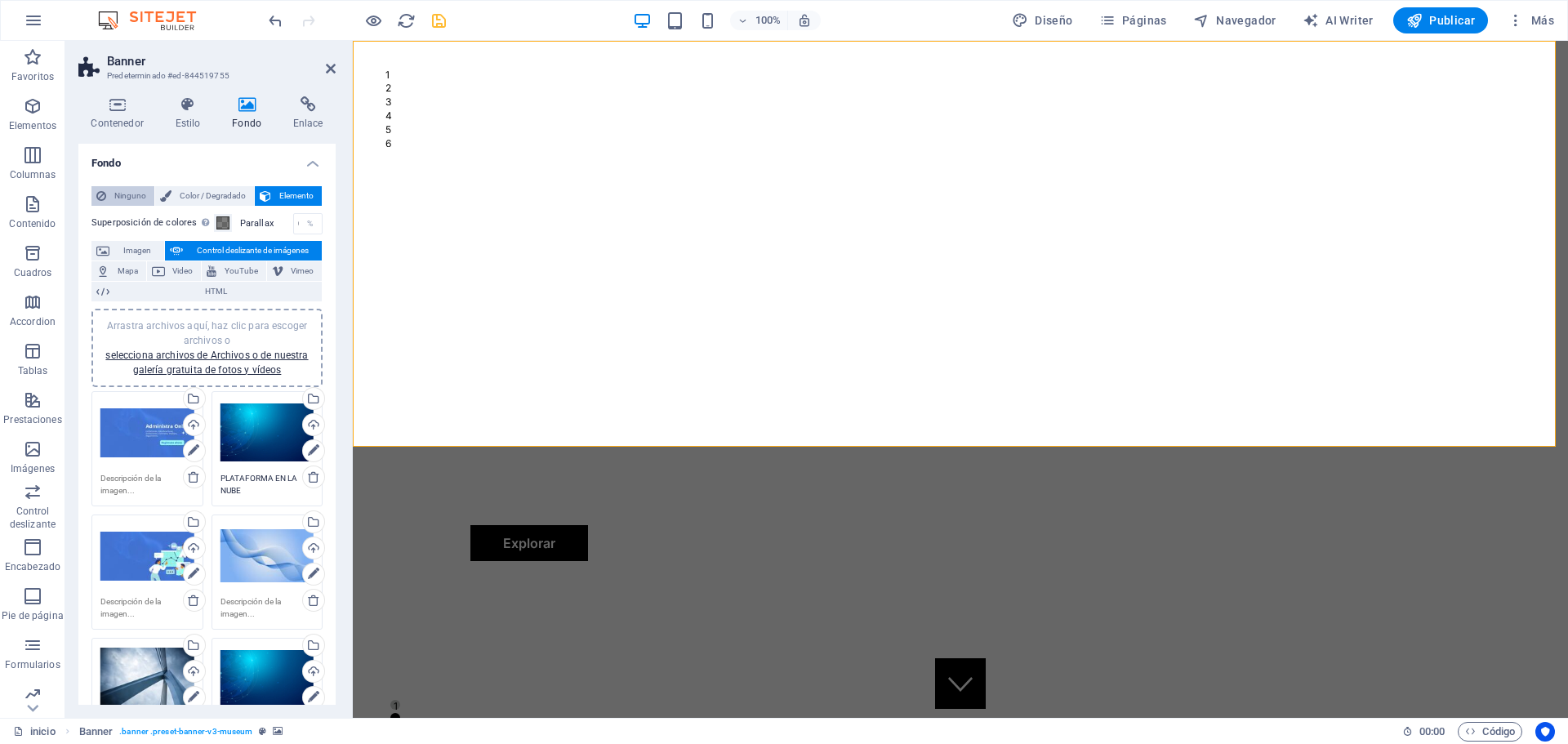
click at [140, 191] on span "Ninguno" at bounding box center [129, 196] width 39 height 20
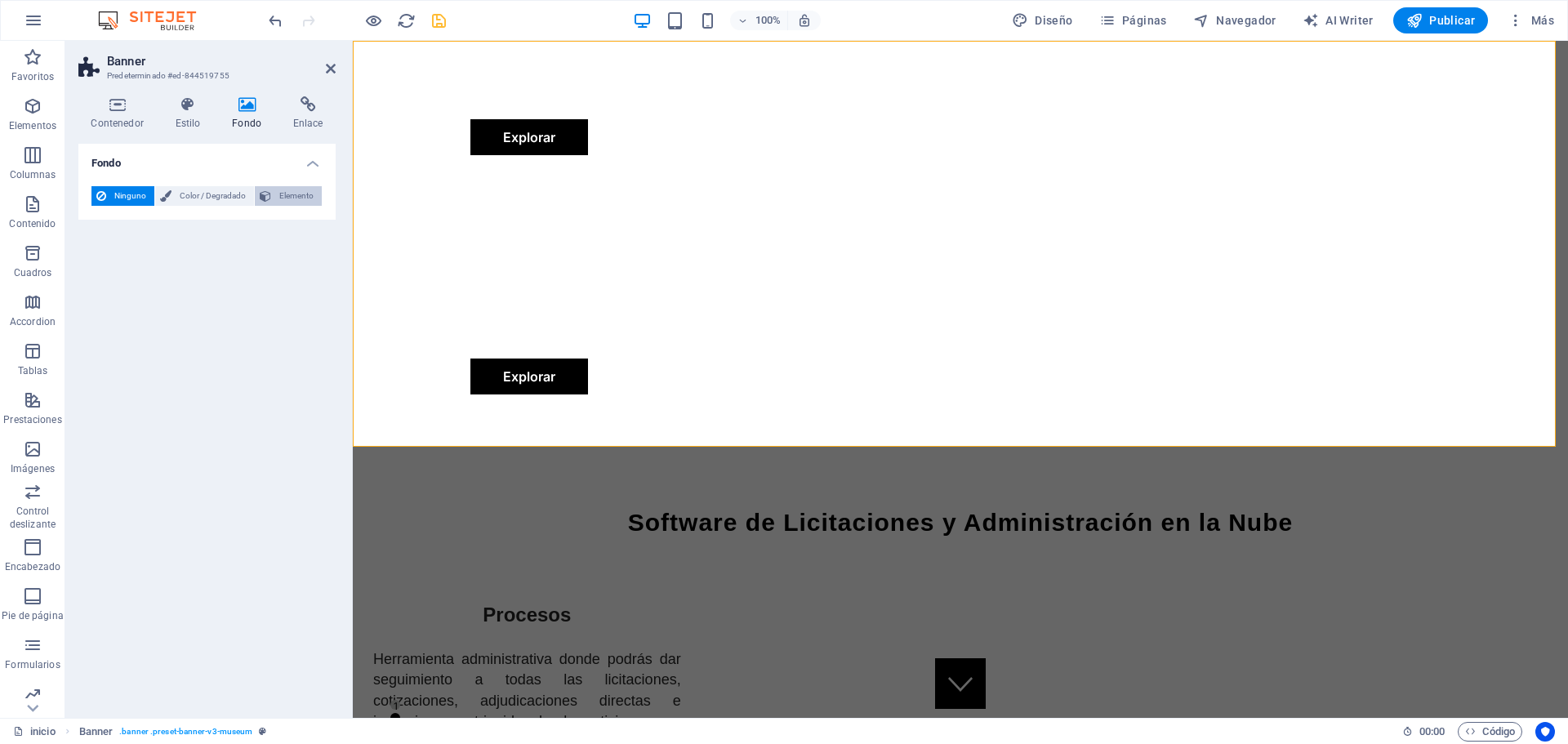
click at [273, 197] on button "Elemento" at bounding box center [289, 196] width 67 height 20
select select "ms"
select select "s"
select select "progressive"
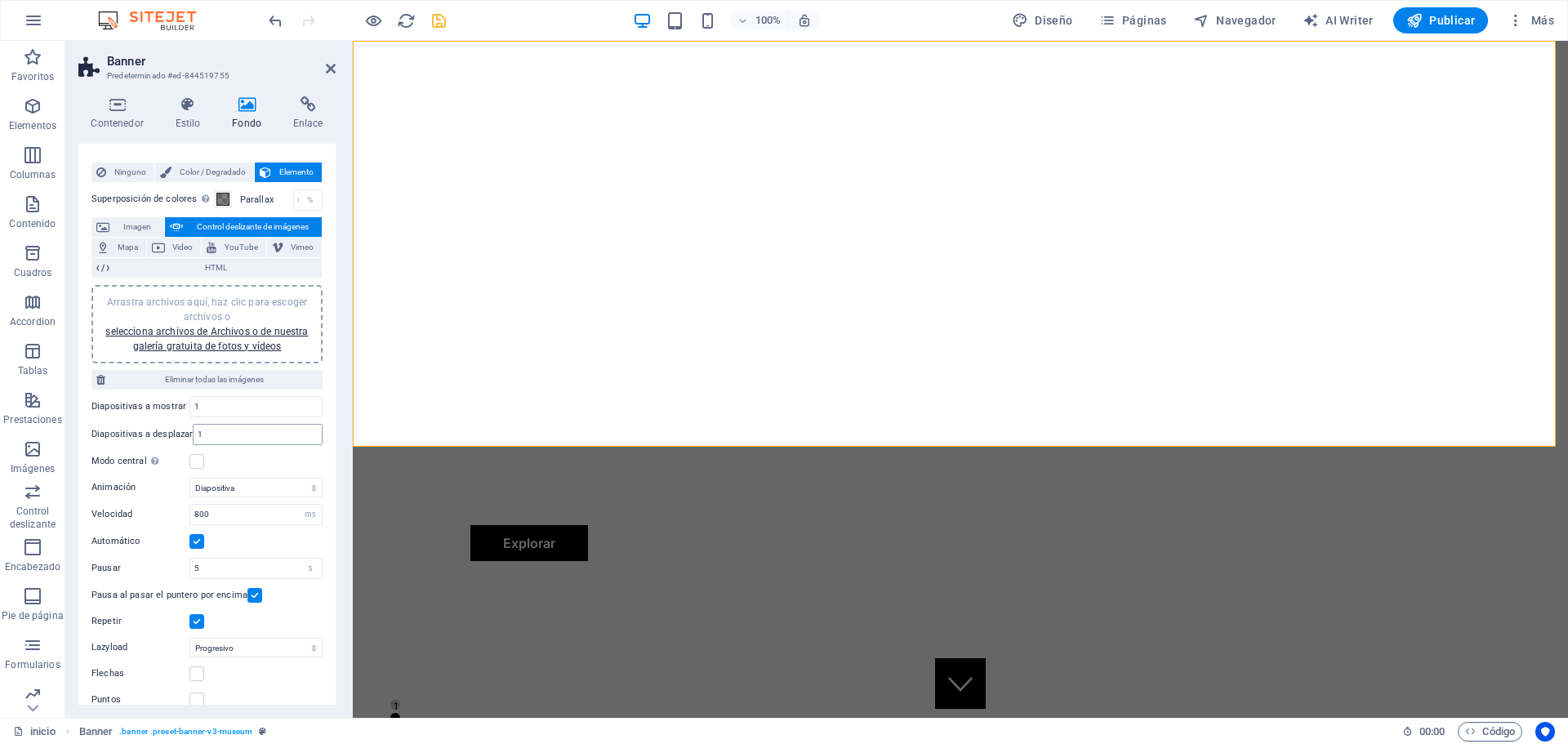
scroll to position [41, 0]
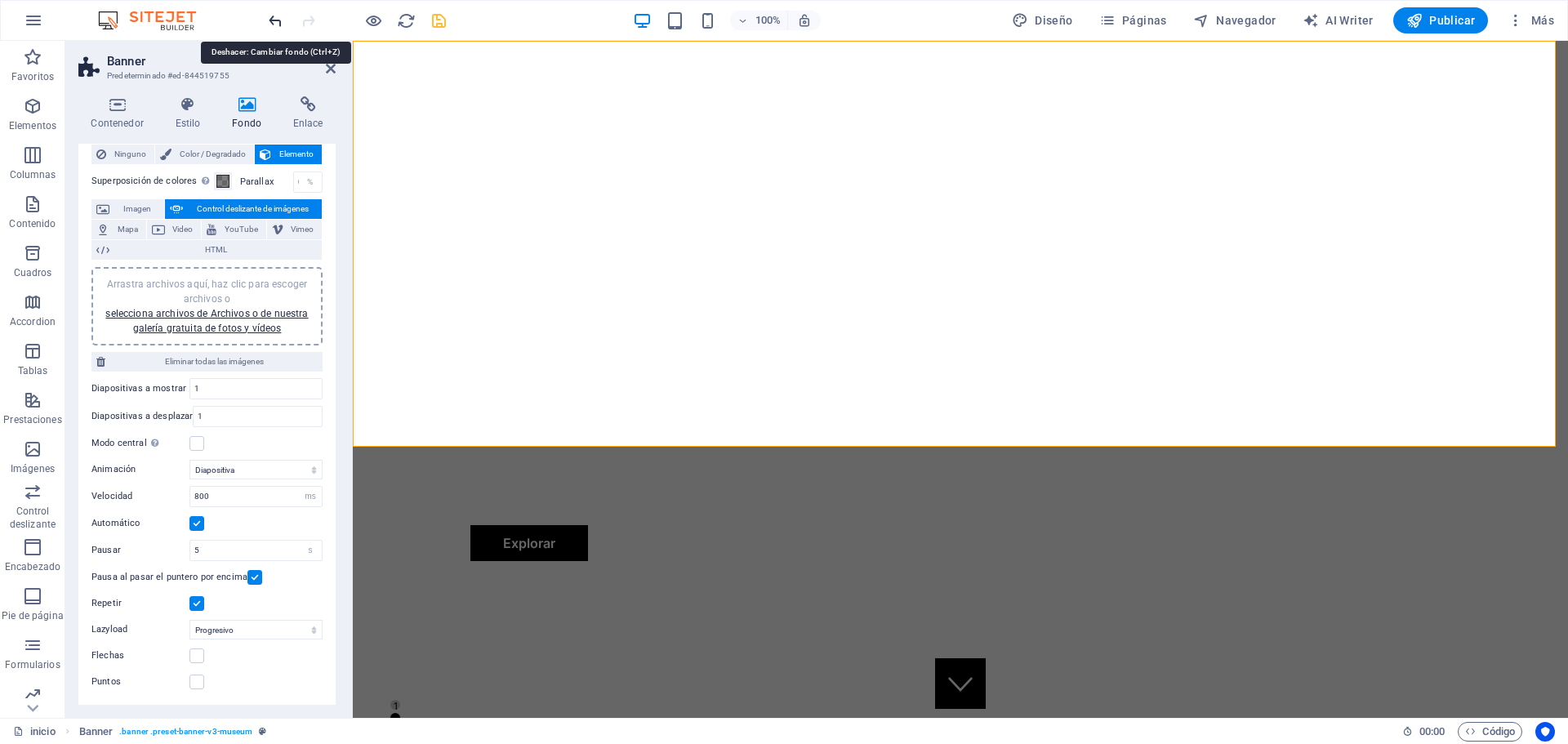
click at [280, 20] on icon "undo" at bounding box center [275, 21] width 19 height 19
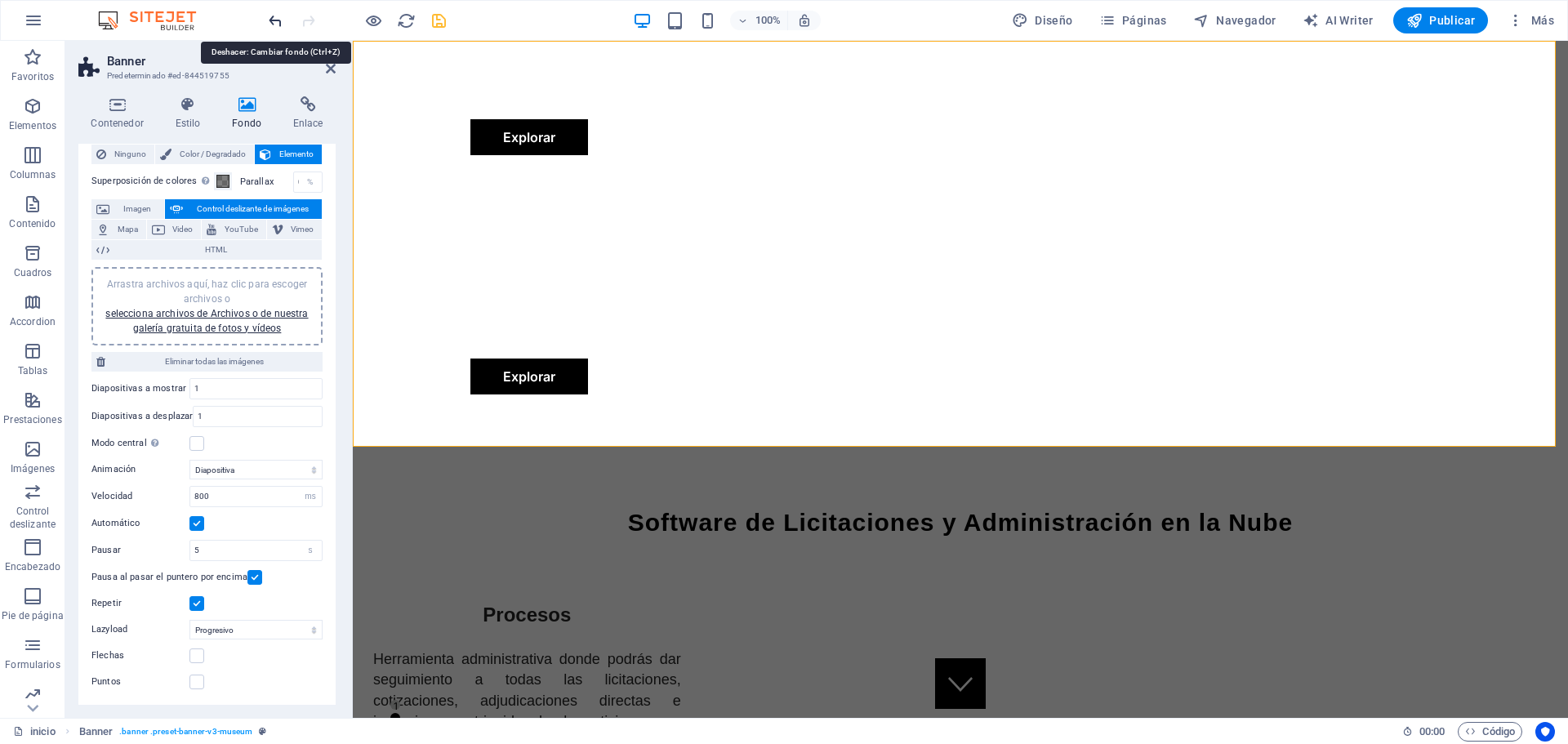
scroll to position [0, 0]
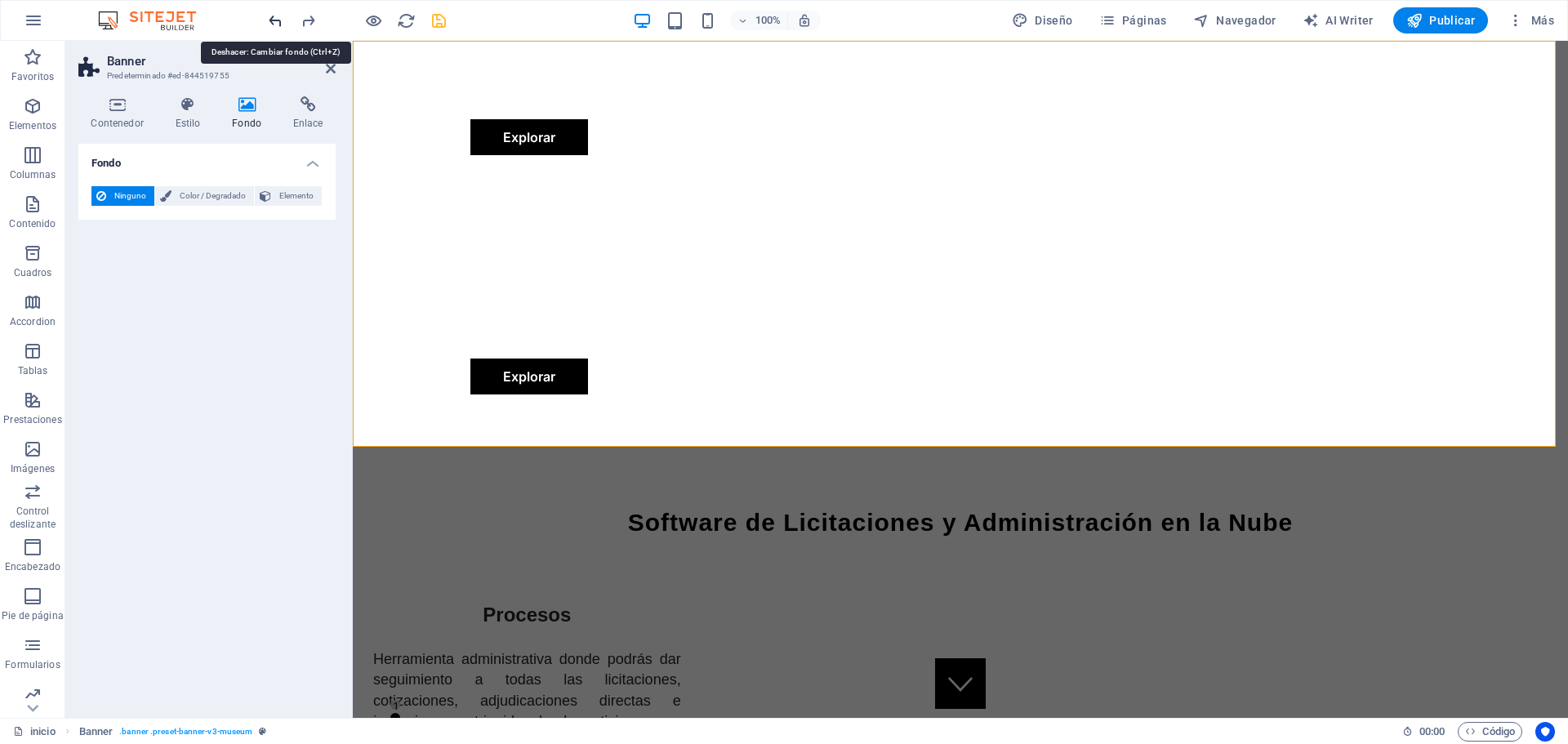
click at [280, 20] on icon "undo" at bounding box center [275, 21] width 19 height 19
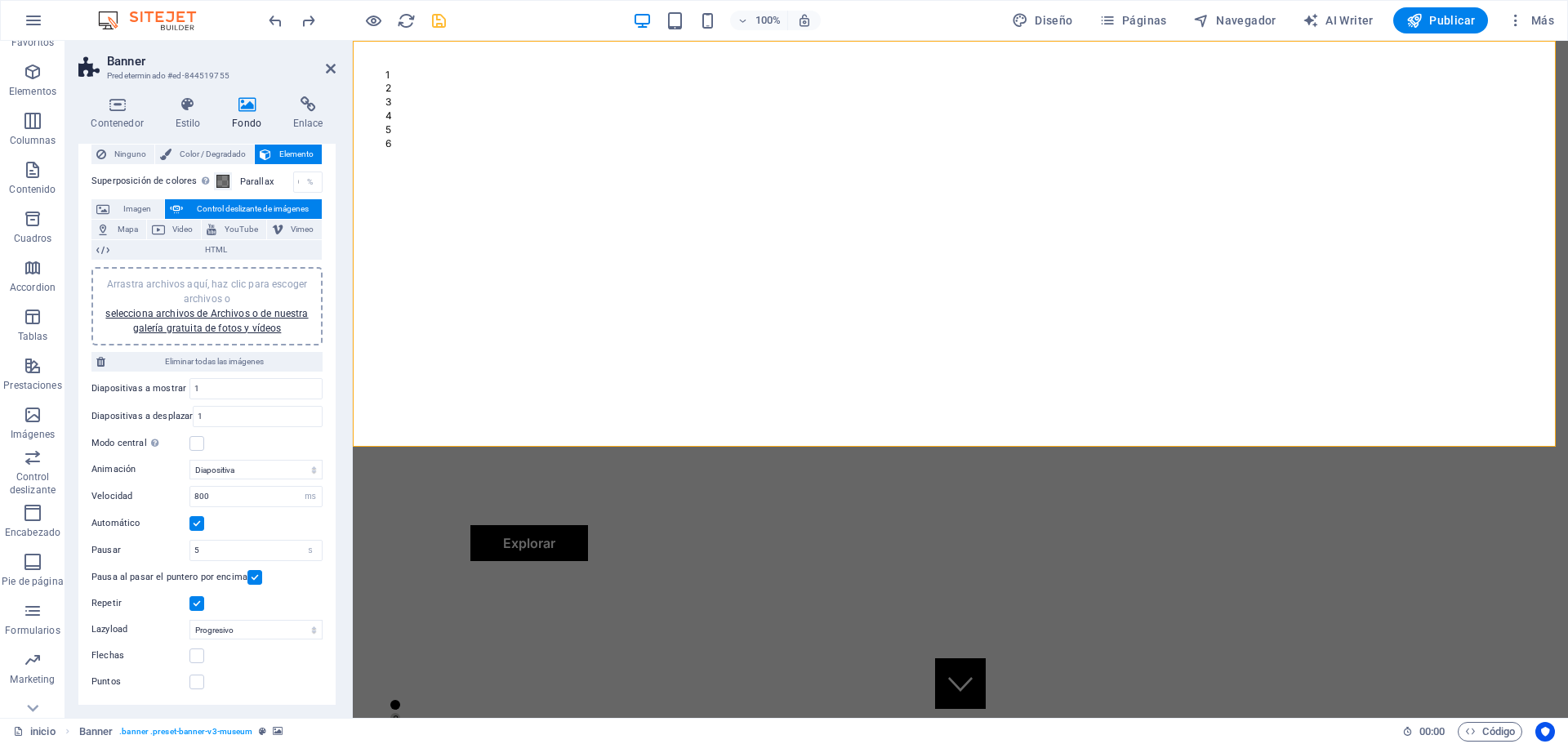
scroll to position [58, 0]
click at [202, 651] on label at bounding box center [197, 655] width 15 height 15
click at [0, 0] on input "Flechas" at bounding box center [0, 0] width 0 height 0
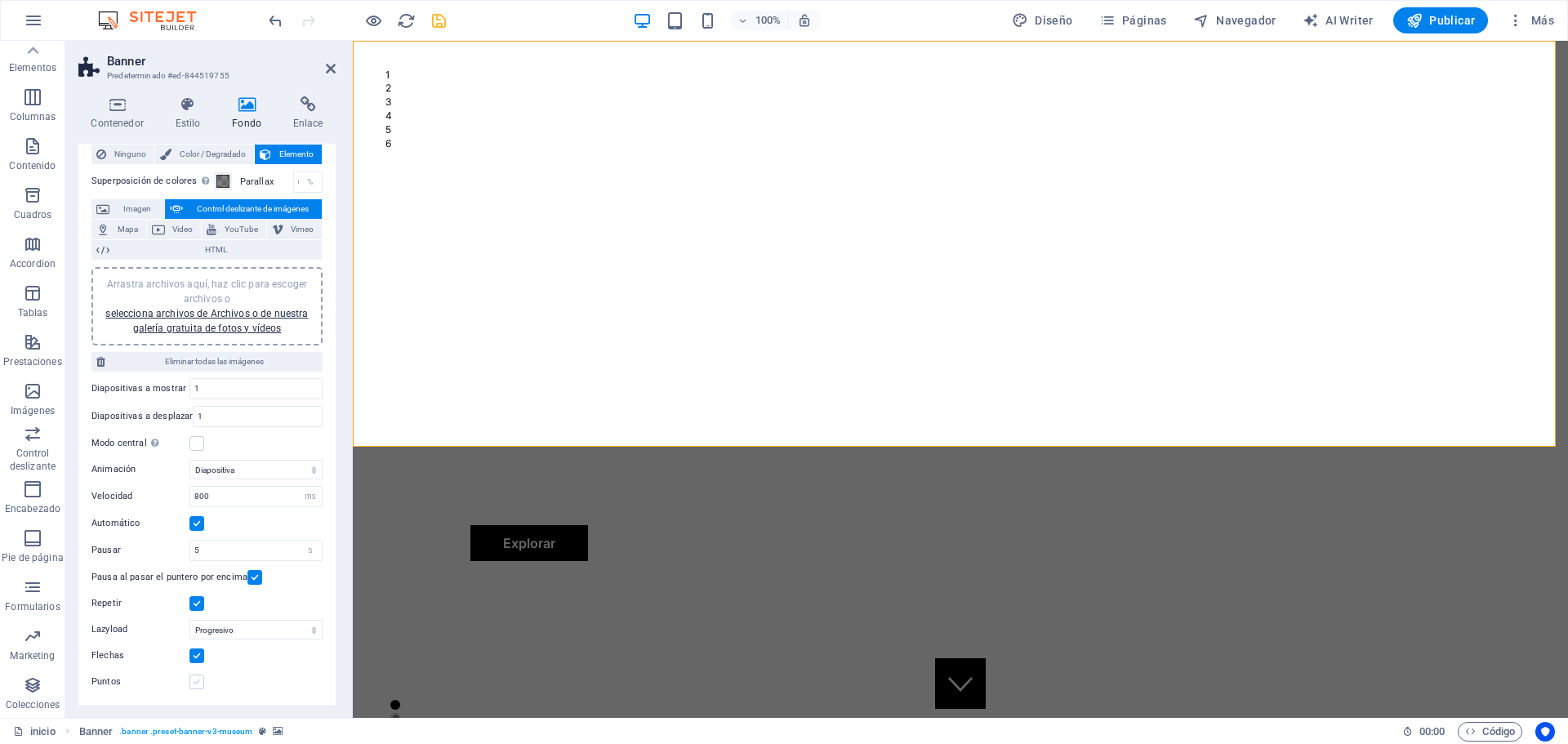
click at [201, 678] on label at bounding box center [197, 682] width 15 height 15
click at [0, 0] on input "Puntos" at bounding box center [0, 0] width 0 height 0
click at [261, 621] on select "Deshabilitado Bajo demanda Progresivo" at bounding box center [256, 629] width 133 height 20
select select
click at [190, 620] on select "Deshabilitado Bajo demanda Progresivo" at bounding box center [256, 629] width 133 height 20
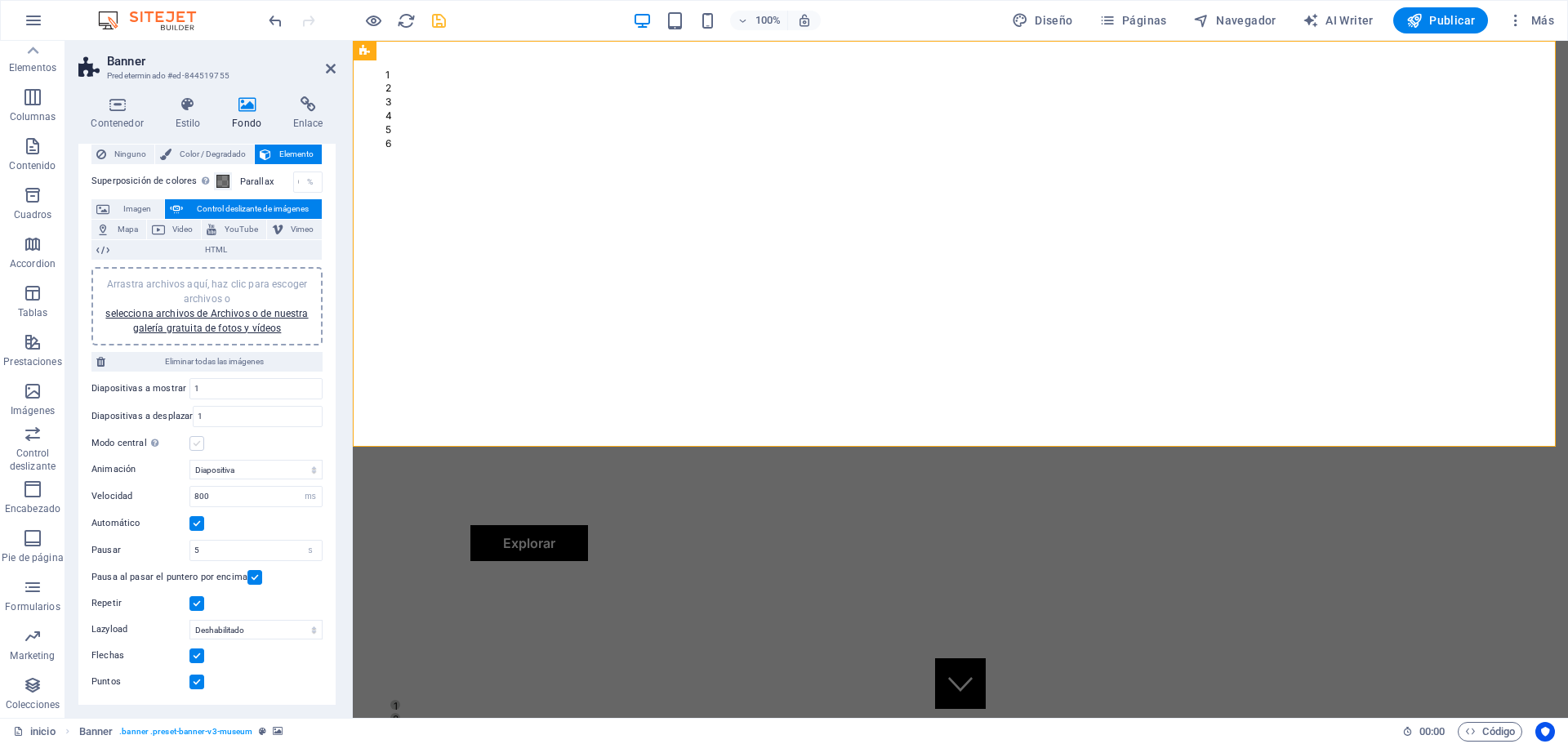
click at [201, 443] on label at bounding box center [197, 443] width 15 height 15
click at [0, 0] on input "Modo central Permite la visualización centralizada con diapositiva anterior/sig…" at bounding box center [0, 0] width 0 height 0
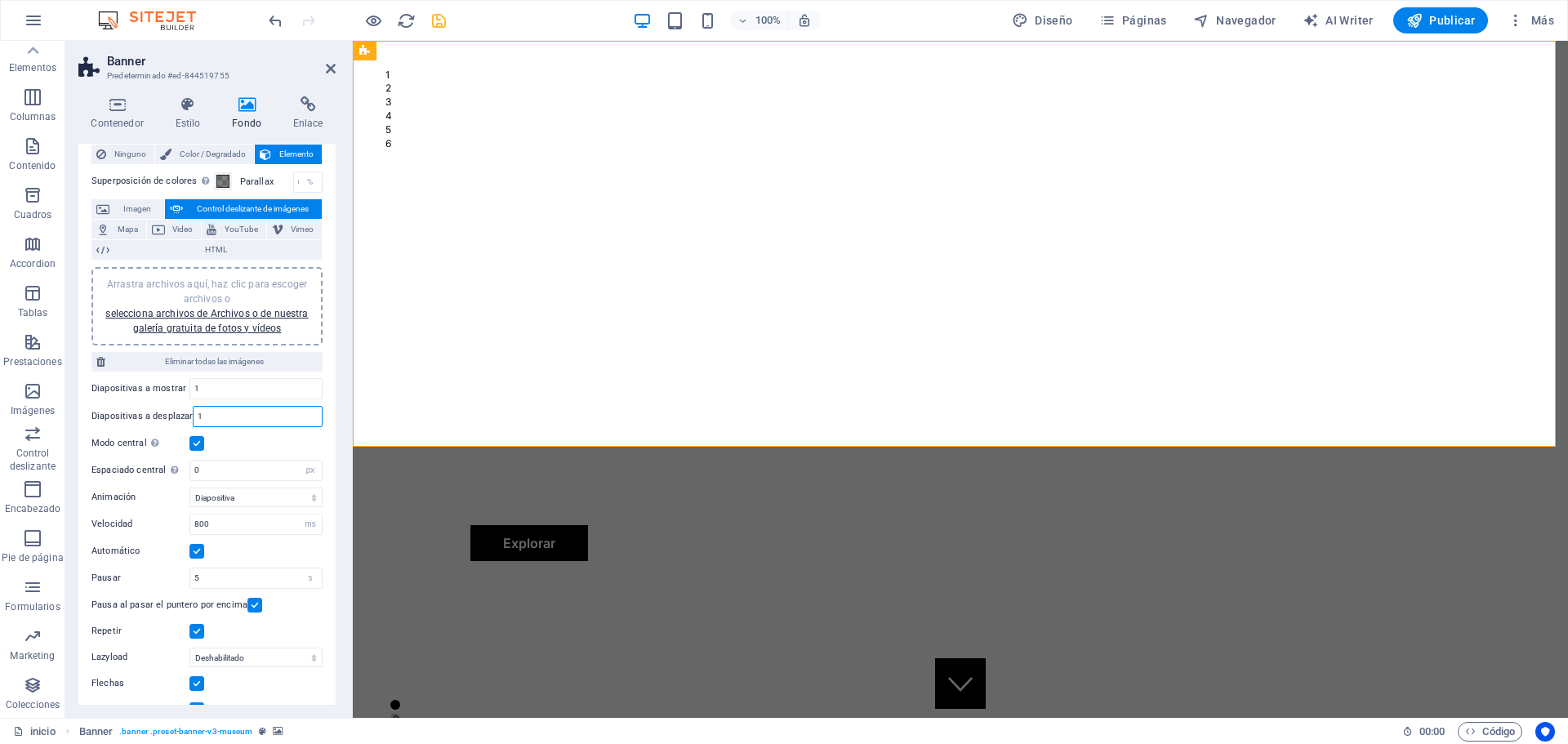
drag, startPoint x: 226, startPoint y: 415, endPoint x: 91, endPoint y: 402, distance: 135.6
click at [91, 402] on div "Ninguno Color / Degradado Elemento Estirar fondo a ancho completo Superposición…" at bounding box center [206, 432] width 257 height 601
type input "2"
drag, startPoint x: 214, startPoint y: 385, endPoint x: 149, endPoint y: 383, distance: 65.0
click at [149, 383] on div "Diapositivas a mostrar 1" at bounding box center [207, 388] width 231 height 21
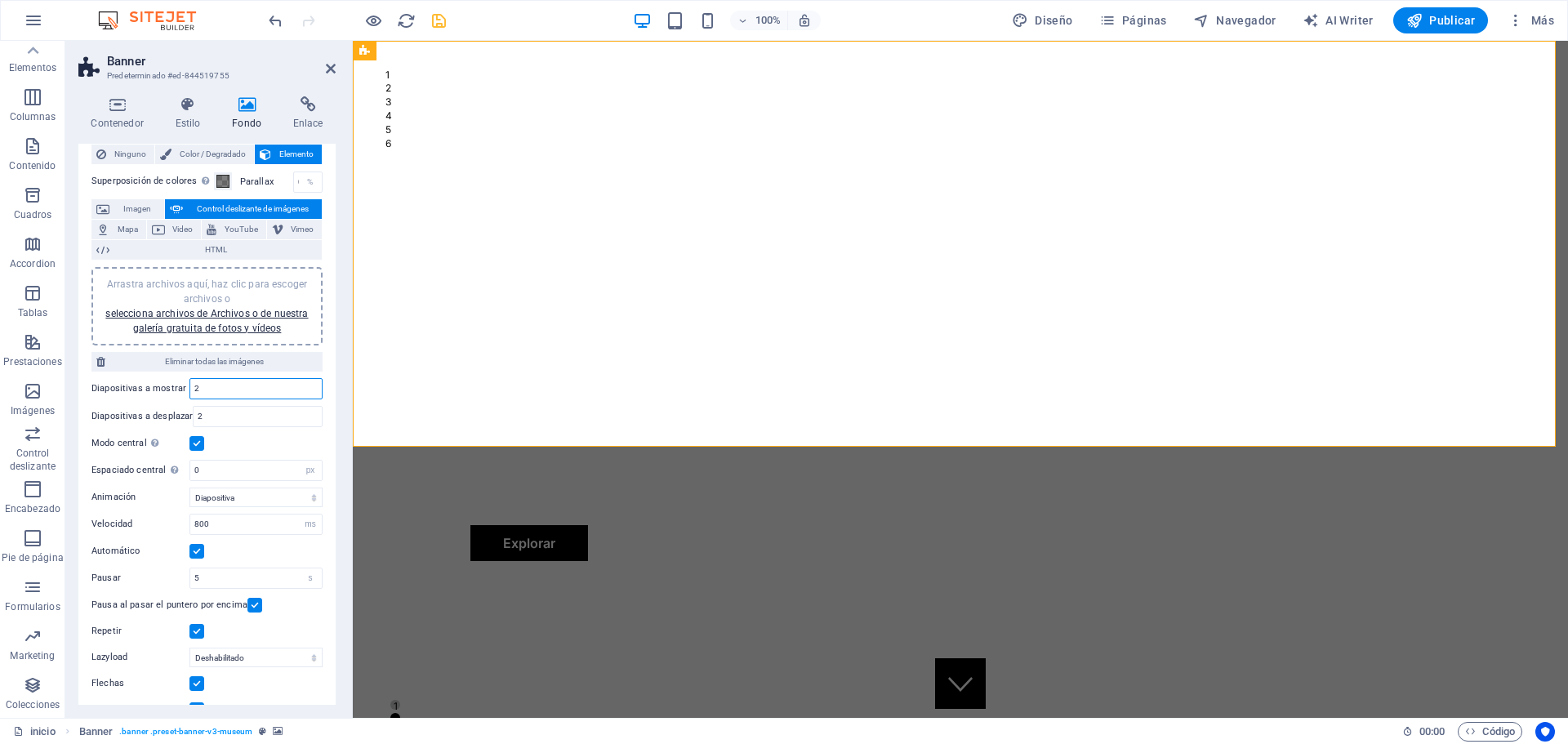
type input "2"
click at [290, 448] on div "Modo central Permite la visualización centralizada con diapositiva anterior/sig…" at bounding box center [207, 444] width 231 height 20
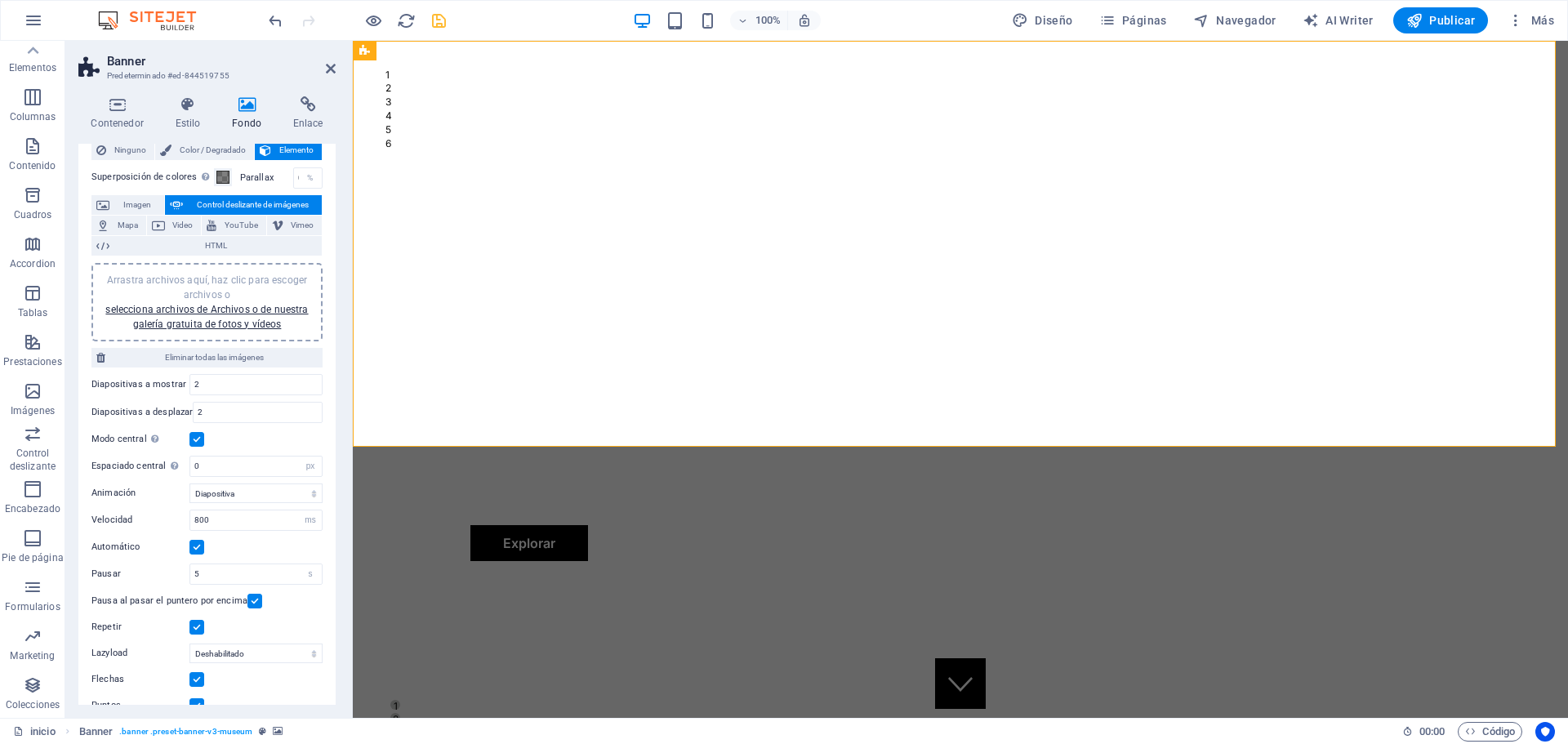
scroll to position [0, 0]
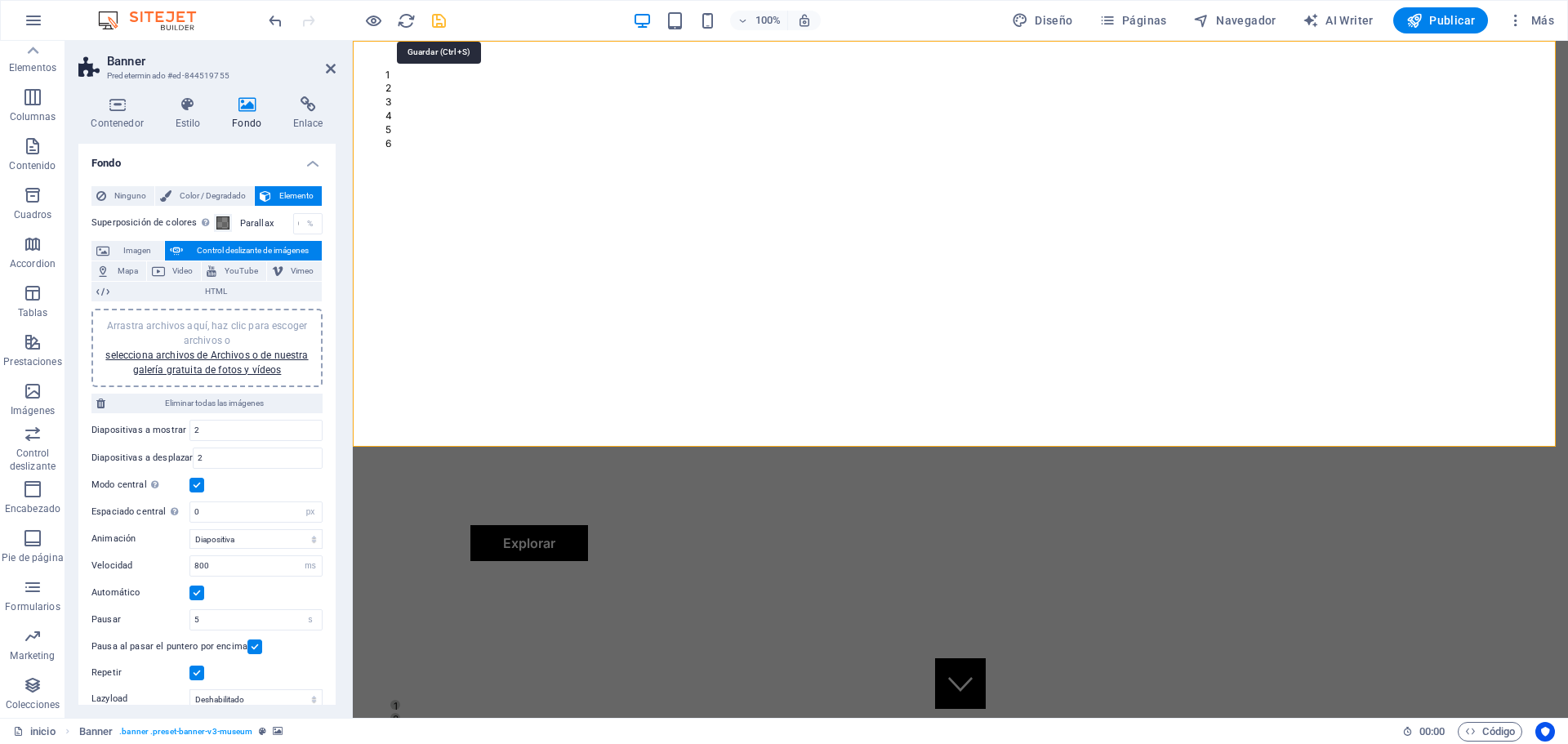
click at [440, 13] on icon "save" at bounding box center [439, 21] width 19 height 19
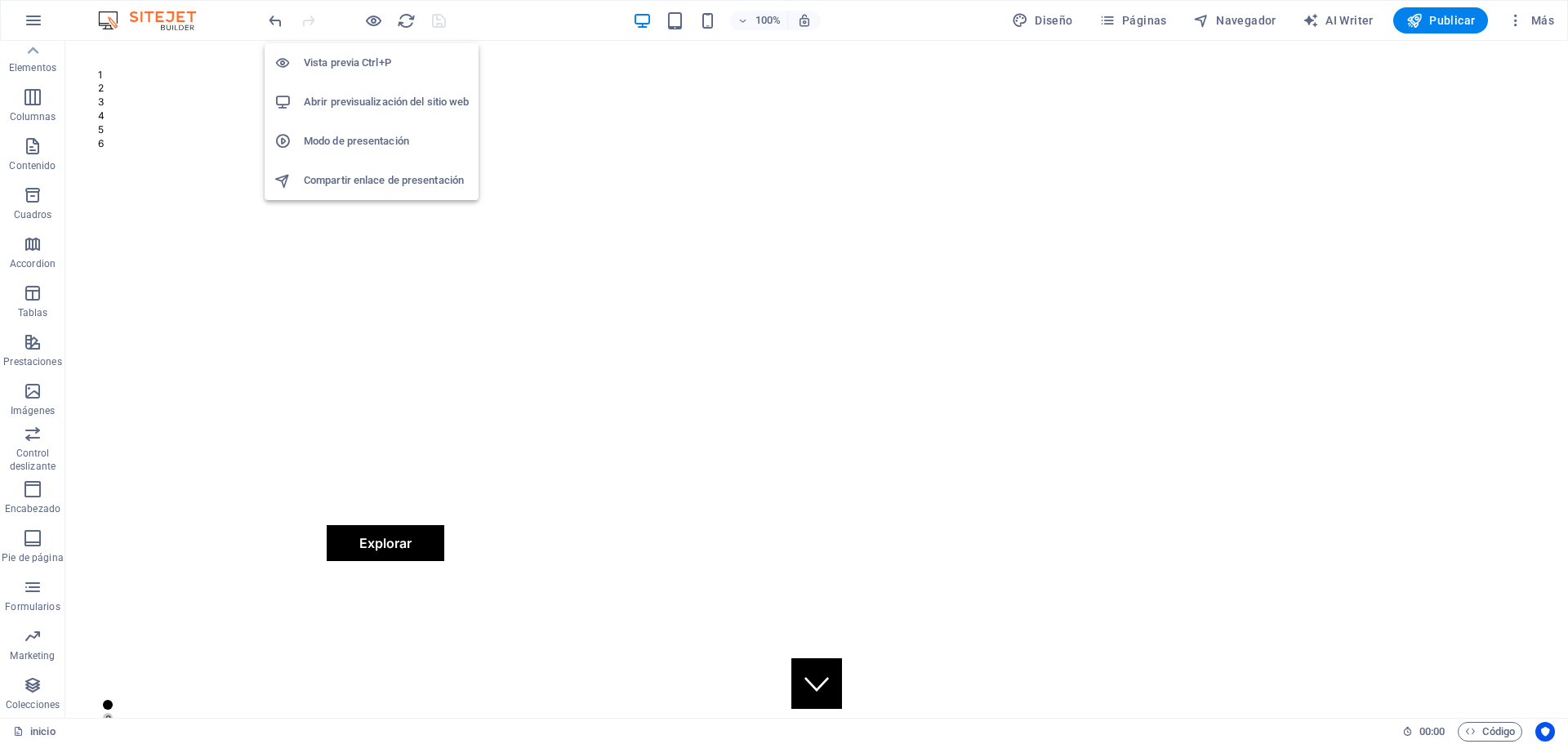
click at [385, 100] on h6 "Abrir previsualización del sitio web" at bounding box center [385, 102] width 165 height 20
